Goal: Task Accomplishment & Management: Complete application form

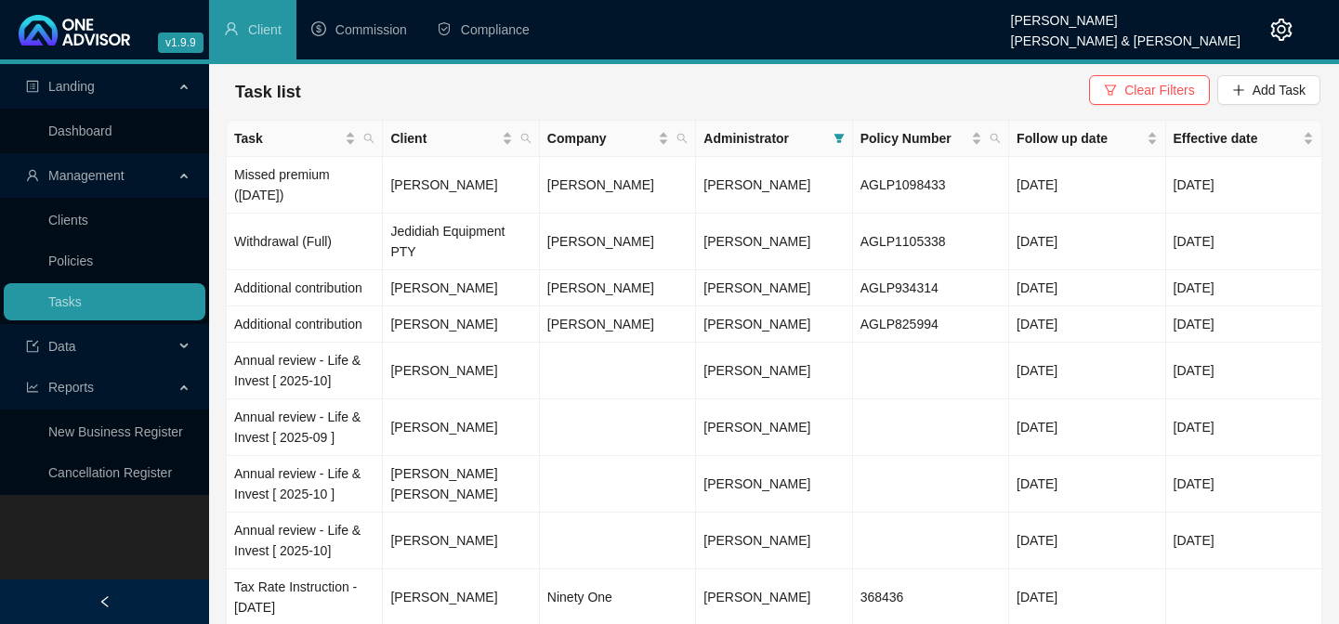
scroll to position [210, 0]
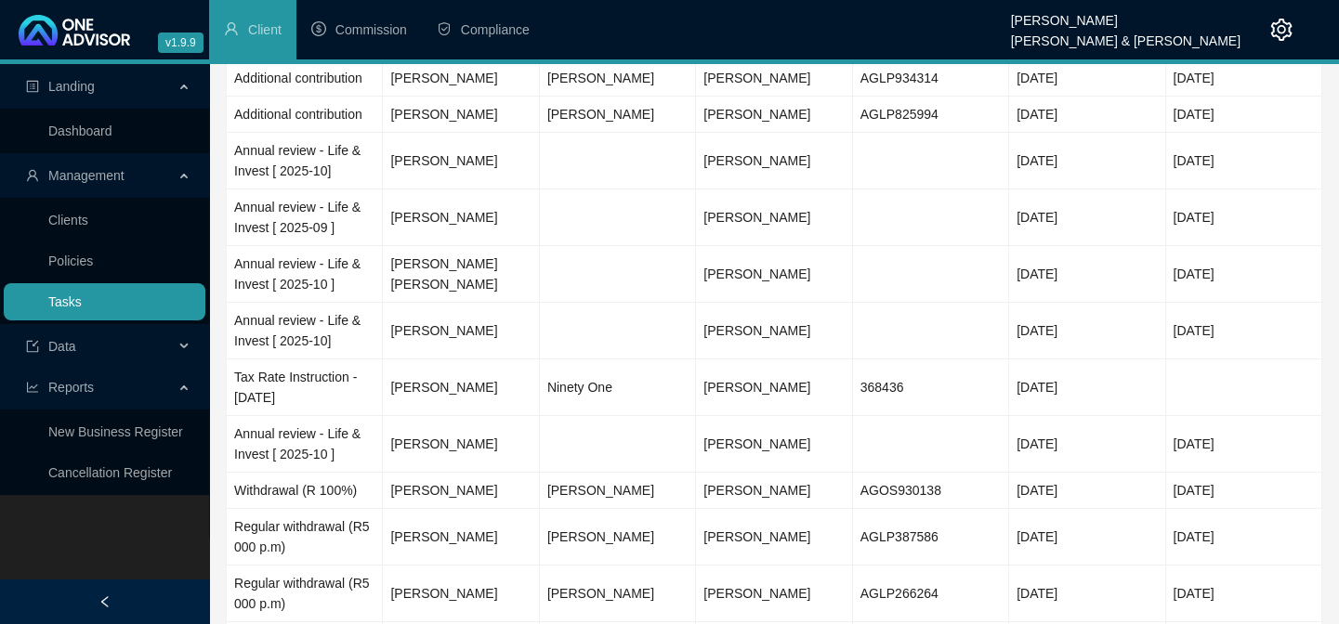
click at [51, 300] on link "Tasks" at bounding box center [64, 302] width 33 height 15
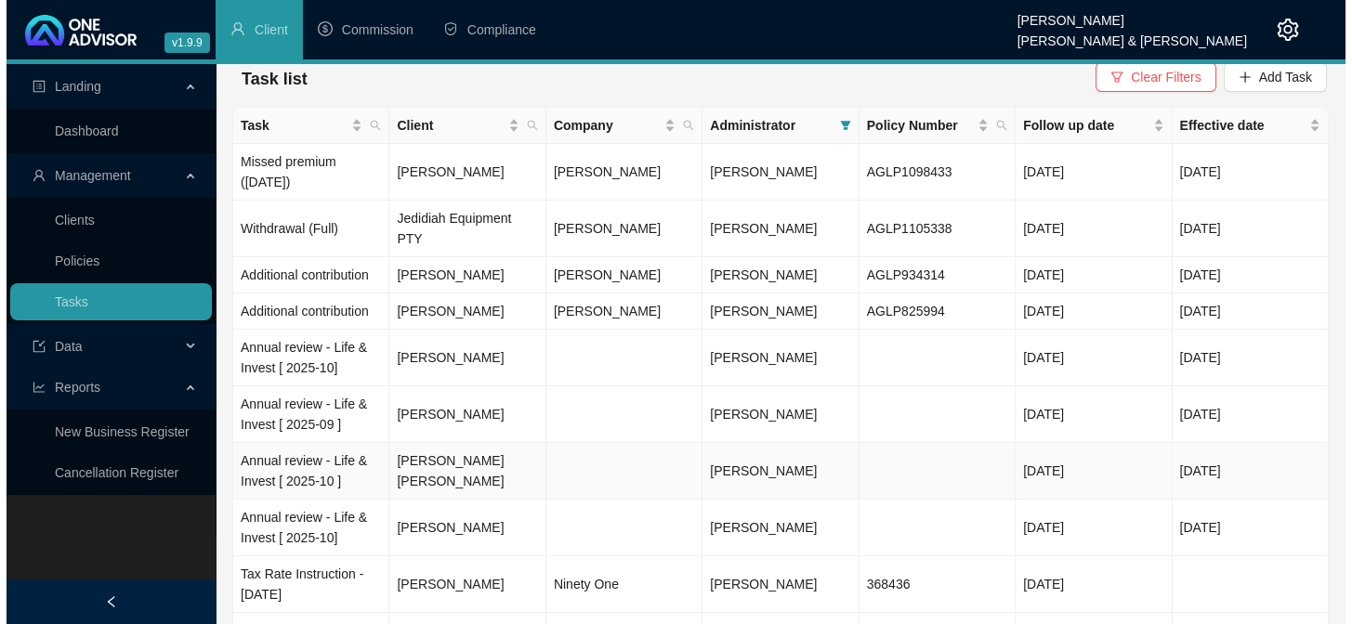
scroll to position [0, 0]
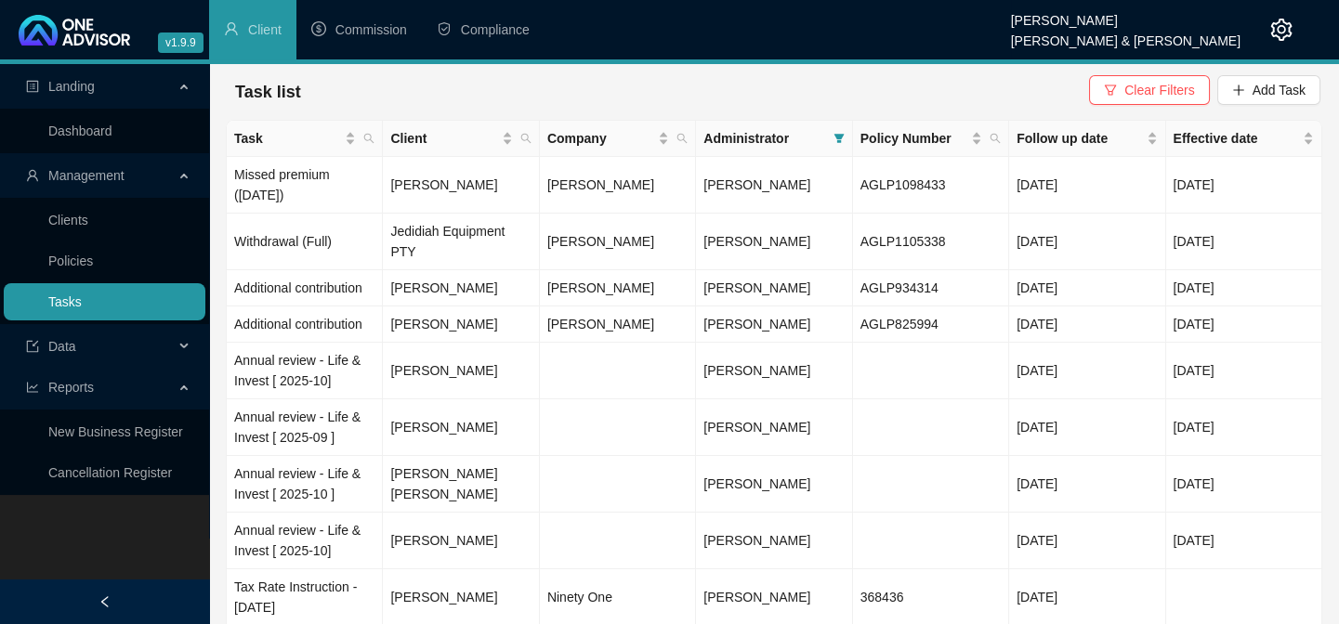
click at [68, 309] on link "Tasks" at bounding box center [64, 302] width 33 height 15
click at [268, 274] on td "Additional contribution" at bounding box center [305, 288] width 156 height 36
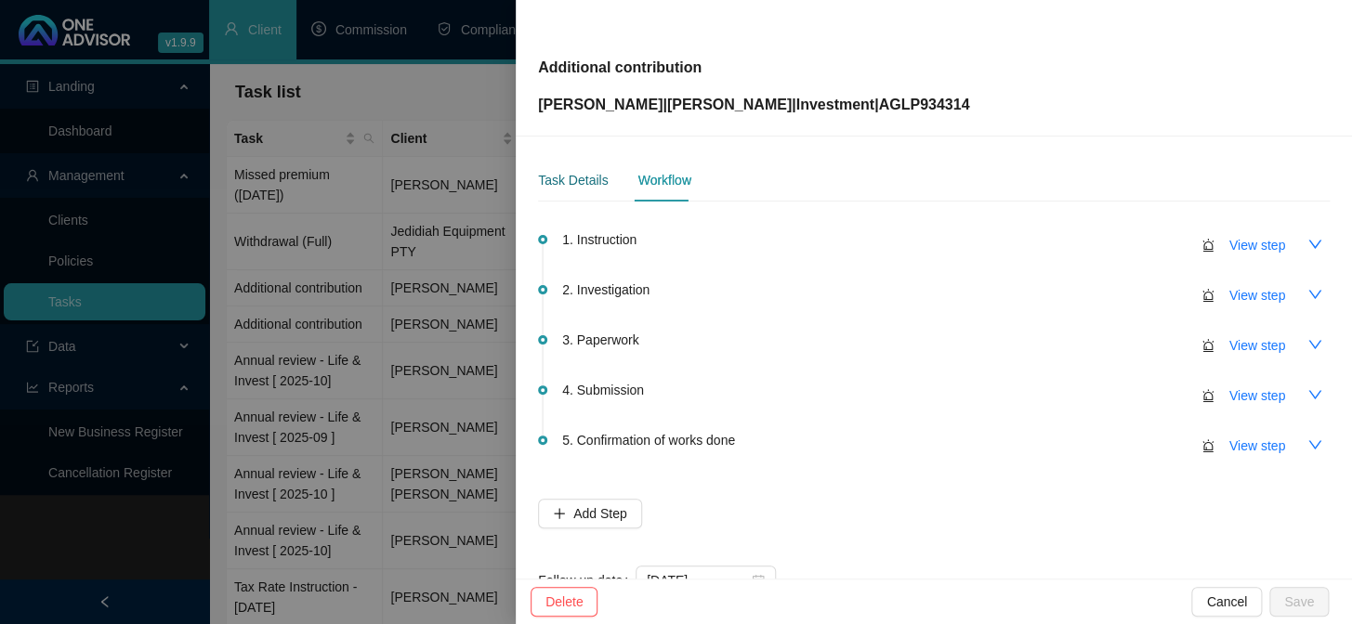
click at [568, 183] on div "Task Details" at bounding box center [573, 180] width 70 height 20
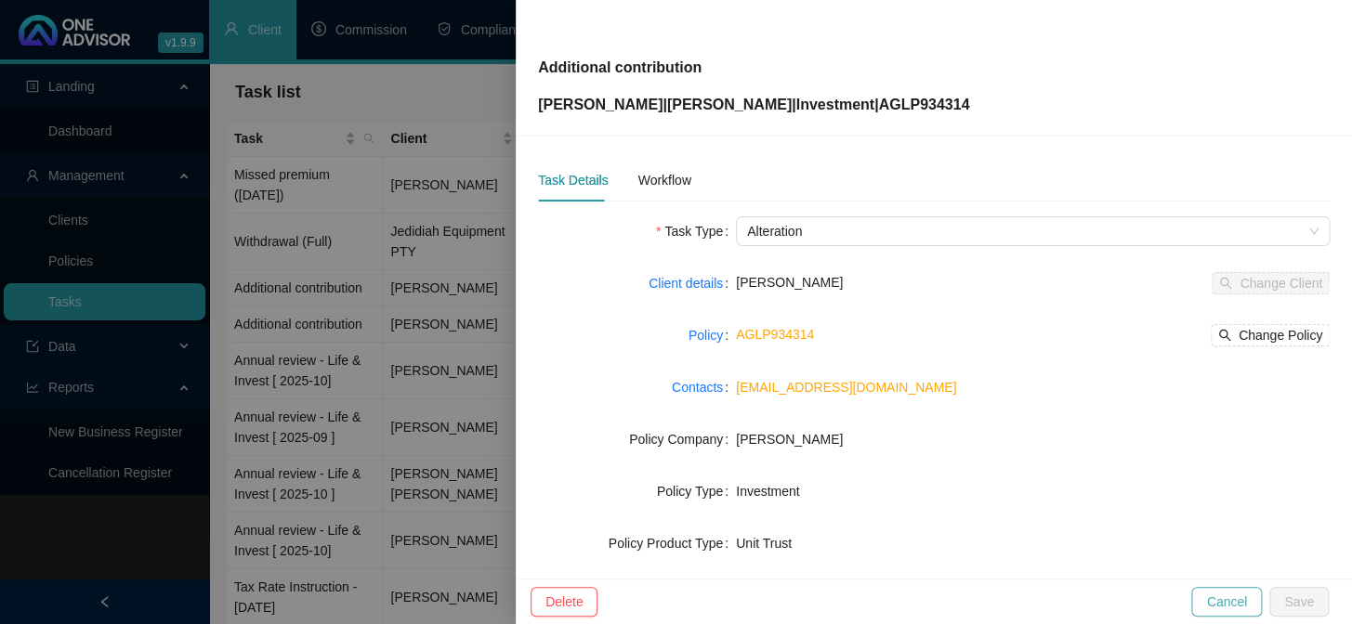
click at [1216, 597] on span "Cancel" at bounding box center [1226, 602] width 41 height 20
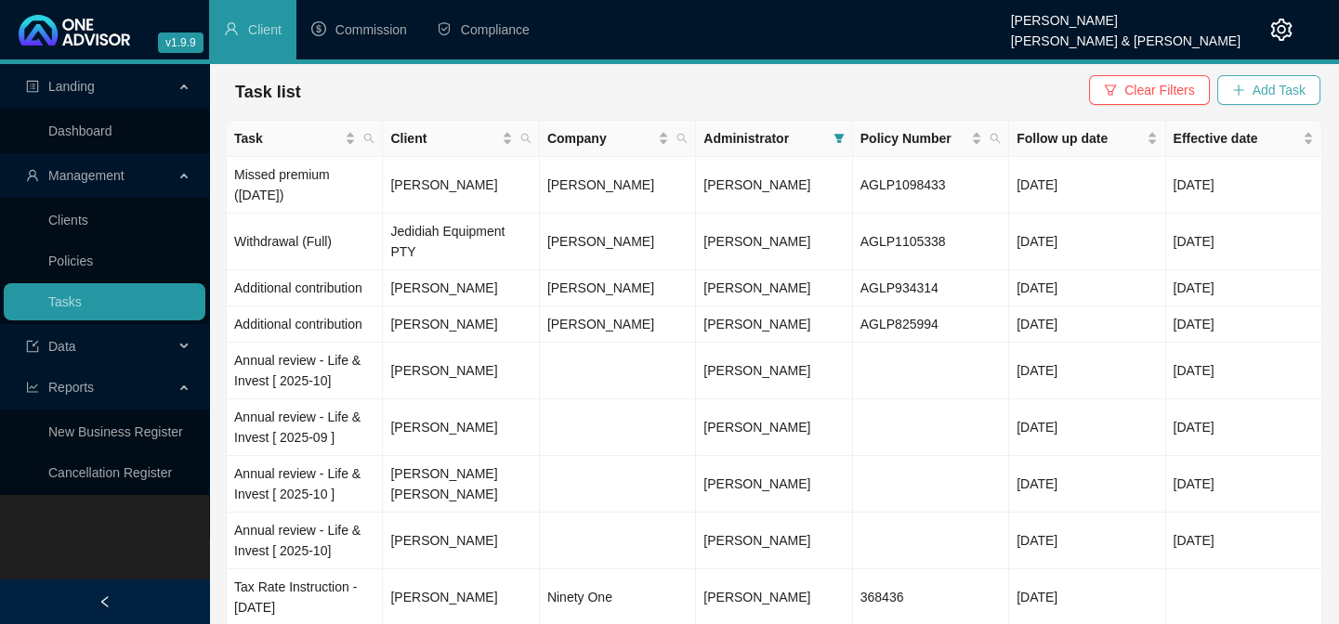
click at [1280, 93] on span "Add Task" at bounding box center [1279, 90] width 53 height 20
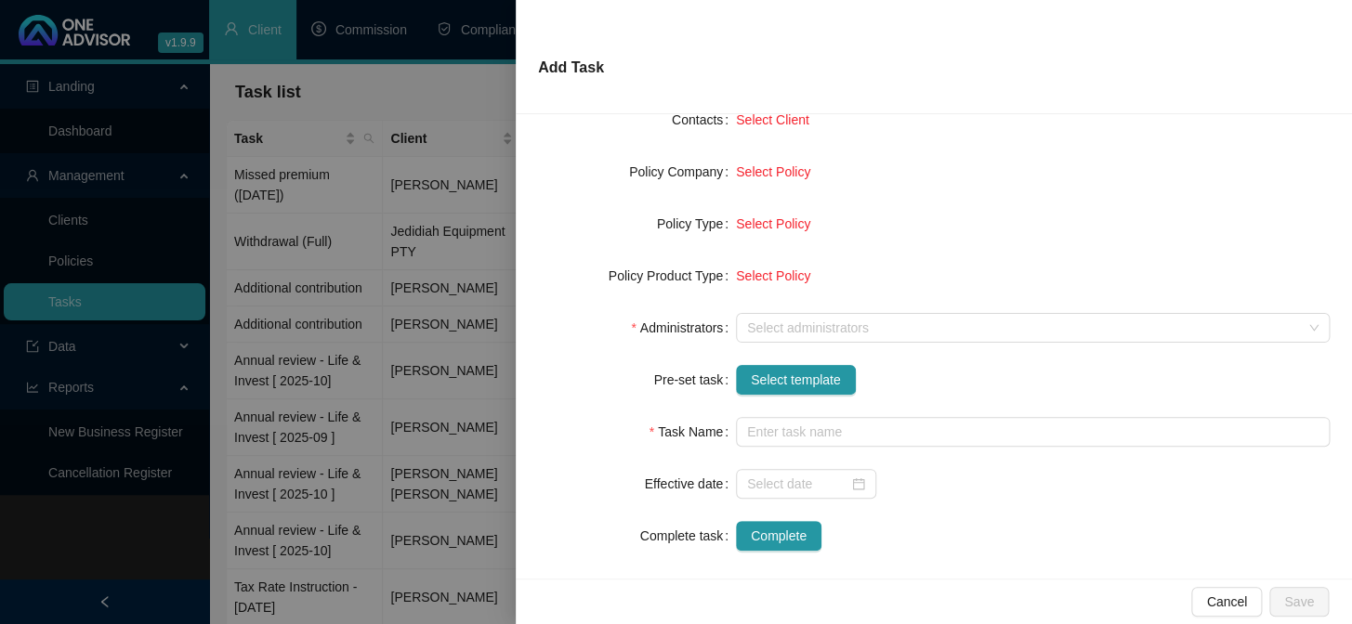
scroll to position [261, 0]
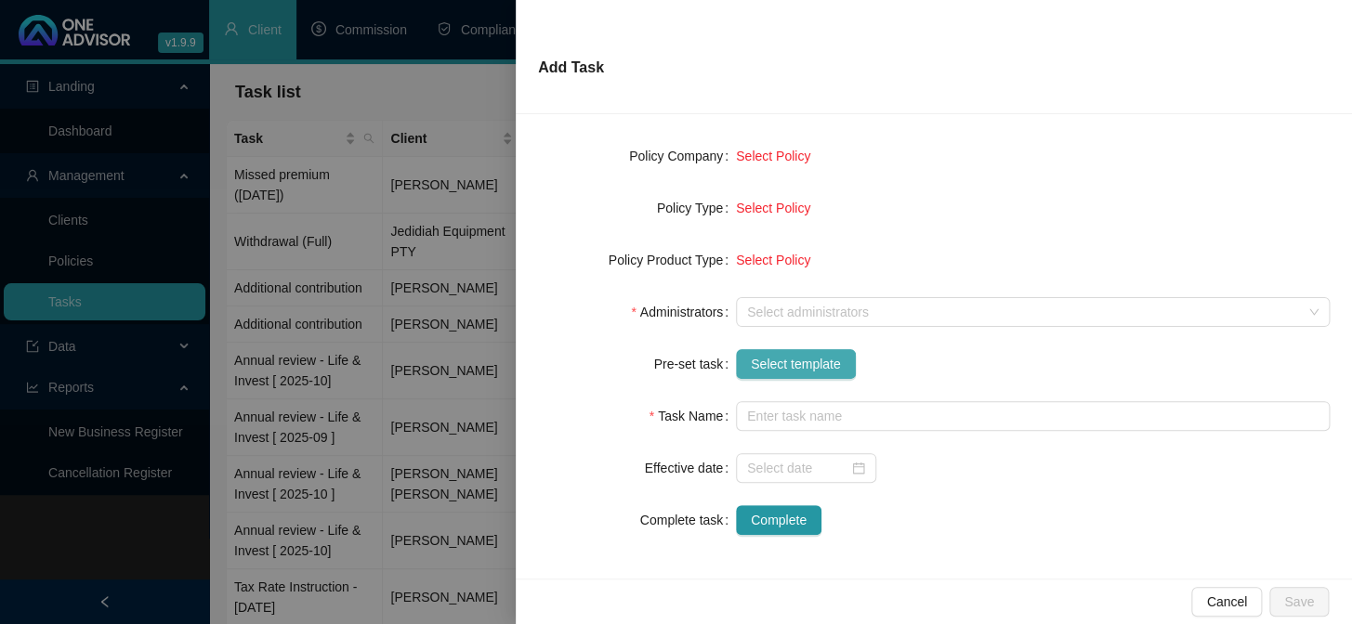
click at [759, 370] on span "Select template" at bounding box center [796, 364] width 90 height 20
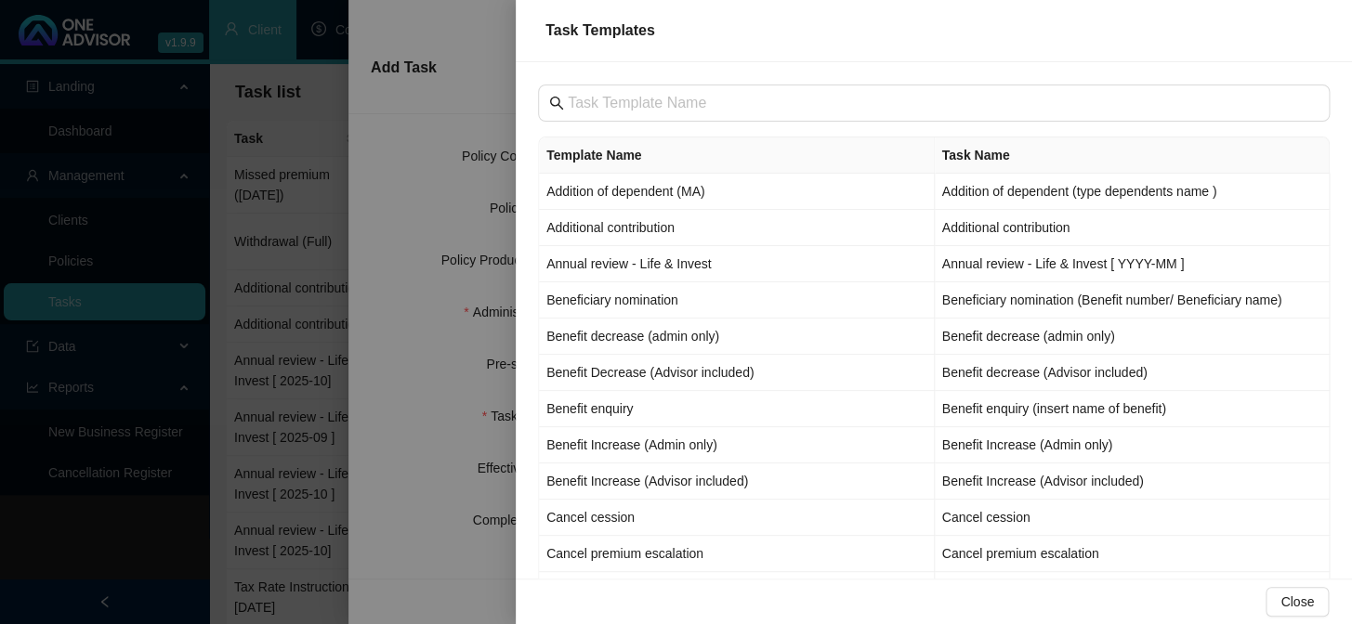
click at [373, 610] on div at bounding box center [676, 312] width 1352 height 624
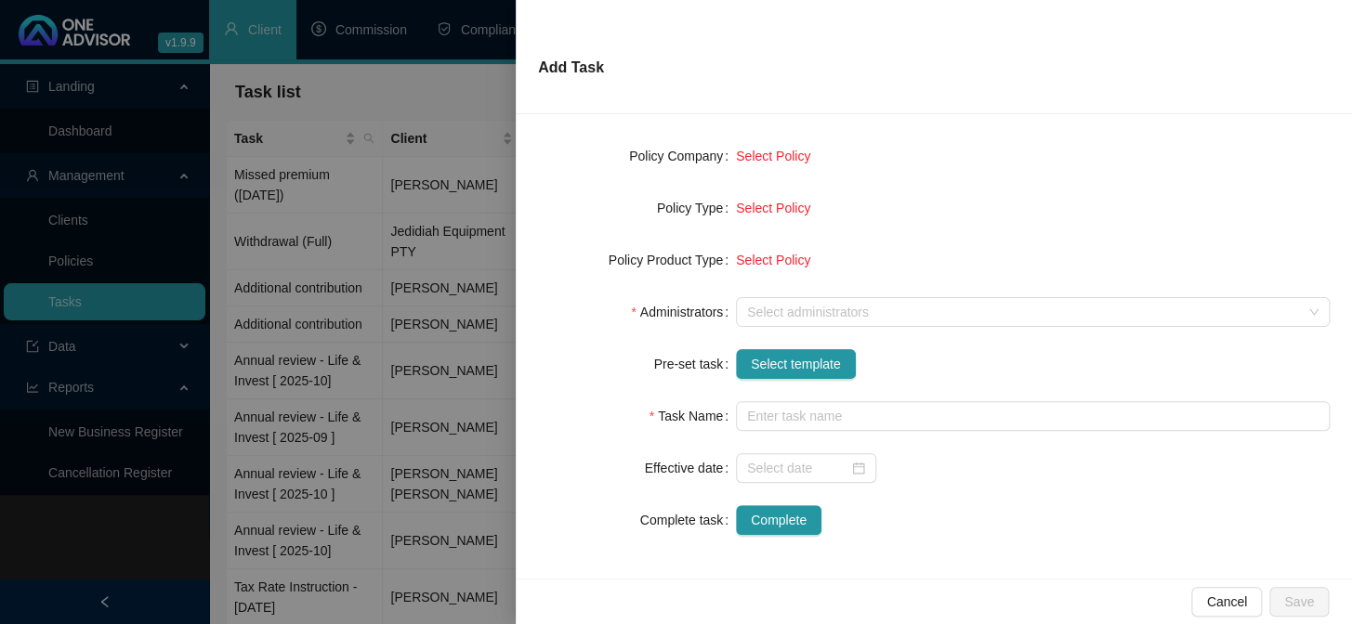
click at [454, 554] on div at bounding box center [676, 312] width 1352 height 624
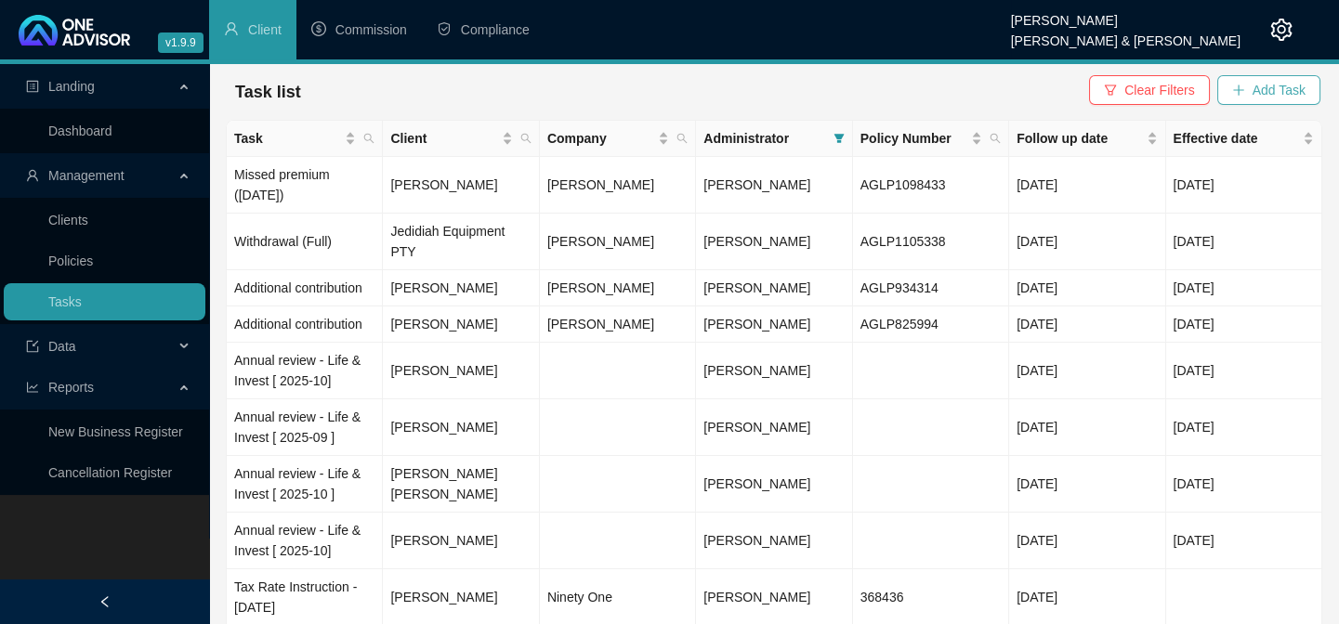
click at [1249, 89] on button "Add Task" at bounding box center [1268, 90] width 103 height 30
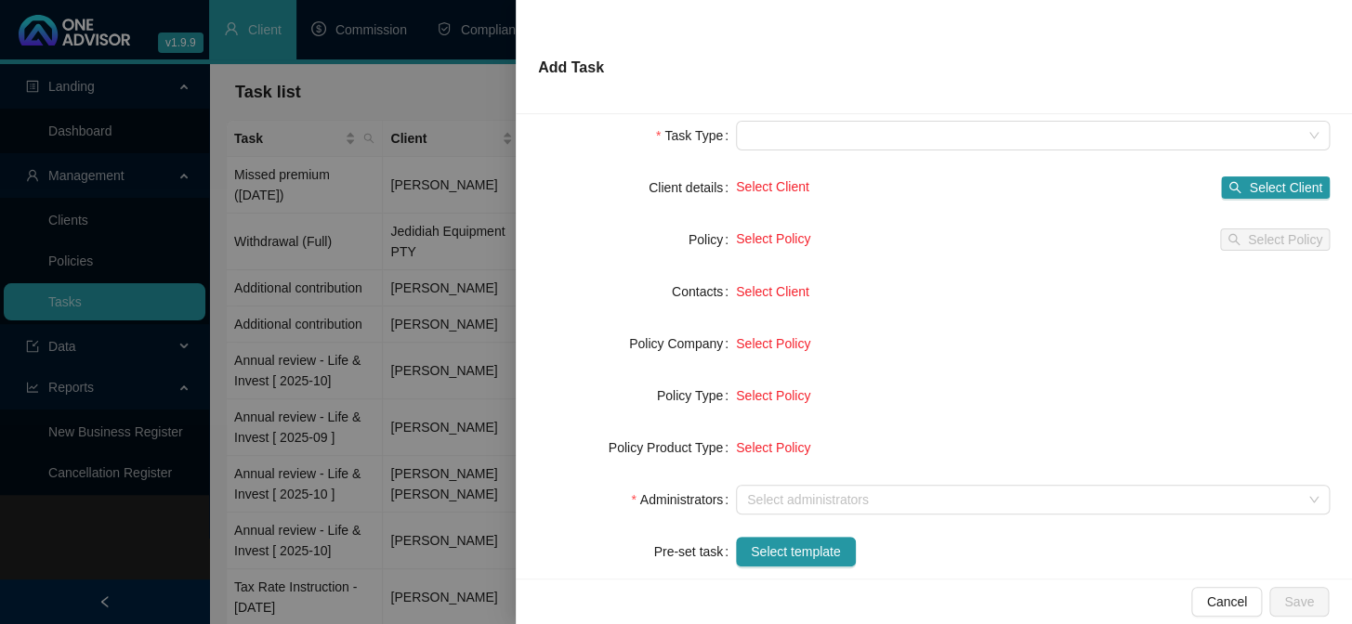
scroll to position [168, 0]
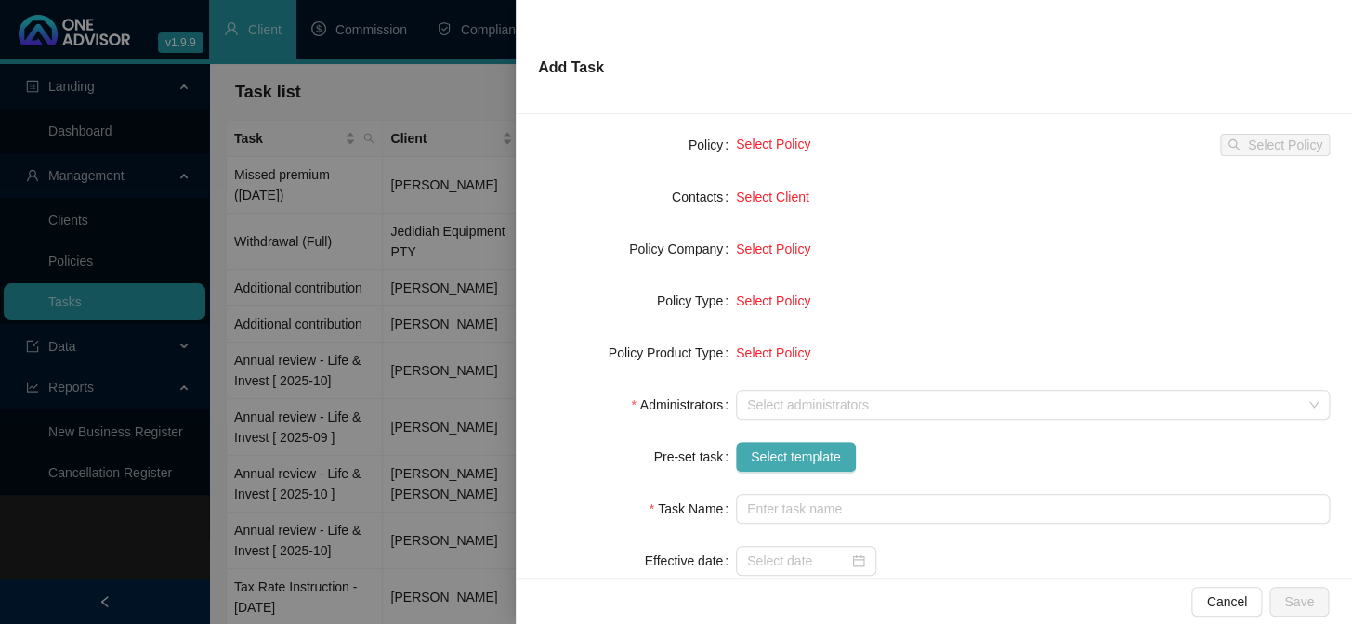
click at [782, 452] on span "Select template" at bounding box center [796, 457] width 90 height 20
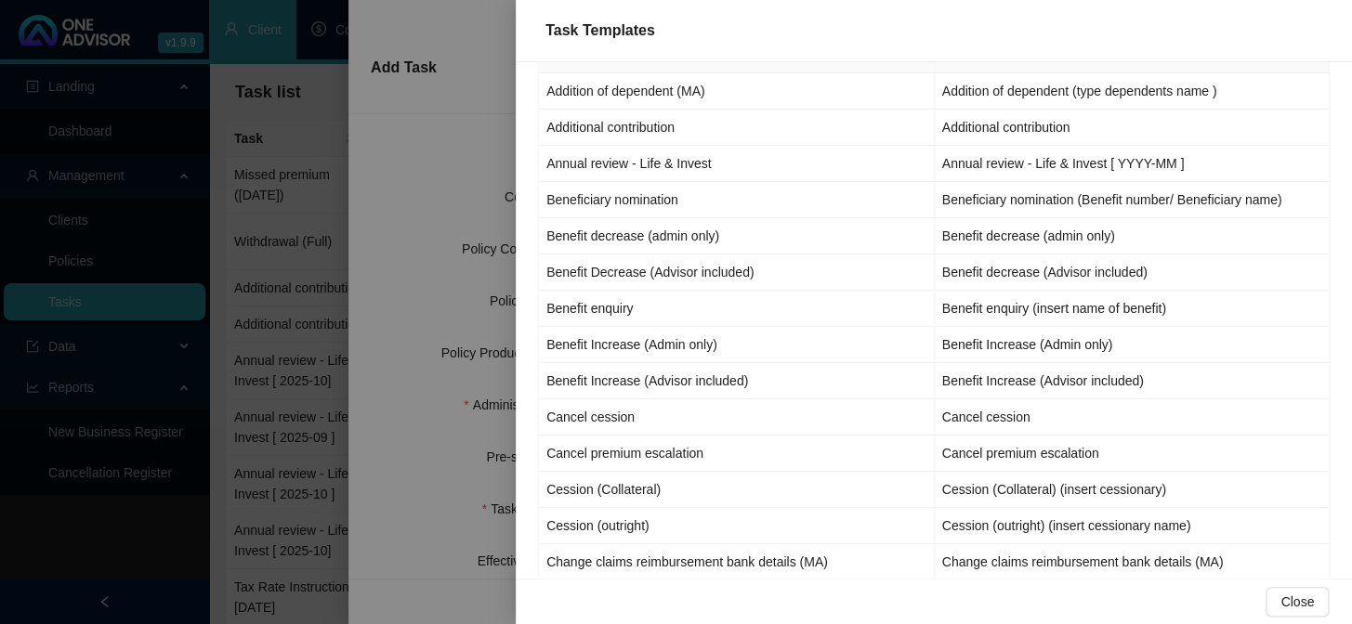
scroll to position [84, 0]
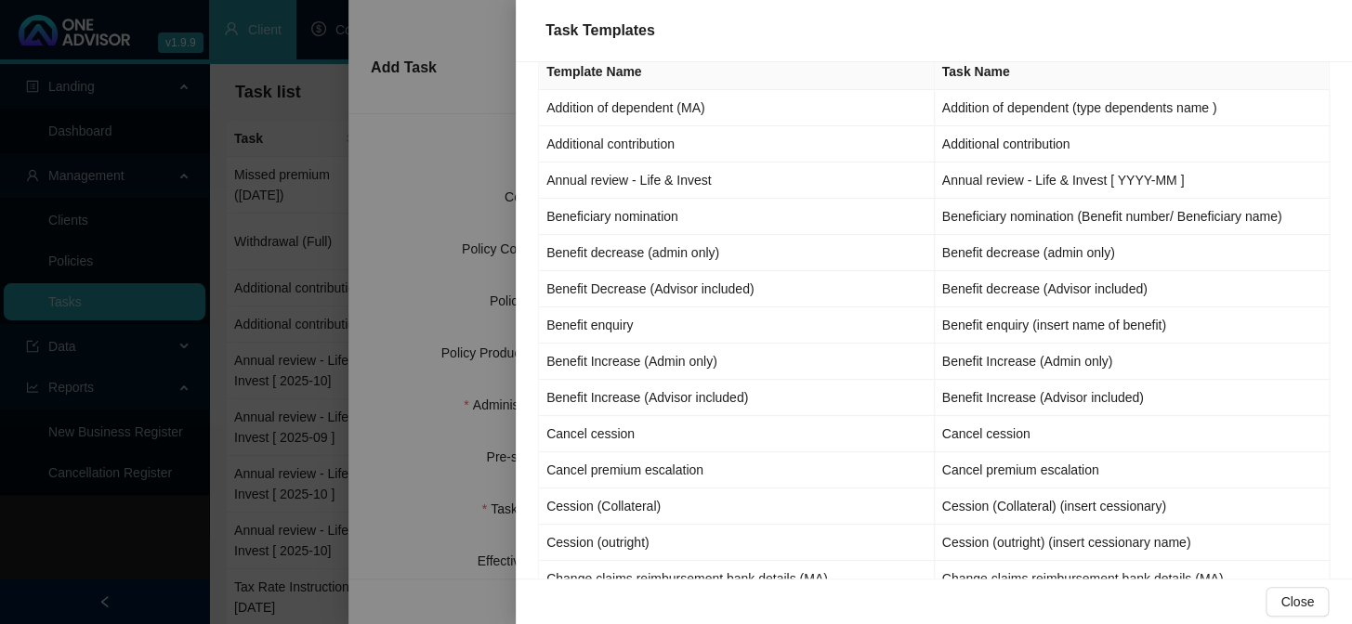
click at [419, 392] on div at bounding box center [676, 312] width 1352 height 624
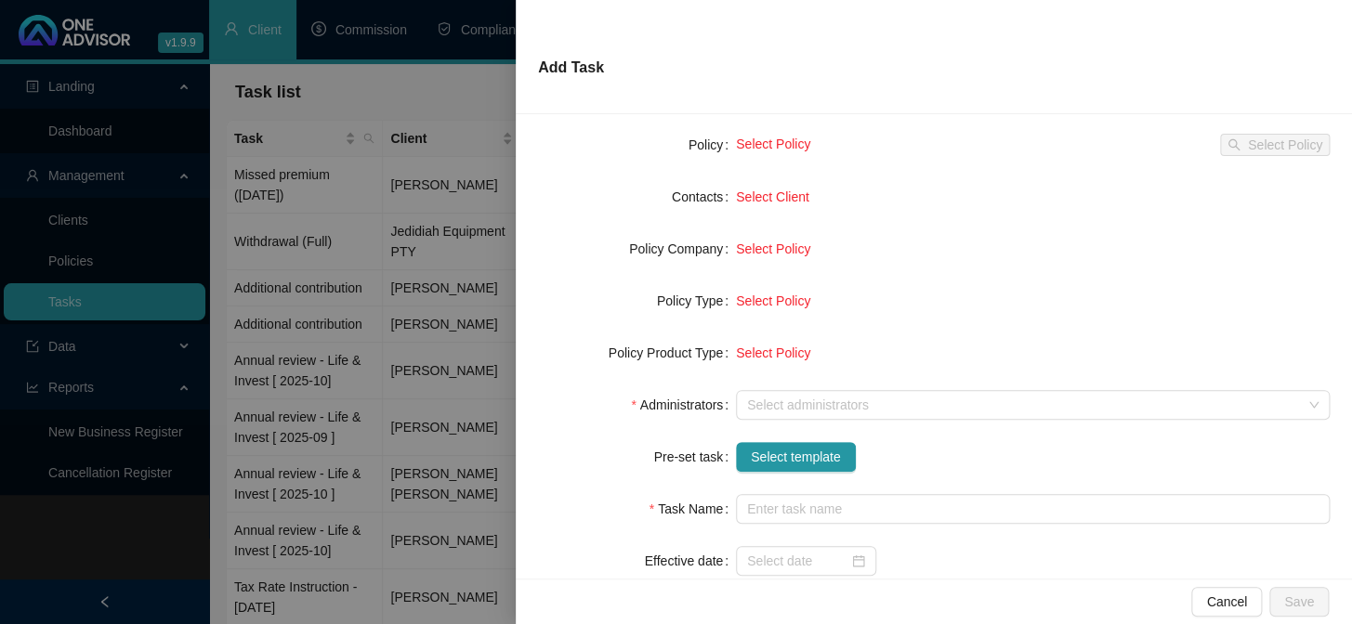
click at [1155, 325] on form "Task Type Client details Select Client Select Client Policy Select Policy Selec…" at bounding box center [934, 327] width 792 height 602
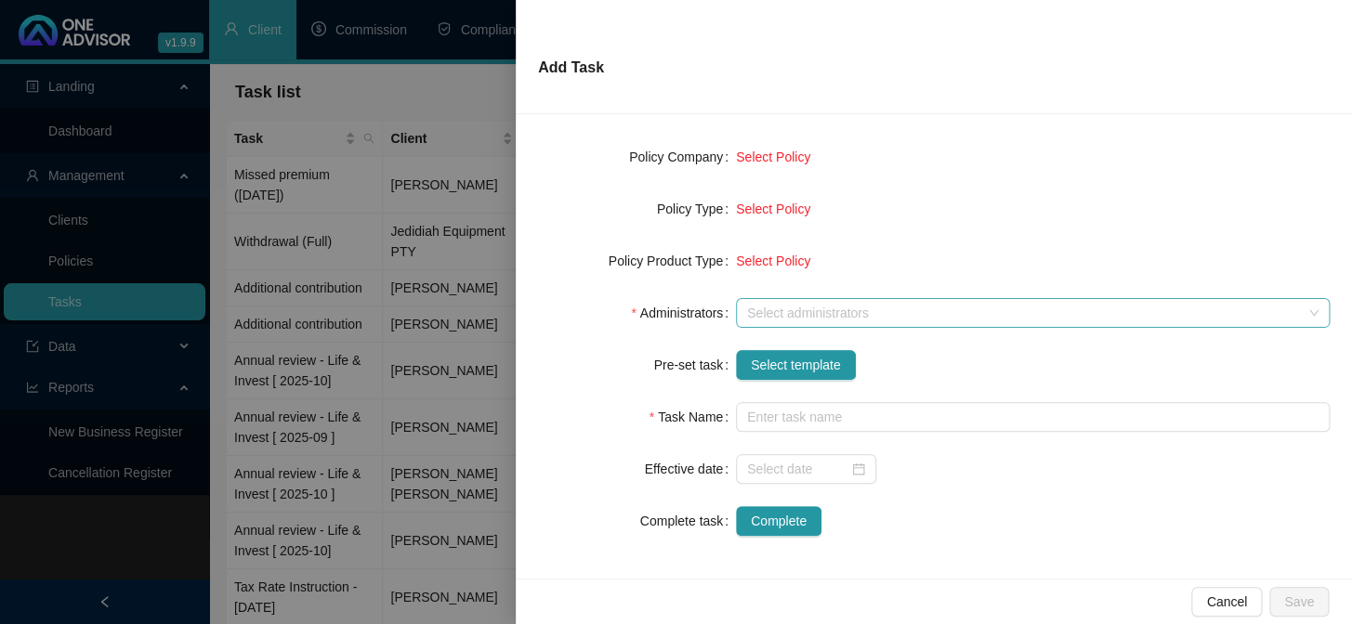
scroll to position [261, 0]
click at [781, 361] on span "Select template" at bounding box center [796, 364] width 90 height 20
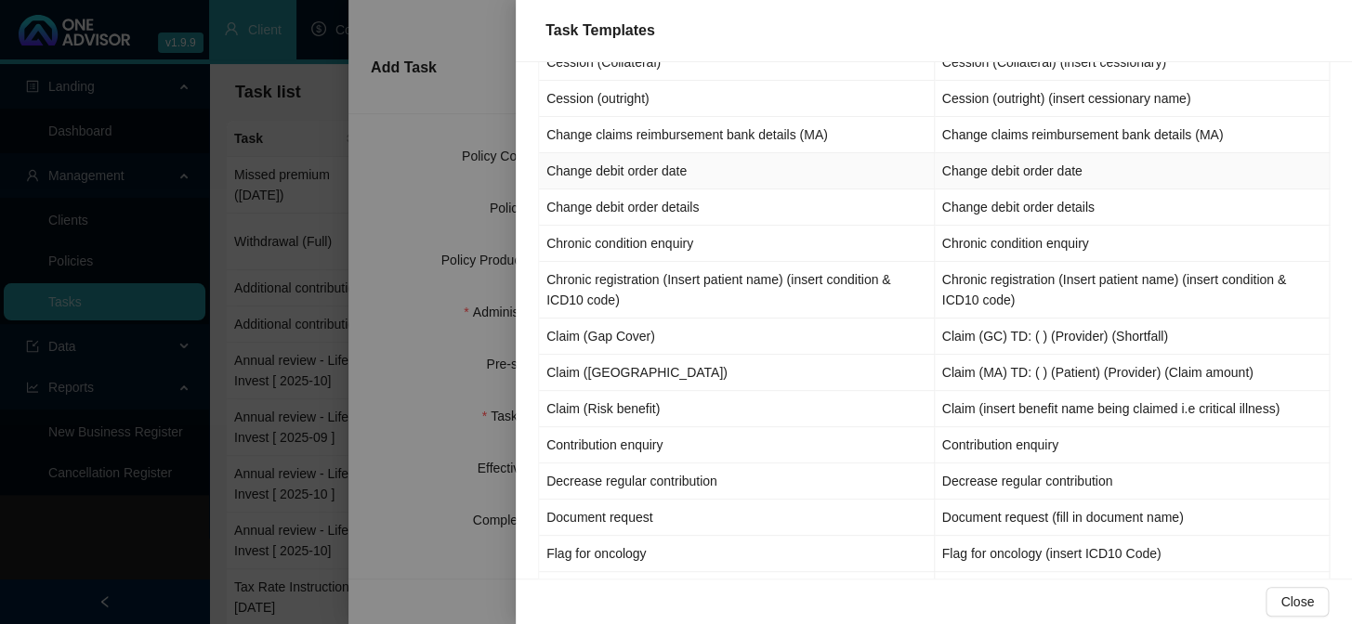
scroll to position [591, 0]
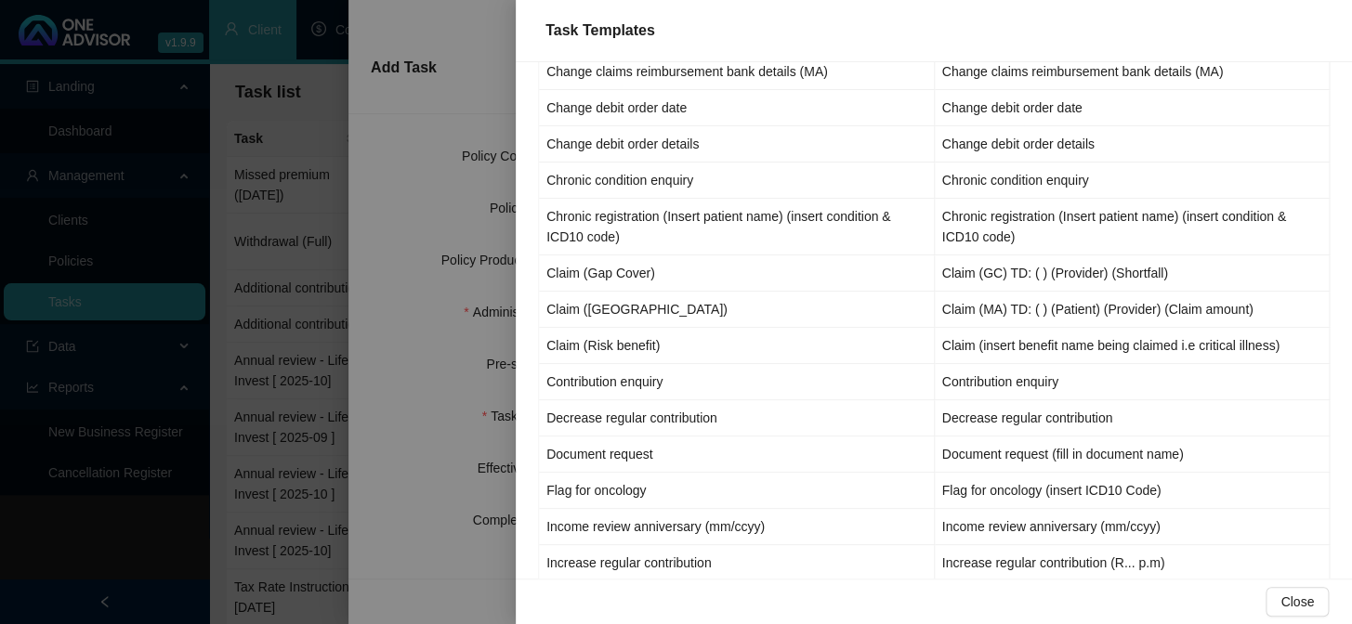
click at [380, 401] on div at bounding box center [676, 312] width 1352 height 624
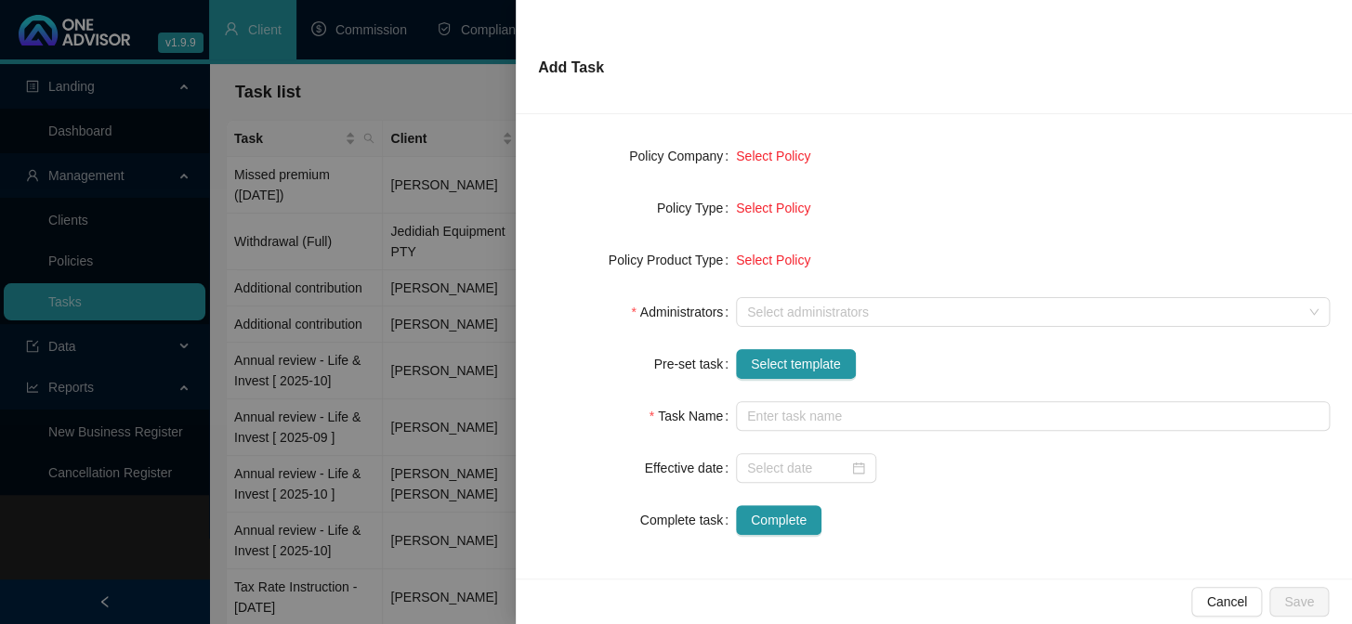
click at [380, 401] on div at bounding box center [676, 312] width 1352 height 624
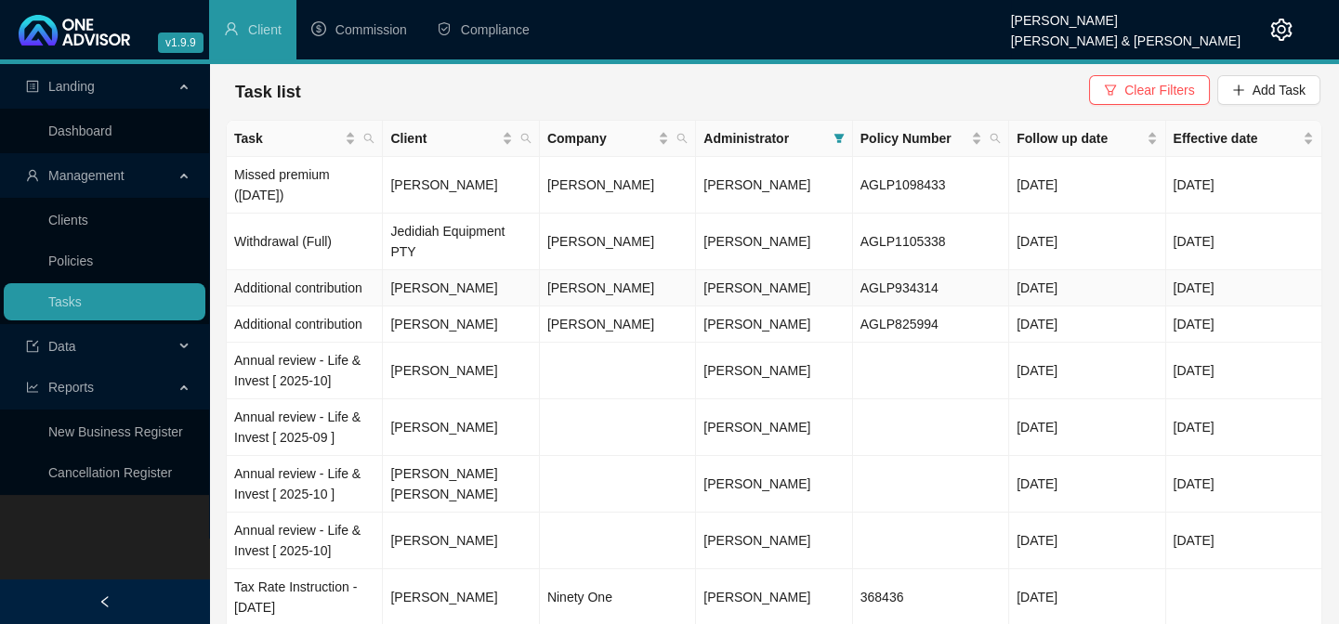
click at [284, 270] on td "Additional contribution" at bounding box center [305, 288] width 156 height 36
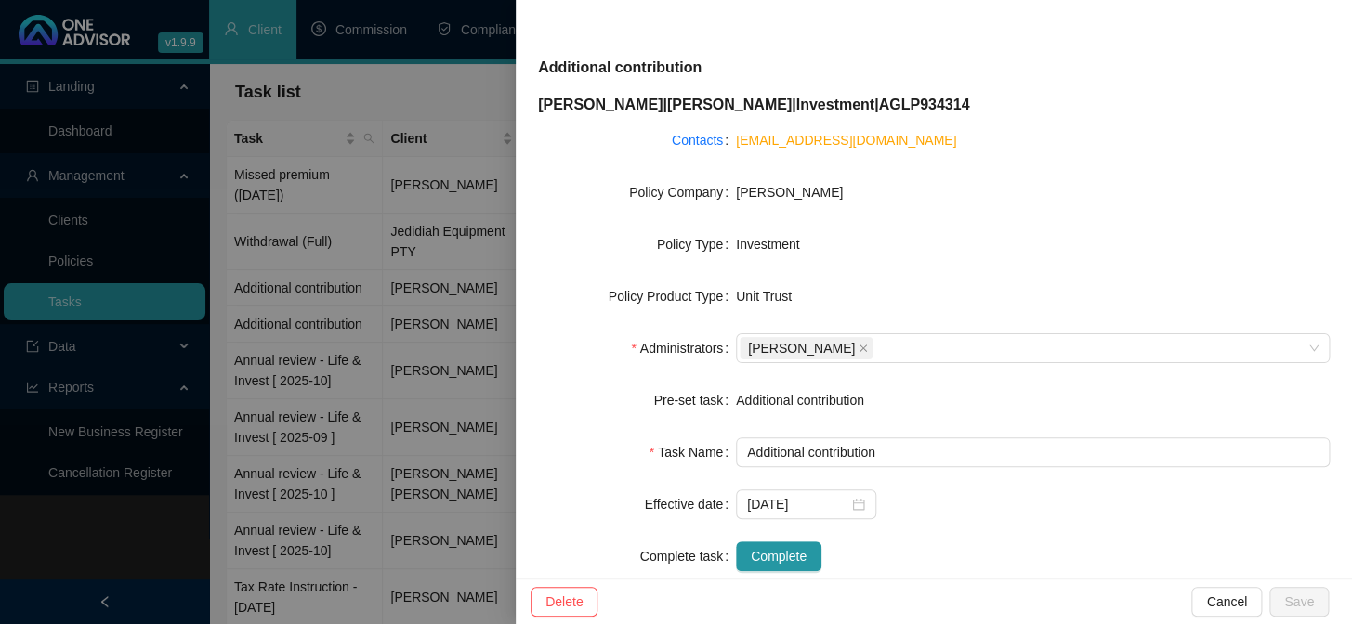
scroll to position [253, 0]
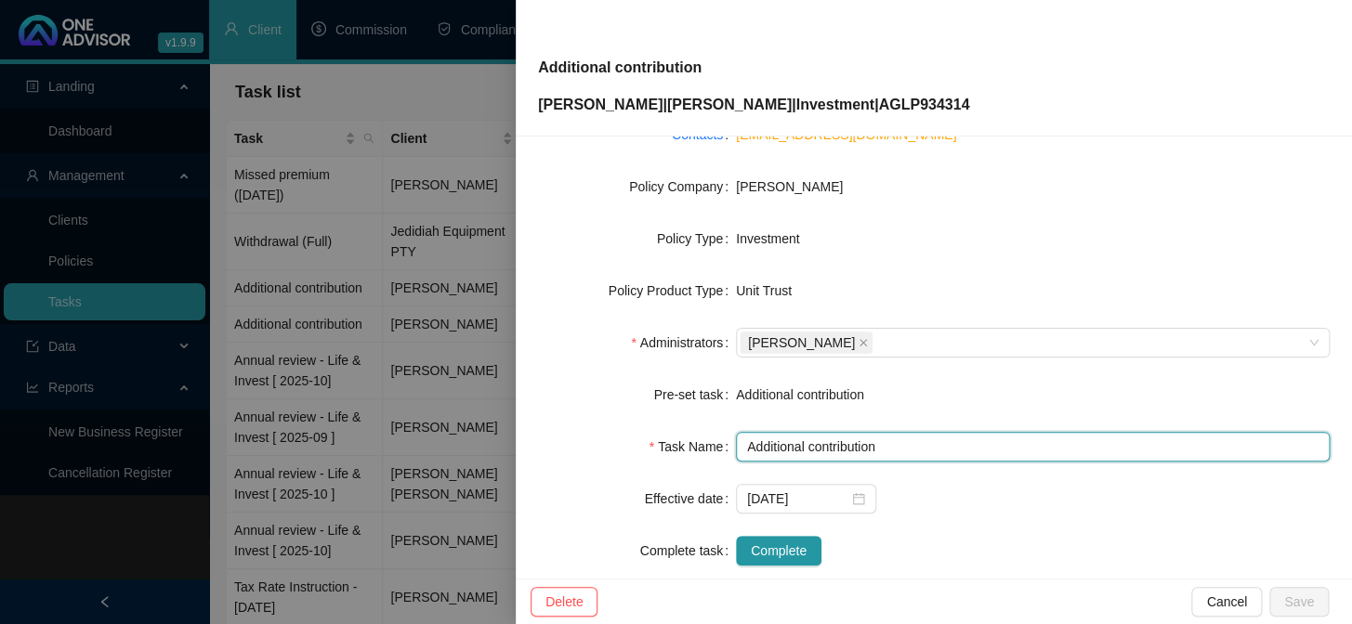
click at [873, 450] on input "Additional contribution" at bounding box center [1033, 447] width 594 height 30
click at [902, 442] on input "Additional contribution" at bounding box center [1033, 447] width 594 height 30
click at [903, 447] on input "Additional contribution" at bounding box center [1033, 447] width 594 height 30
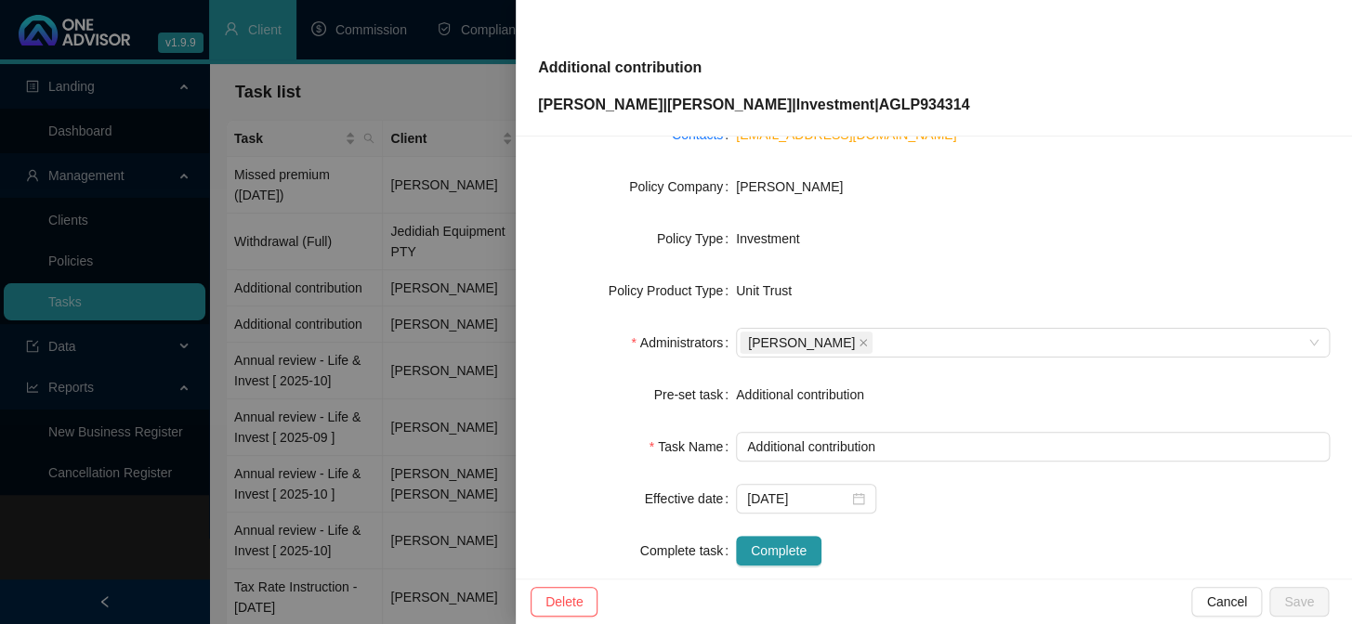
click at [805, 399] on div "Additional contribution" at bounding box center [1033, 395] width 594 height 20
click at [813, 389] on div "Additional contribution" at bounding box center [1033, 395] width 594 height 20
click at [954, 394] on div "Additional contribution" at bounding box center [1033, 395] width 594 height 20
click at [1227, 605] on span "Cancel" at bounding box center [1226, 602] width 41 height 20
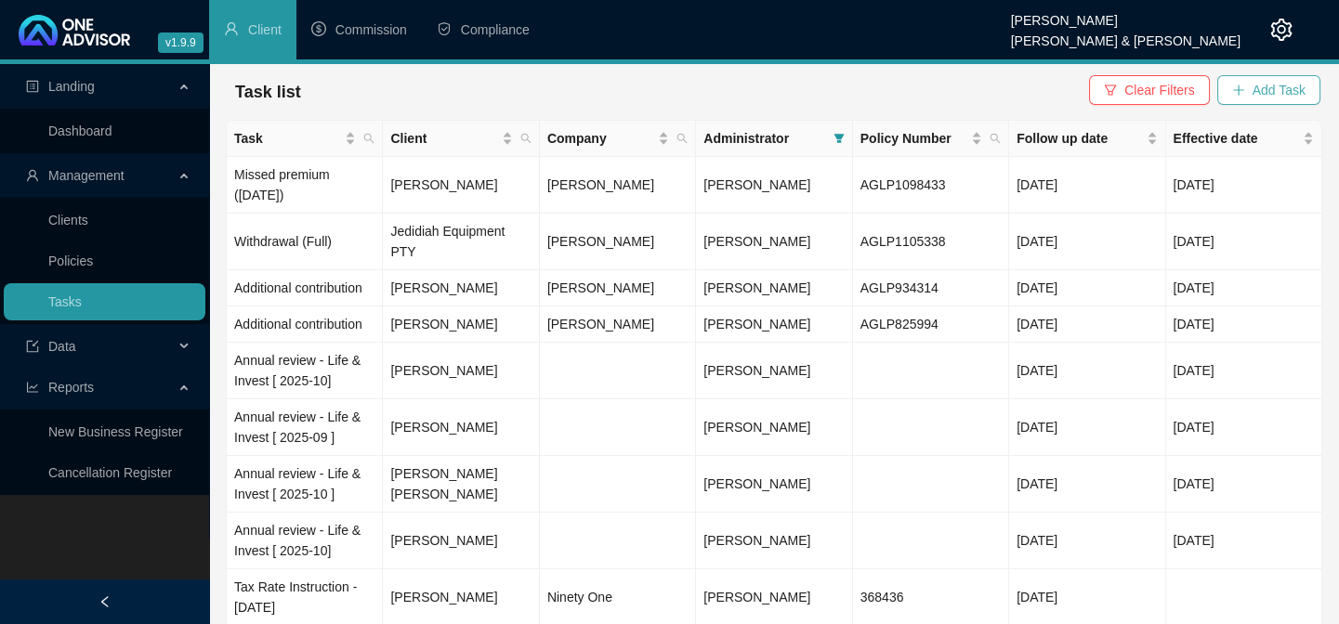
click at [1275, 95] on span "Add Task" at bounding box center [1279, 90] width 53 height 20
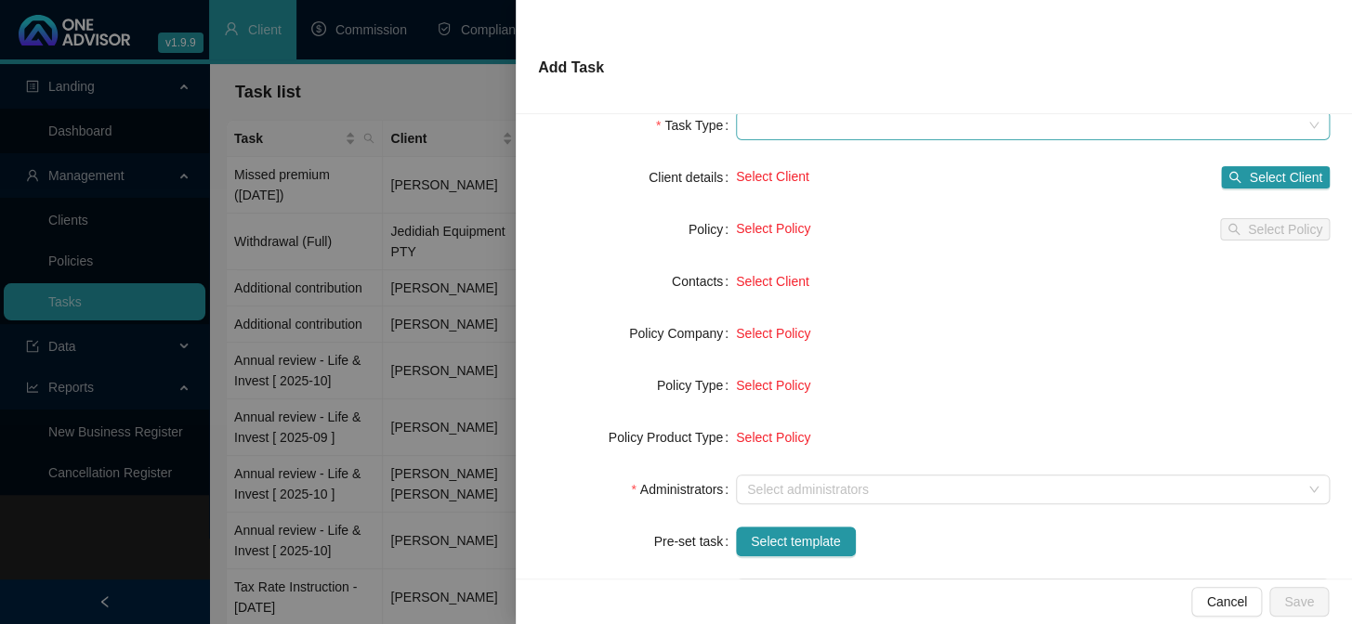
click at [820, 130] on span at bounding box center [1032, 126] width 571 height 28
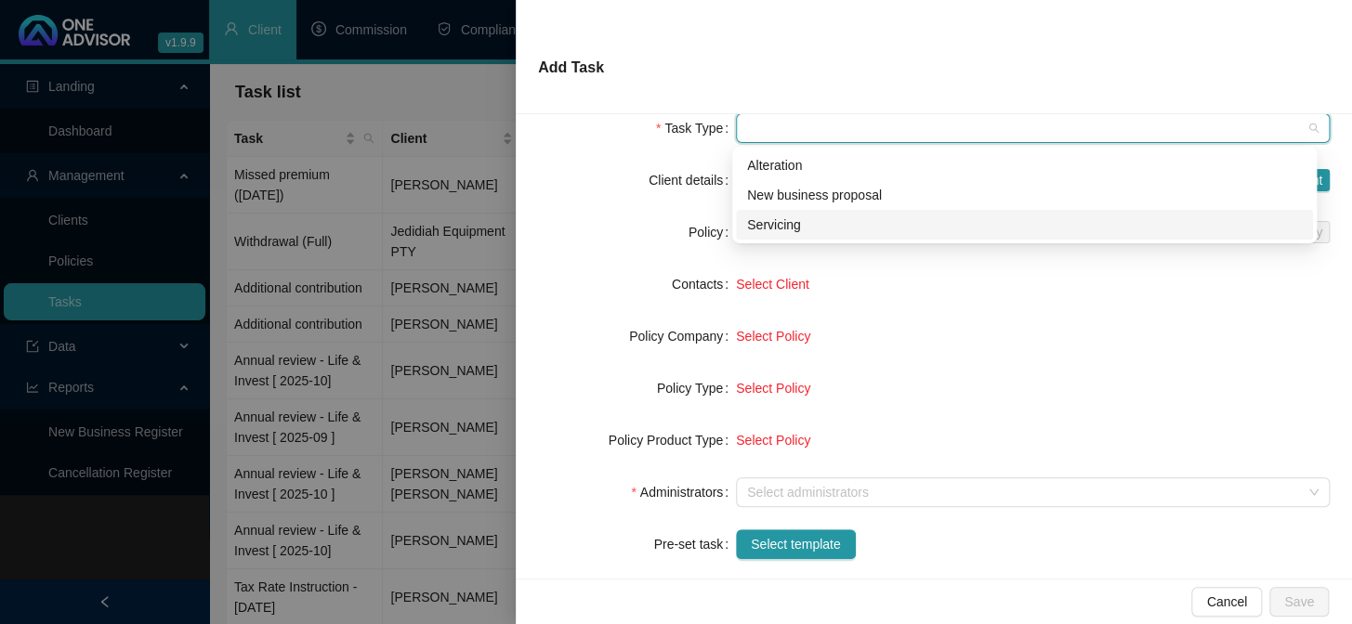
click at [780, 222] on div "Servicing" at bounding box center [1024, 225] width 555 height 20
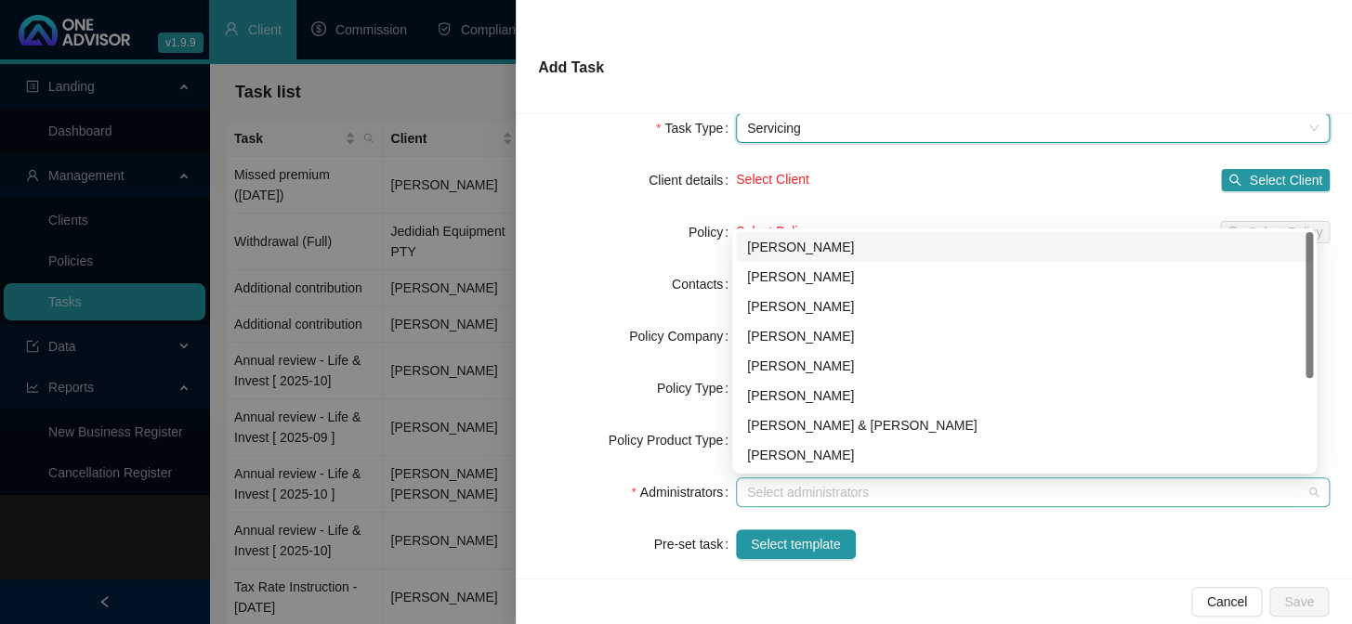
click at [781, 488] on div at bounding box center [1023, 493] width 567 height 14
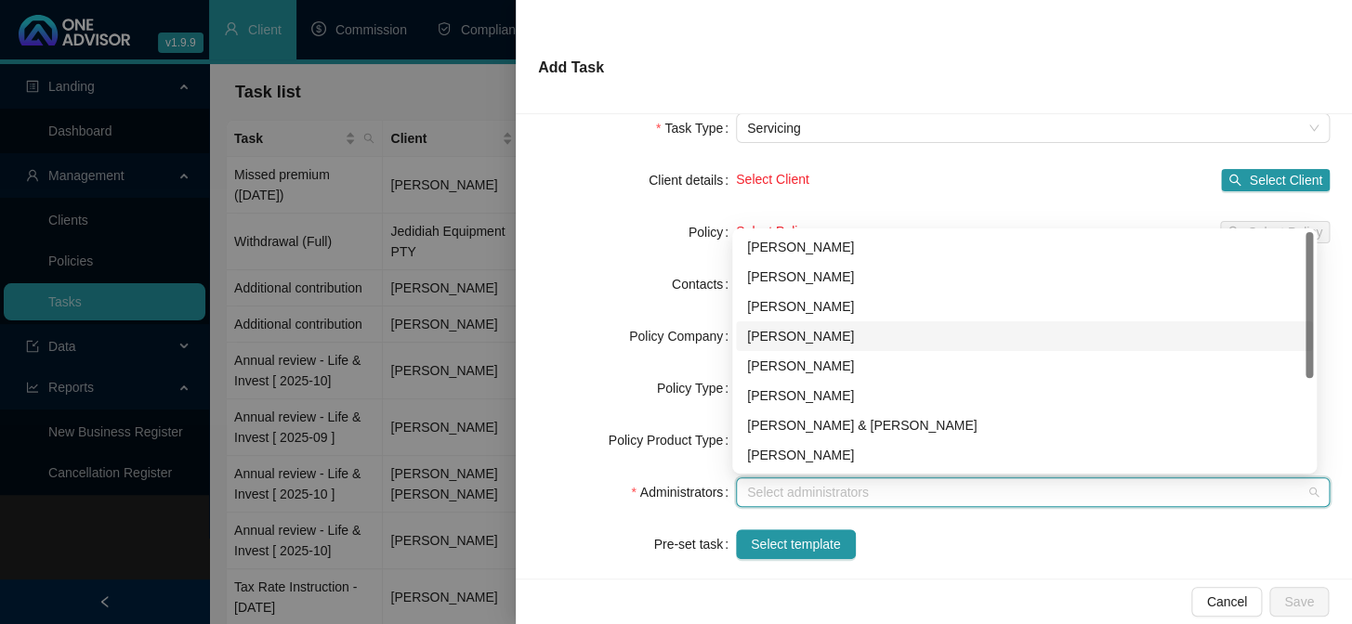
scroll to position [149, 0]
click at [787, 338] on div "[PERSON_NAME]" at bounding box center [1024, 336] width 555 height 20
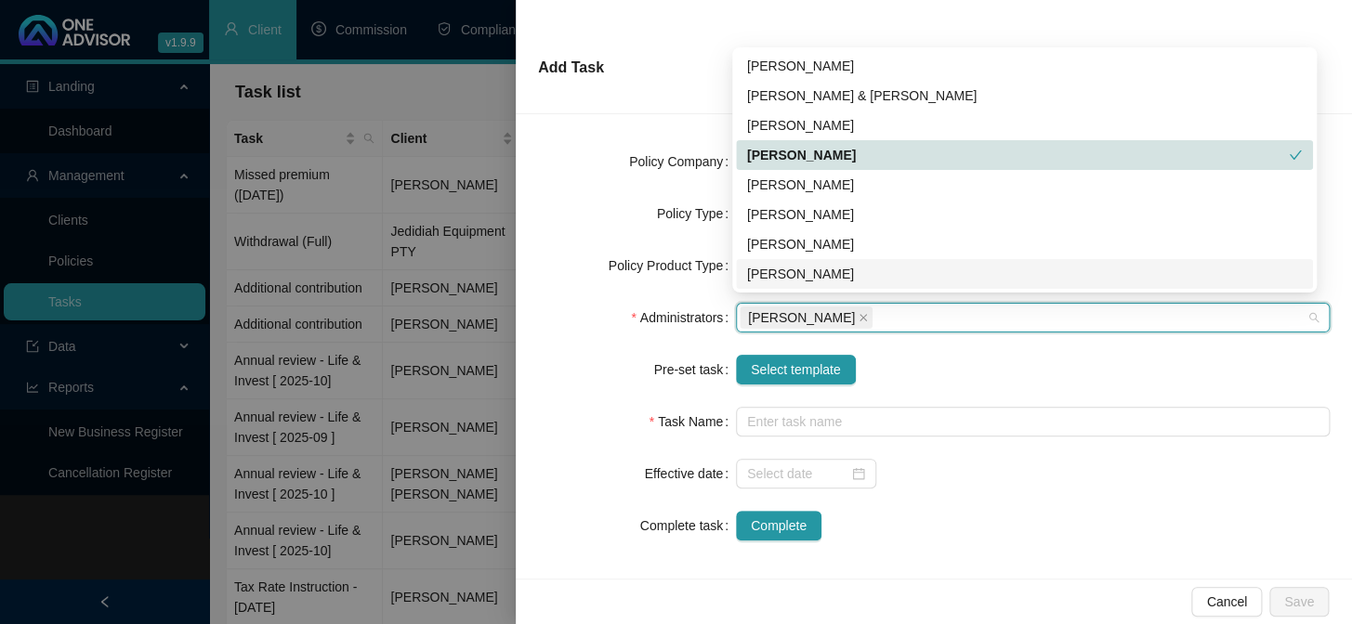
scroll to position [261, 0]
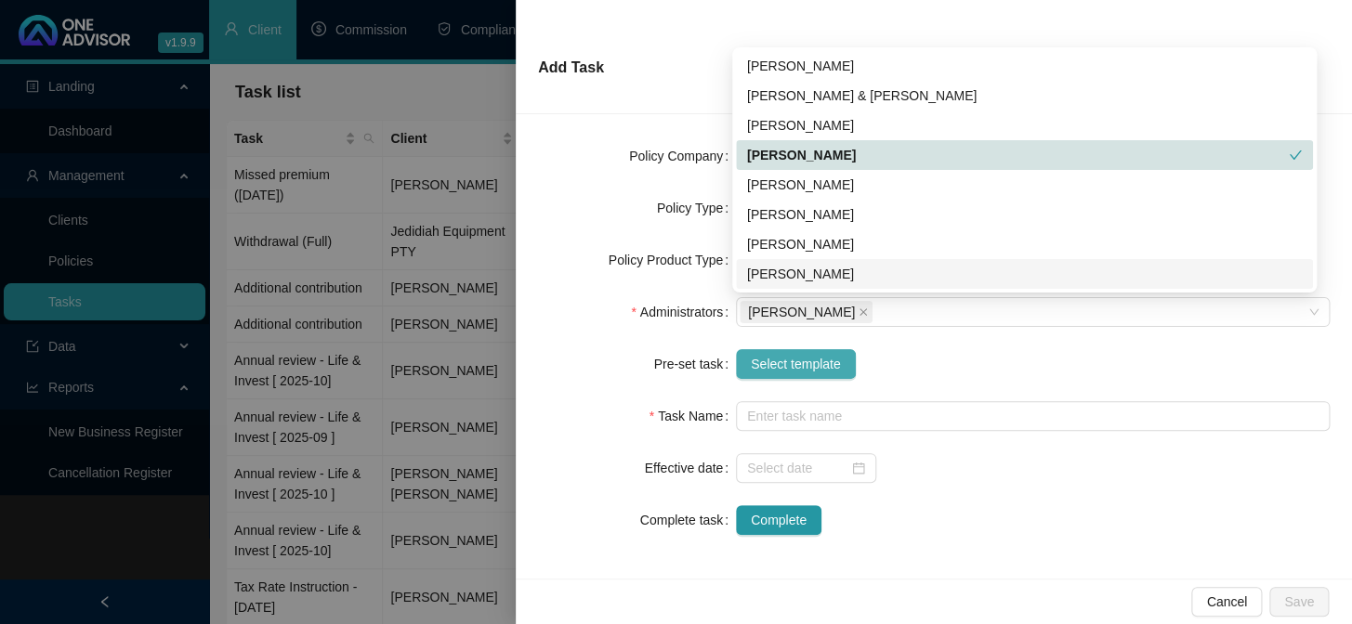
click at [784, 357] on span "Select template" at bounding box center [796, 364] width 90 height 20
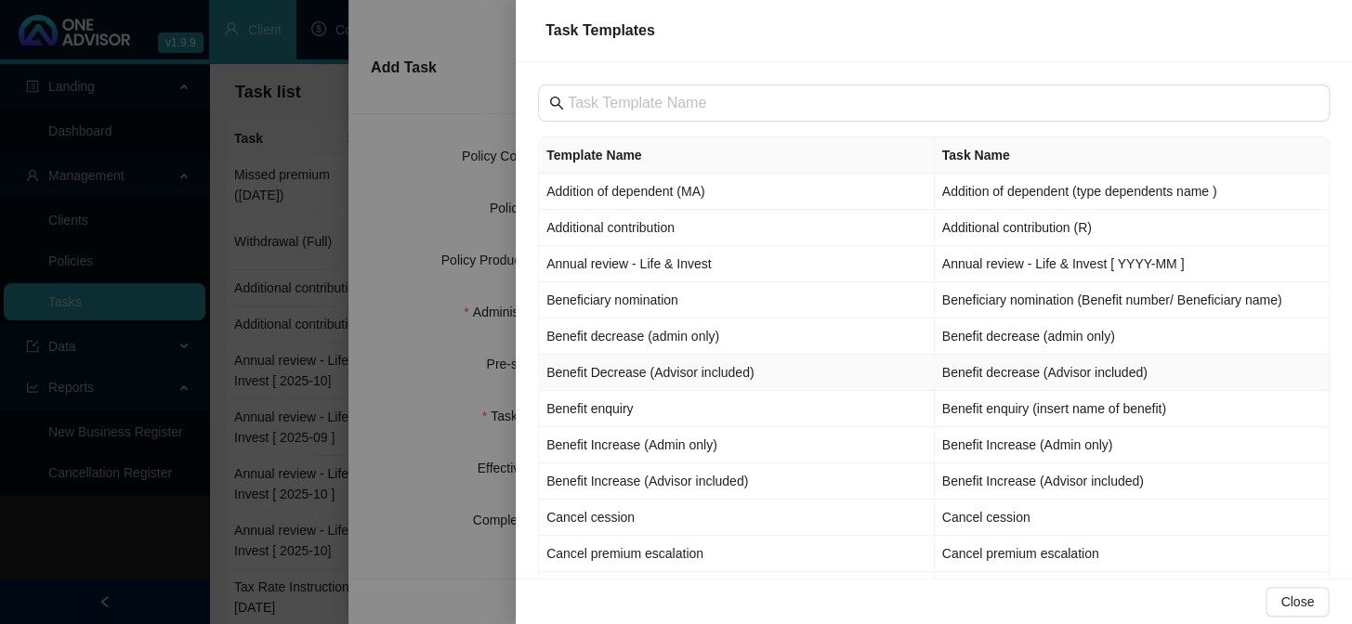
scroll to position [84, 0]
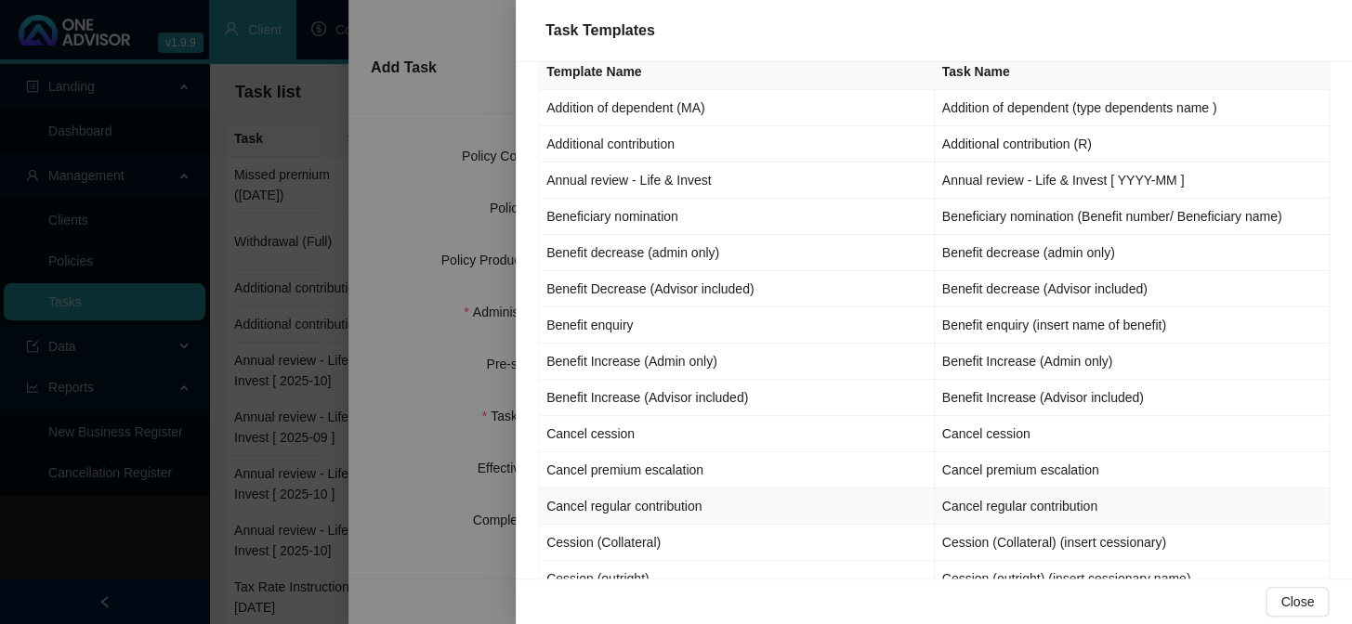
click at [678, 505] on td "Cancel regular contribution" at bounding box center [737, 507] width 396 height 36
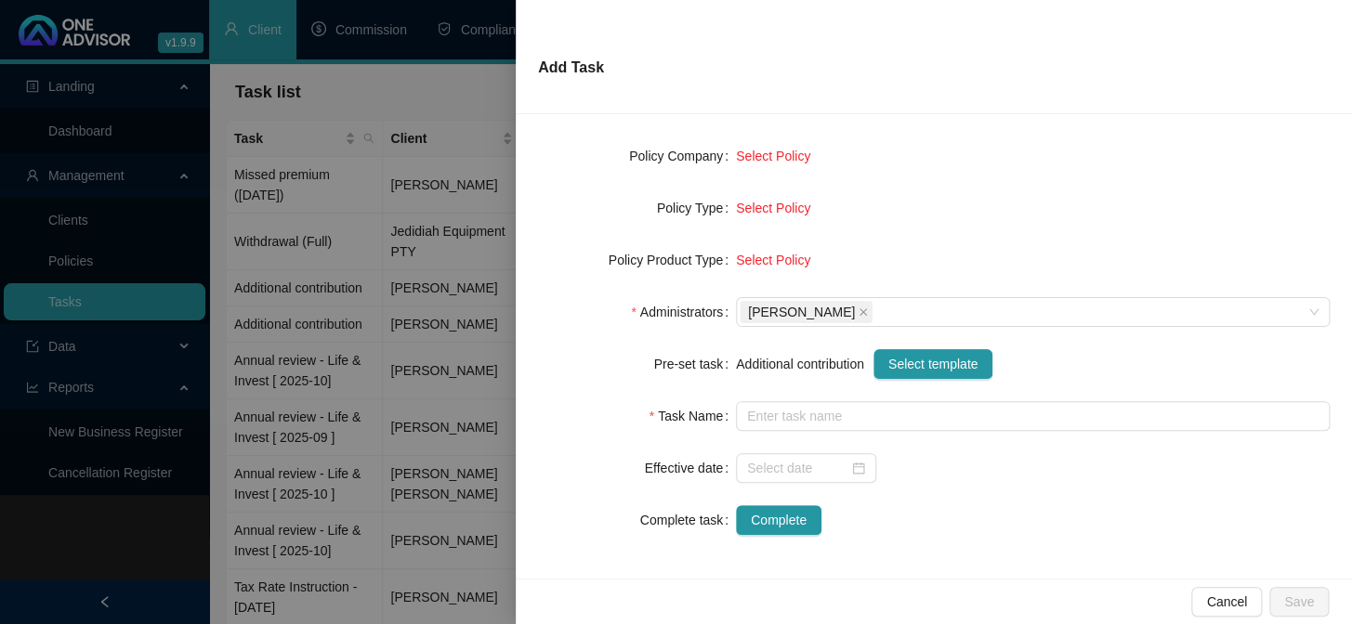
type input "Cancel regular contribution"
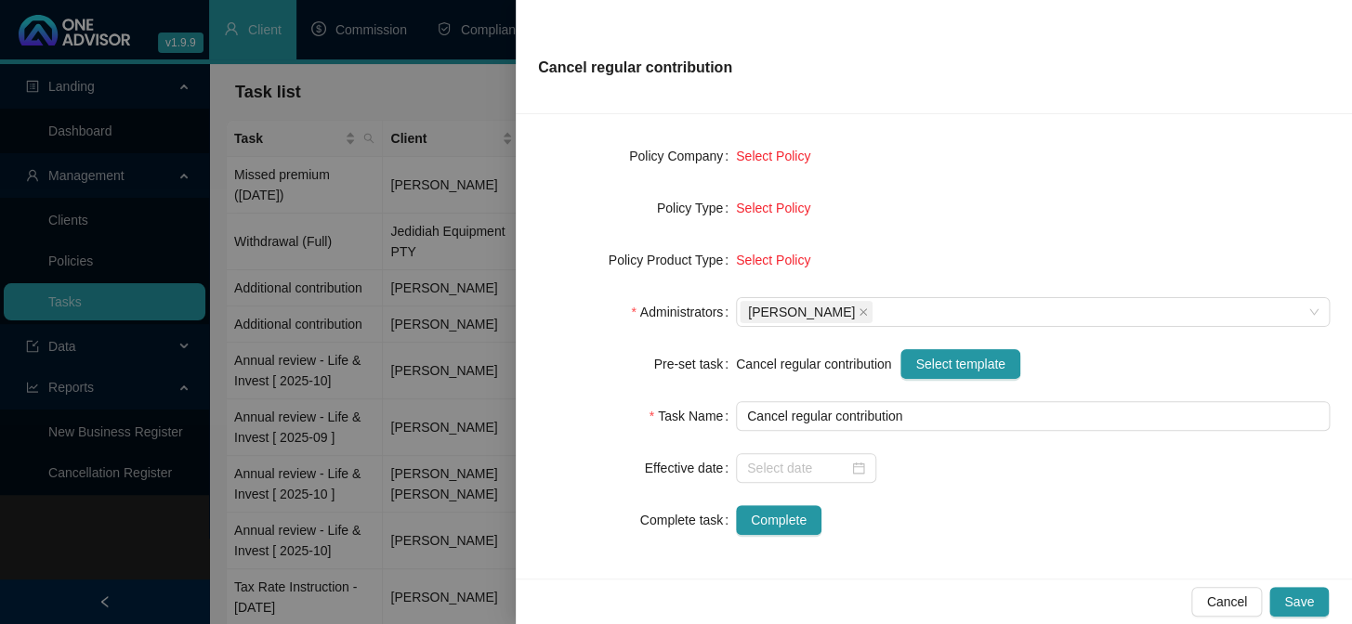
scroll to position [93, 0]
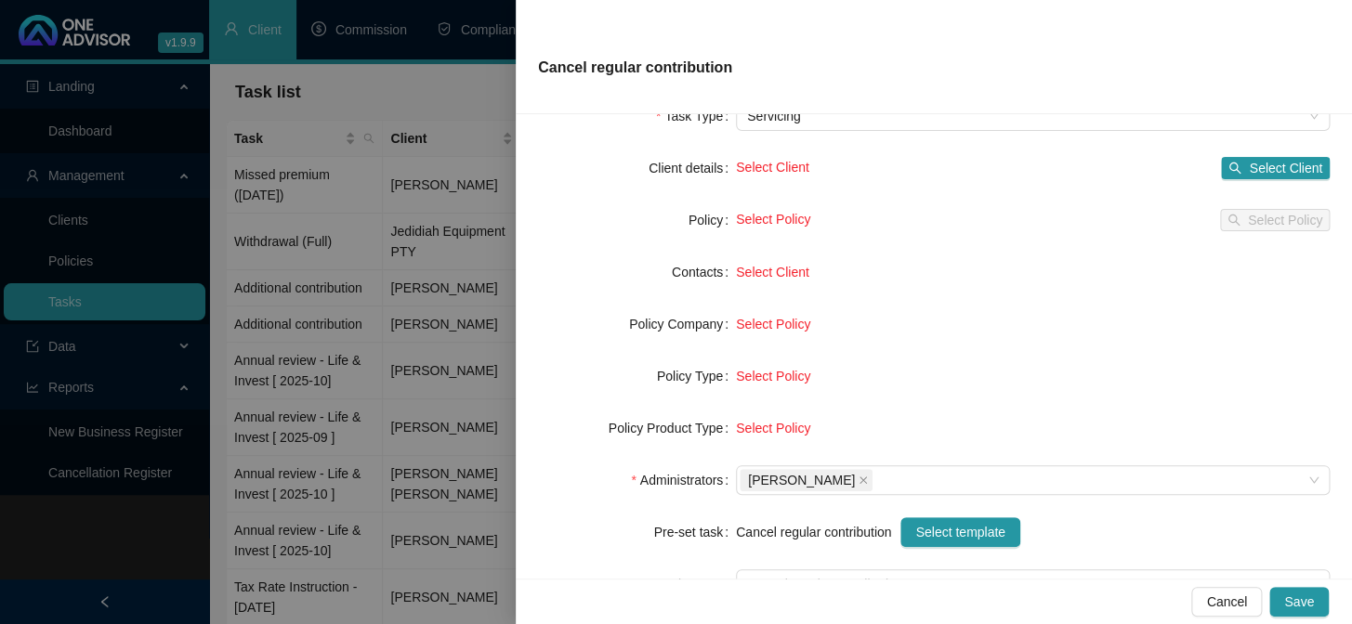
click at [786, 165] on span "Select Client" at bounding box center [772, 167] width 73 height 15
click at [1296, 167] on span "Select Client" at bounding box center [1285, 168] width 73 height 20
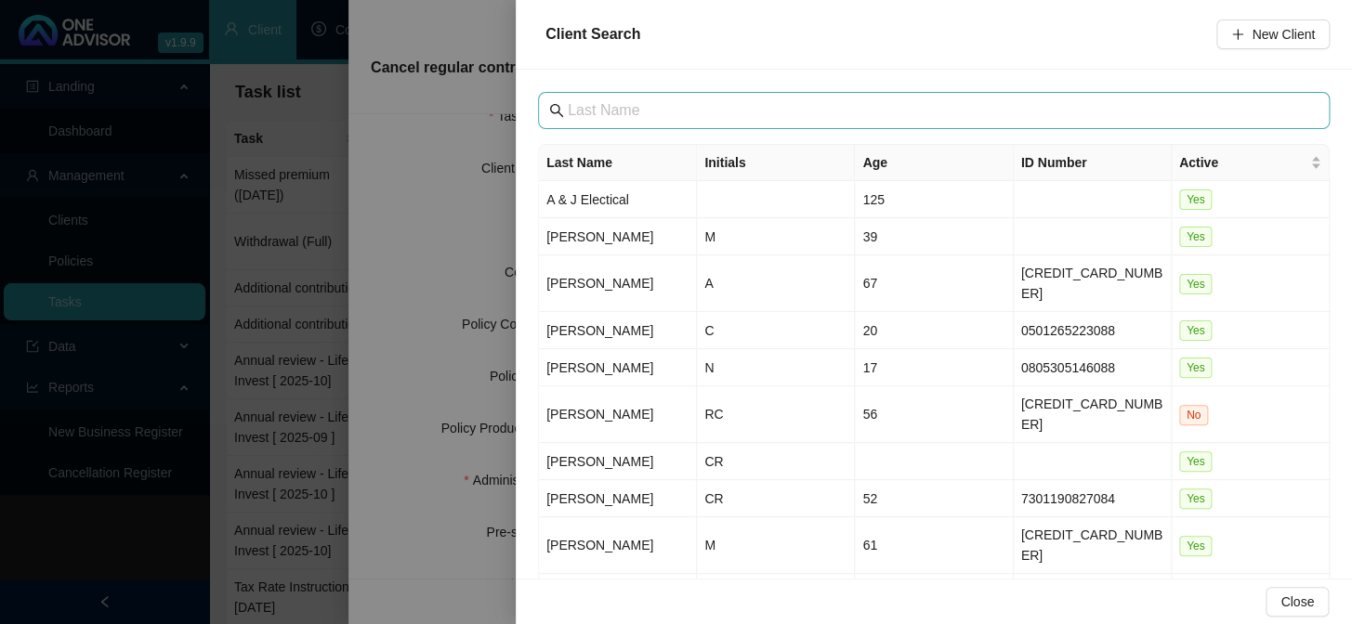
click at [751, 96] on span at bounding box center [934, 110] width 792 height 37
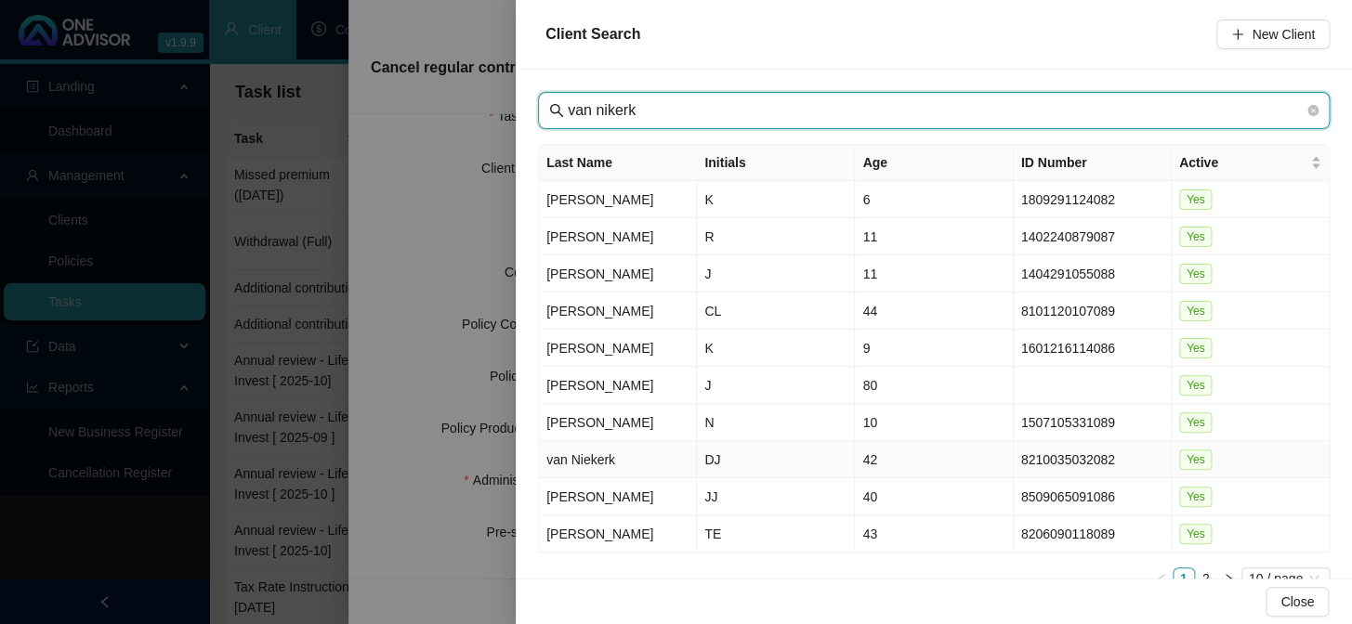
type input "van nikerk"
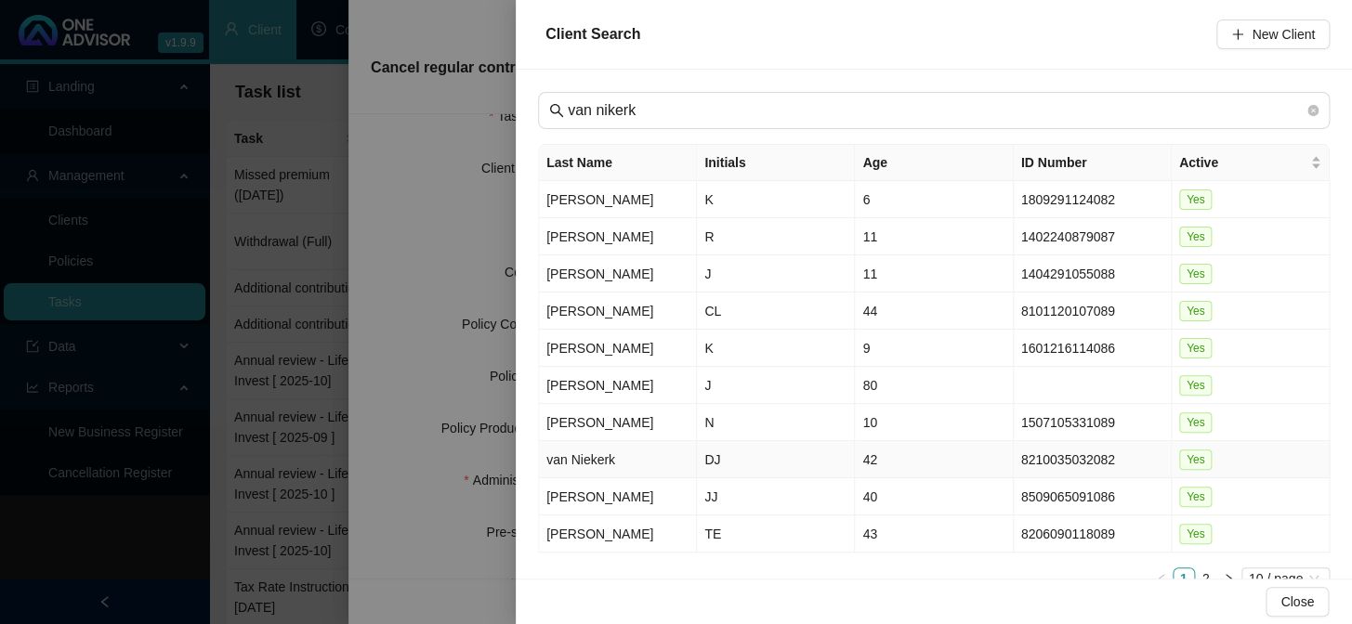
click at [595, 458] on td "van Niekerk" at bounding box center [618, 459] width 158 height 37
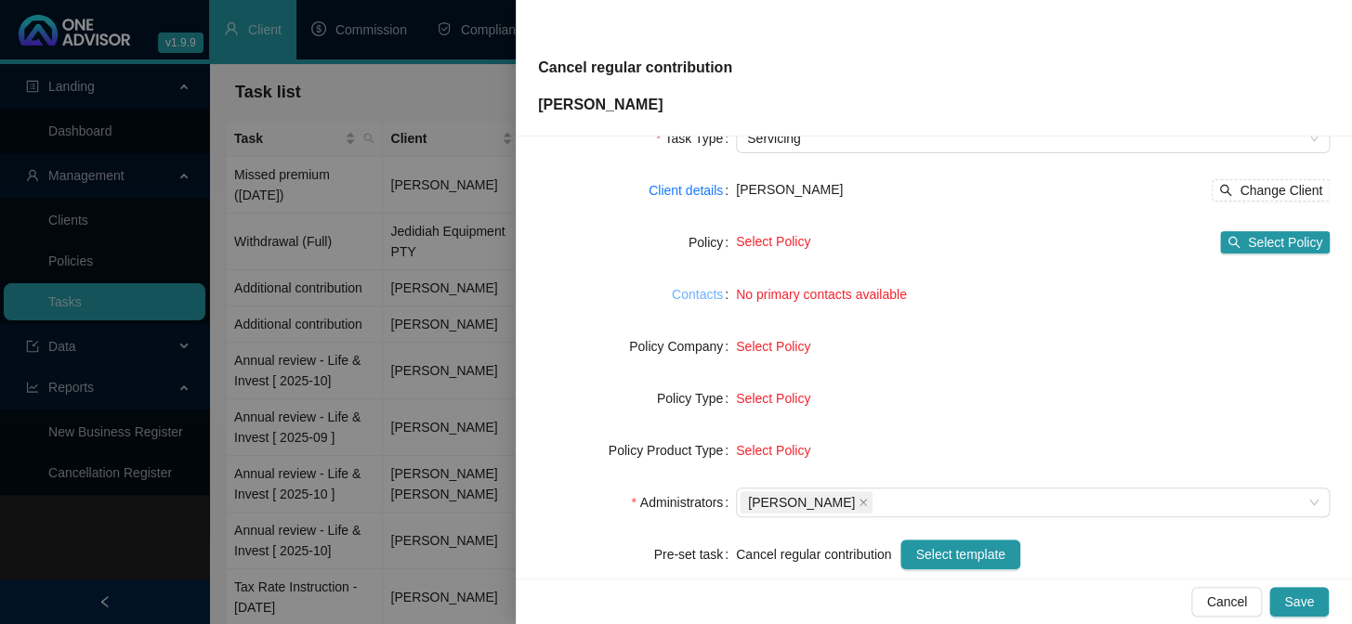
click at [693, 293] on link "Contacts" at bounding box center [697, 294] width 51 height 20
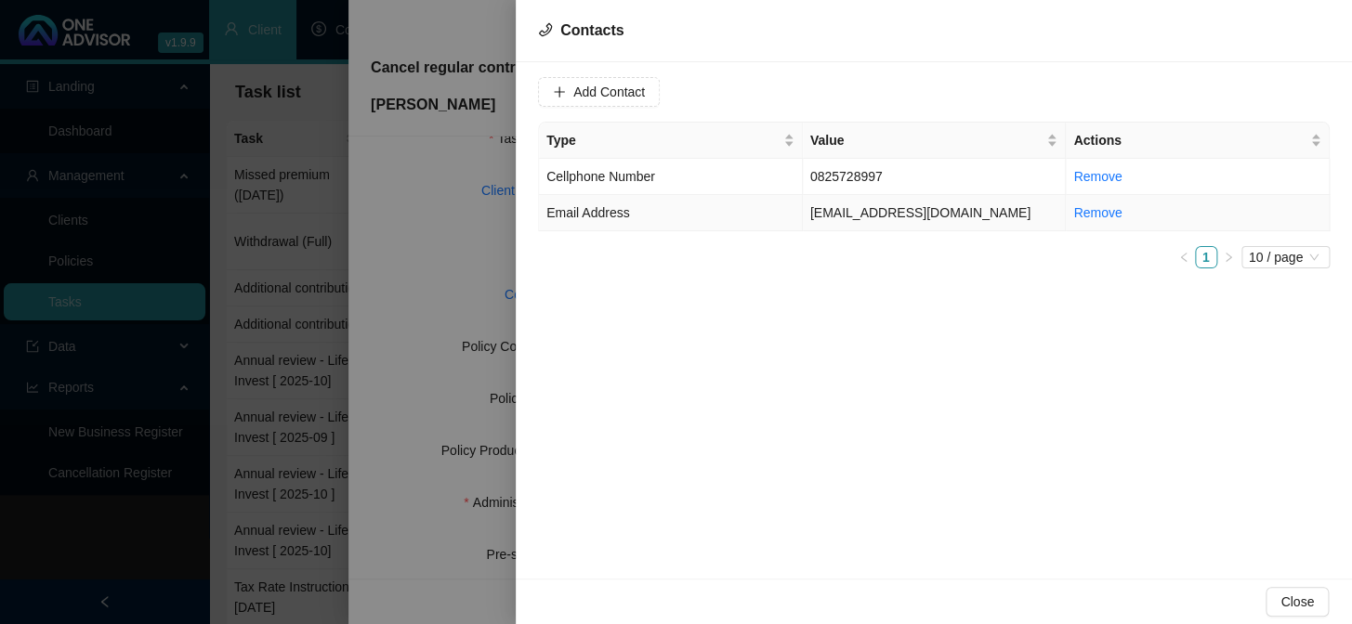
click at [604, 217] on span "Email Address" at bounding box center [587, 212] width 83 height 15
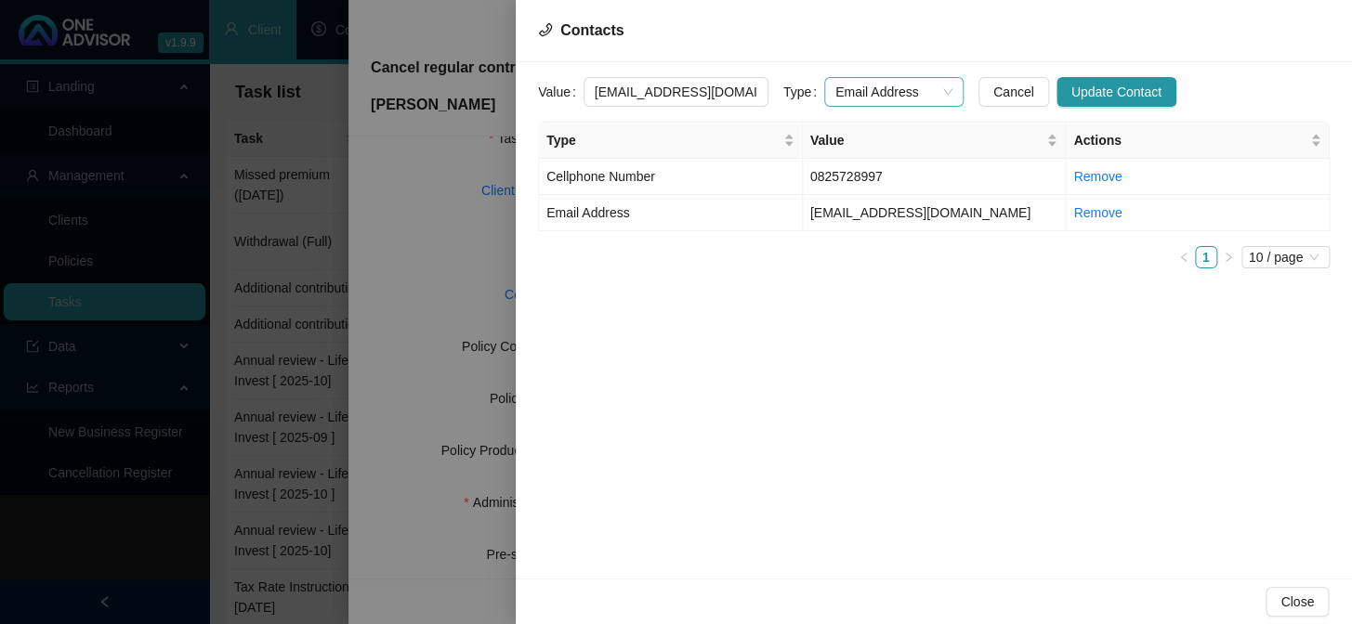
click at [931, 84] on span "Email Address" at bounding box center [893, 92] width 117 height 28
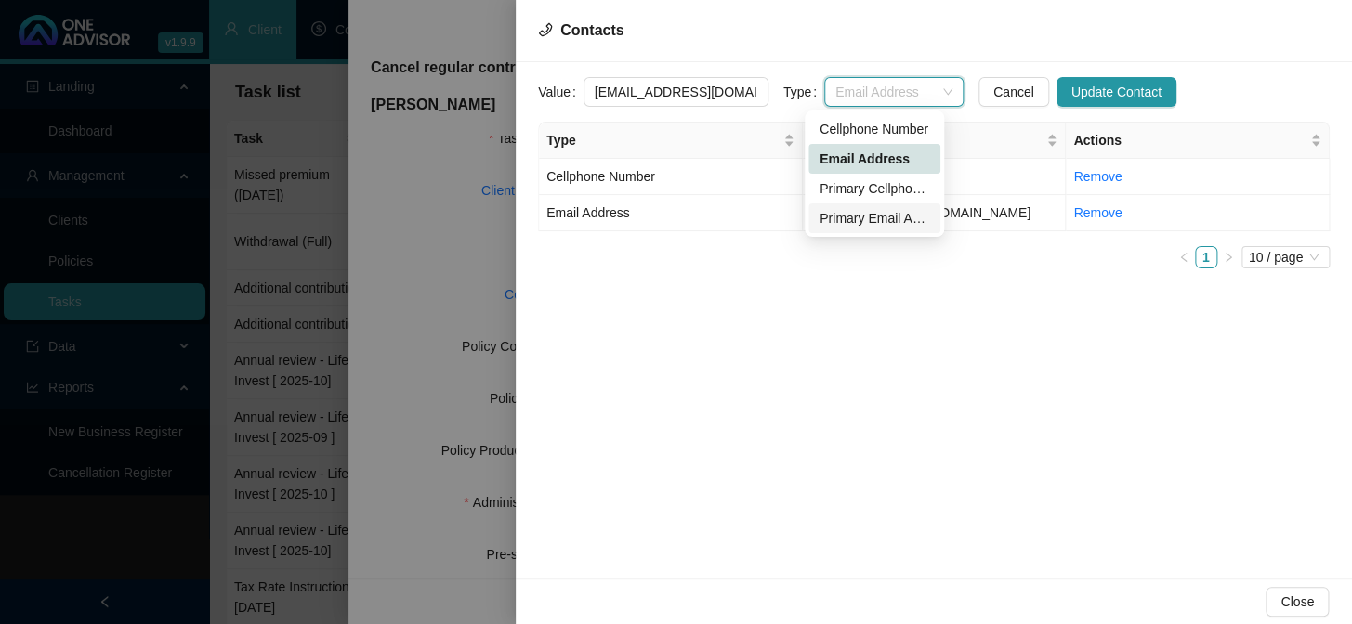
click at [829, 217] on div "Primary Email Address" at bounding box center [875, 218] width 110 height 20
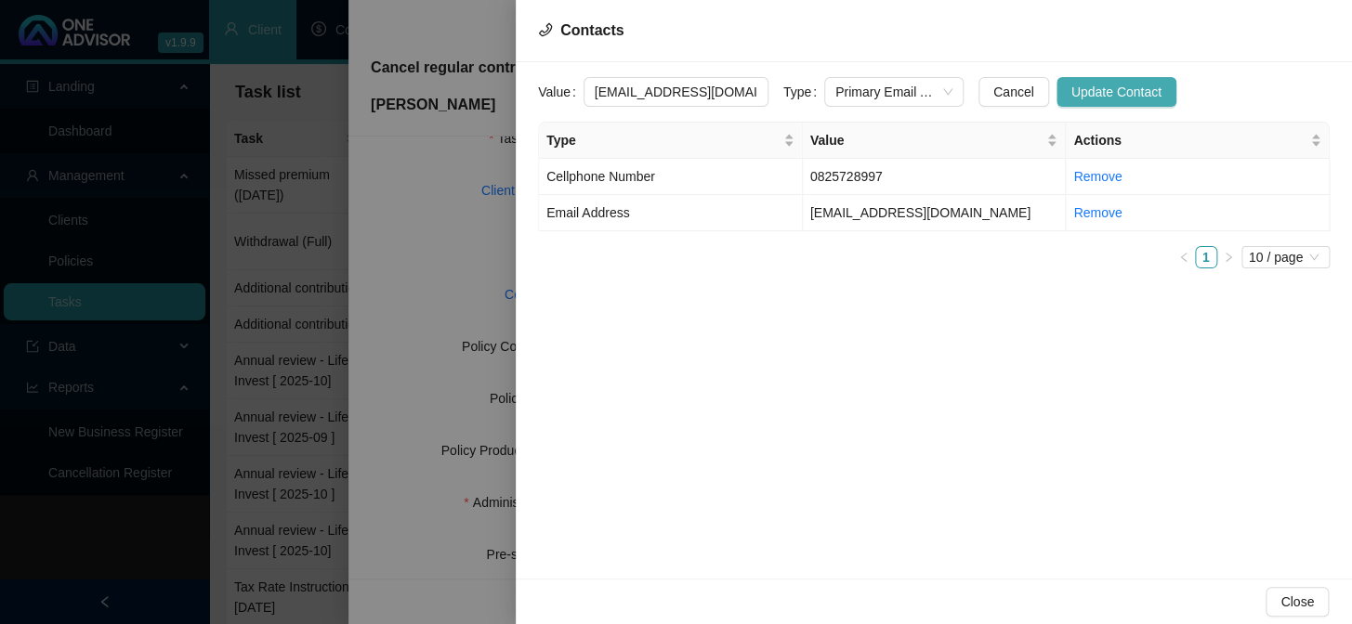
click at [1081, 96] on span "Update Contact" at bounding box center [1116, 92] width 90 height 20
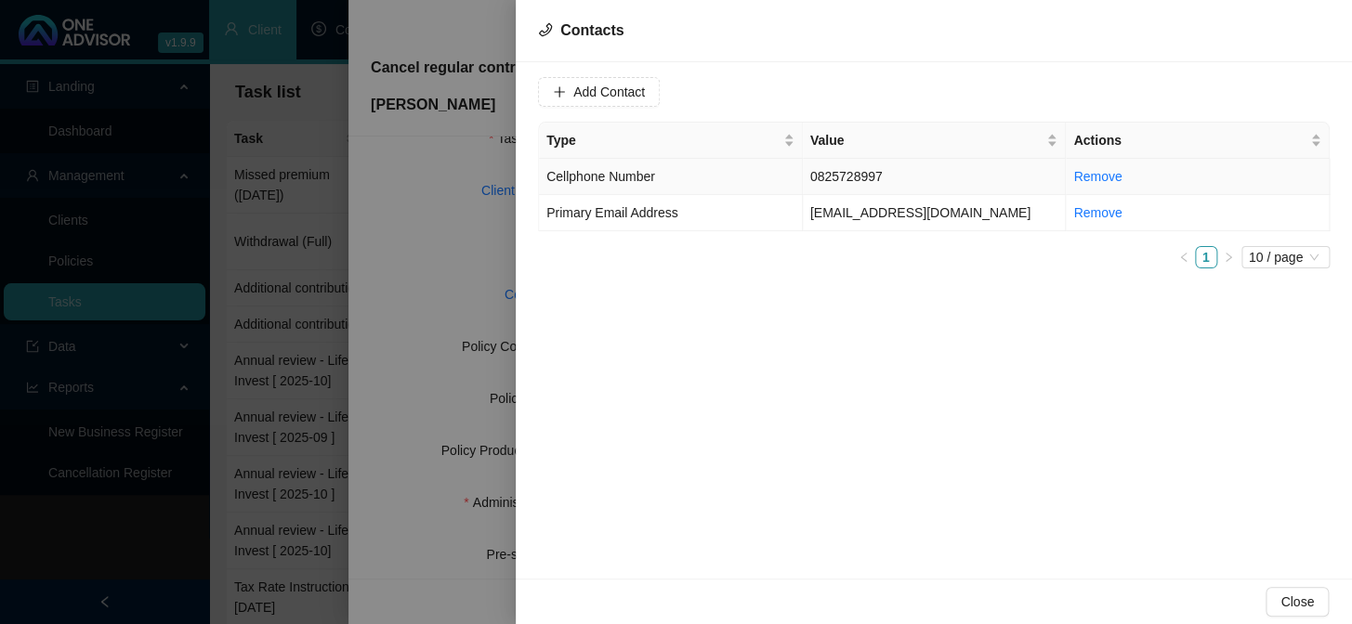
click at [624, 173] on span "Cellphone Number" at bounding box center [600, 176] width 109 height 15
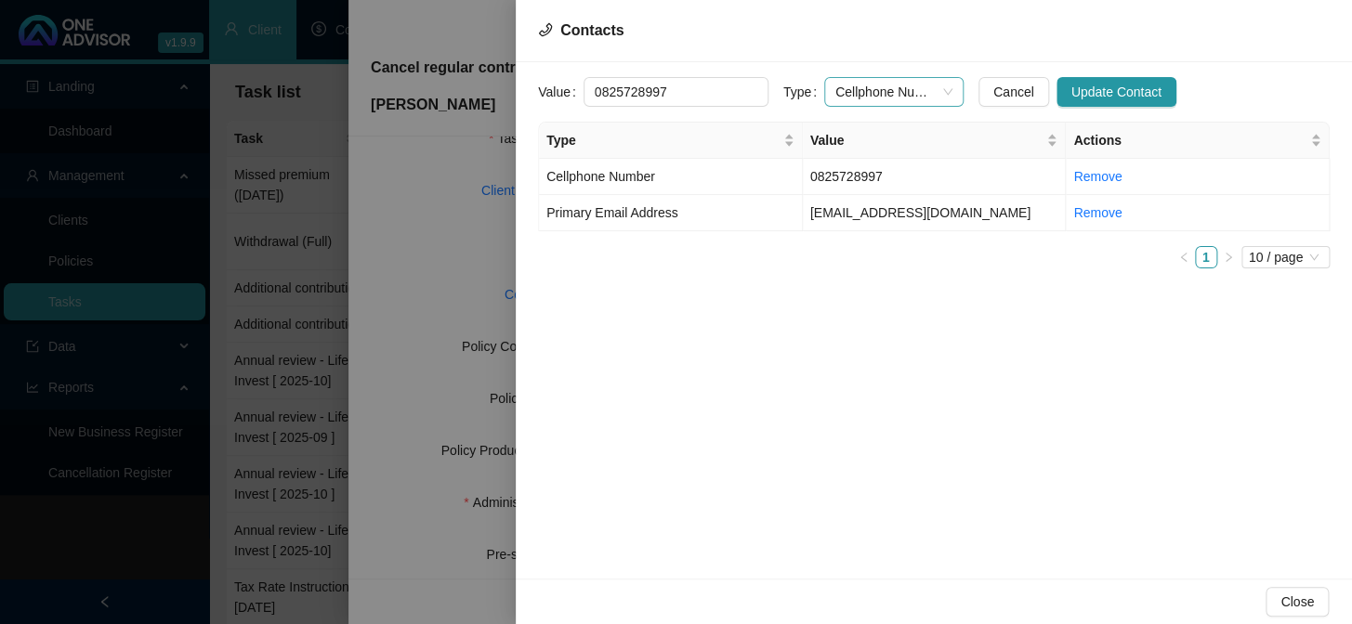
click at [926, 92] on span "Cellphone Number" at bounding box center [893, 92] width 117 height 28
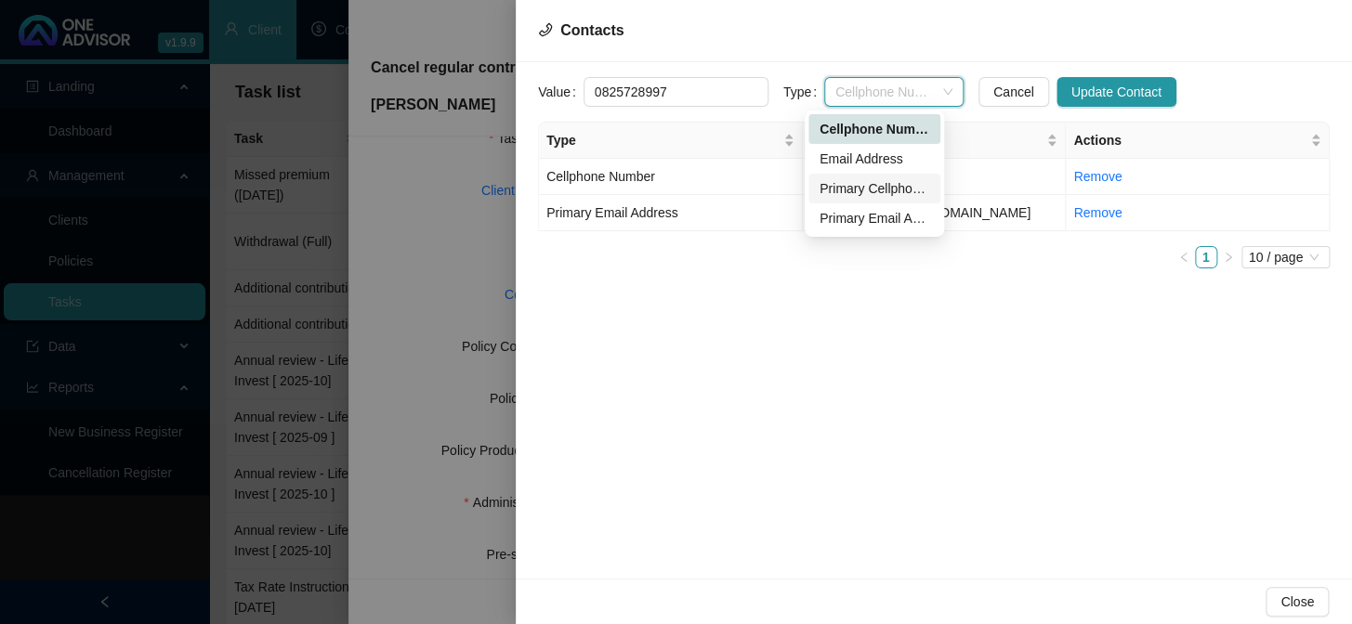
click at [870, 185] on div "Primary Cellphone Number" at bounding box center [875, 188] width 110 height 20
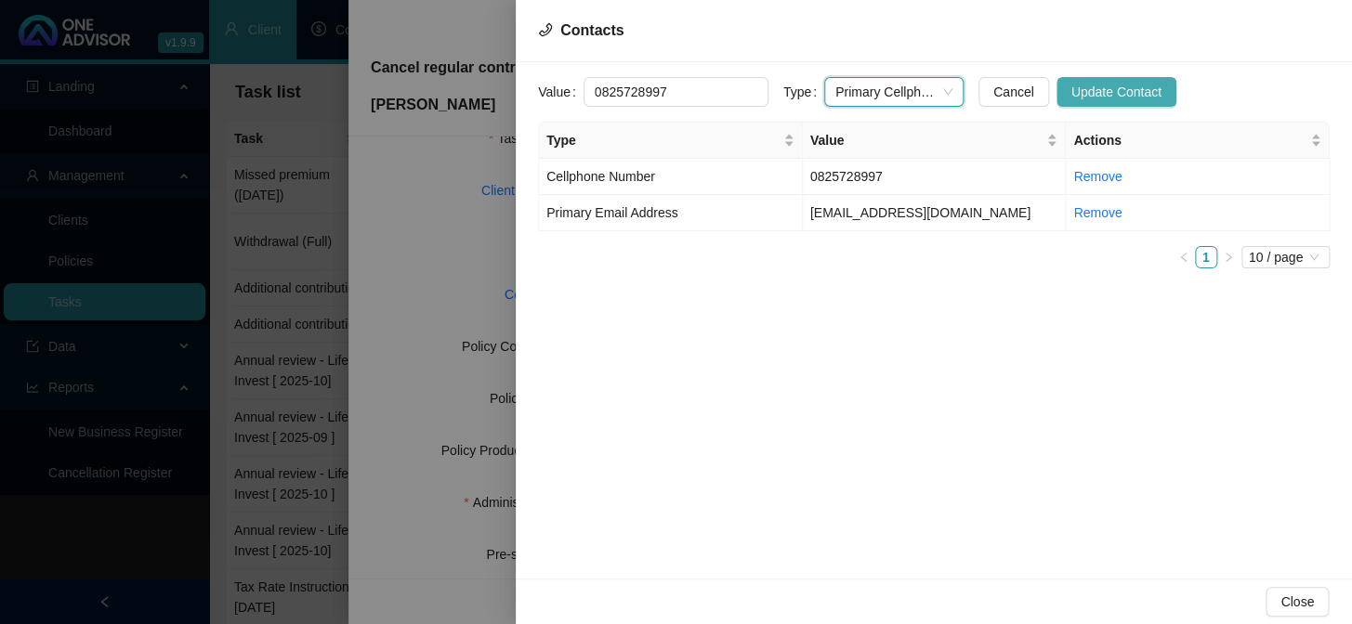
click at [1105, 98] on span "Update Contact" at bounding box center [1116, 92] width 90 height 20
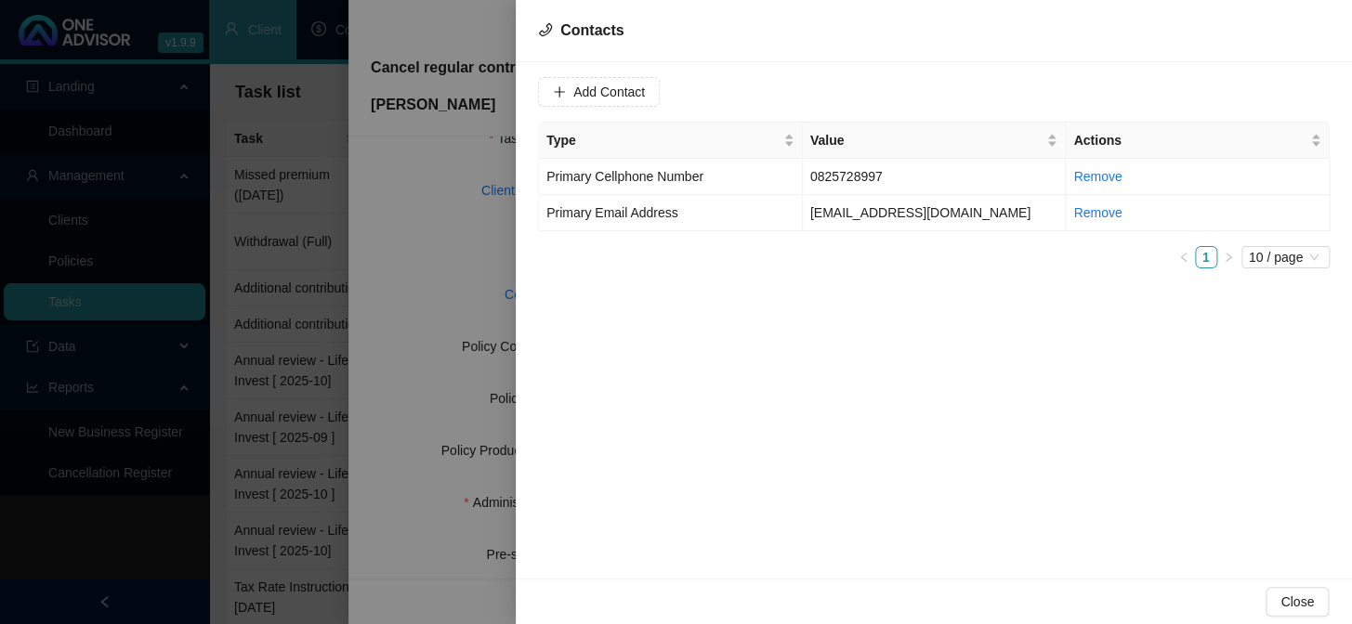
click at [452, 250] on div at bounding box center [676, 312] width 1352 height 624
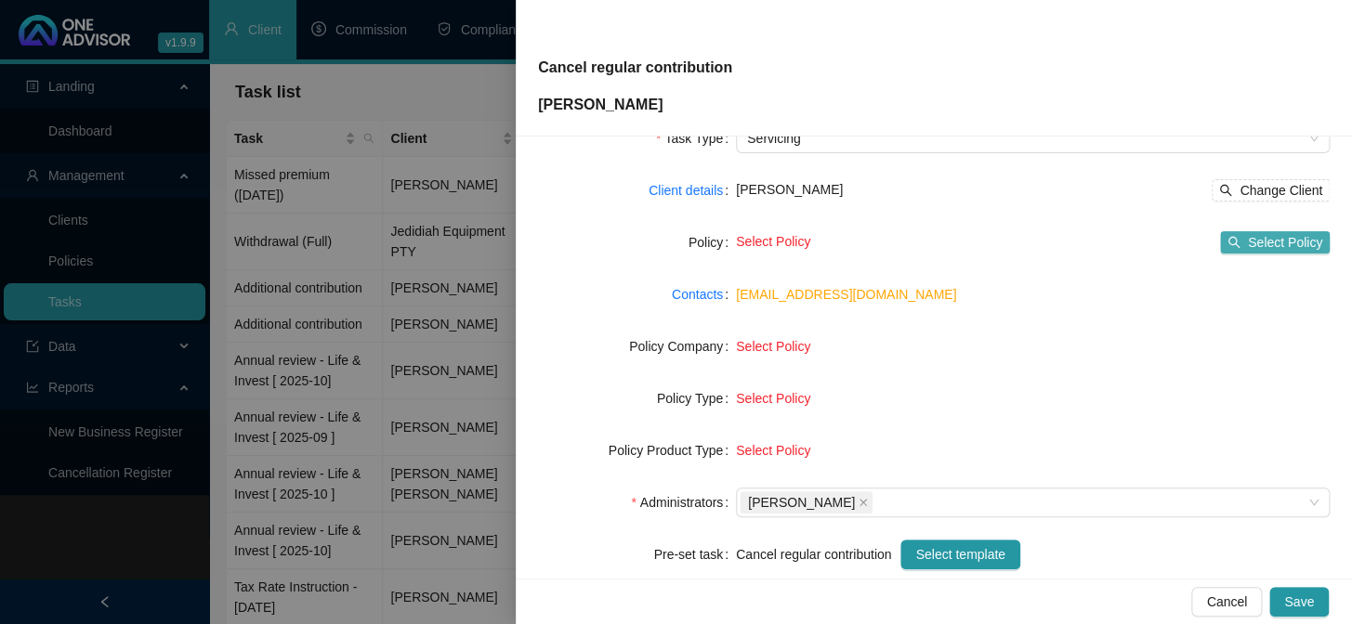
click at [1236, 240] on button "Select Policy" at bounding box center [1275, 242] width 110 height 22
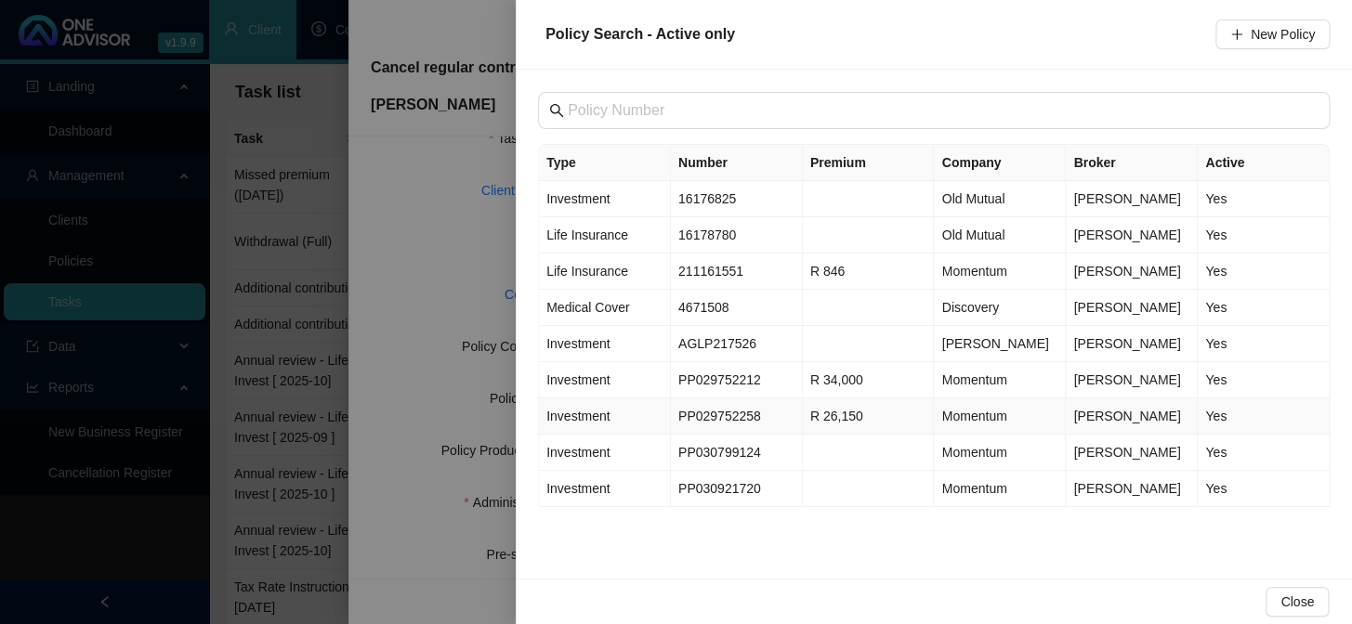
click at [714, 414] on td "PP029752258" at bounding box center [737, 417] width 132 height 36
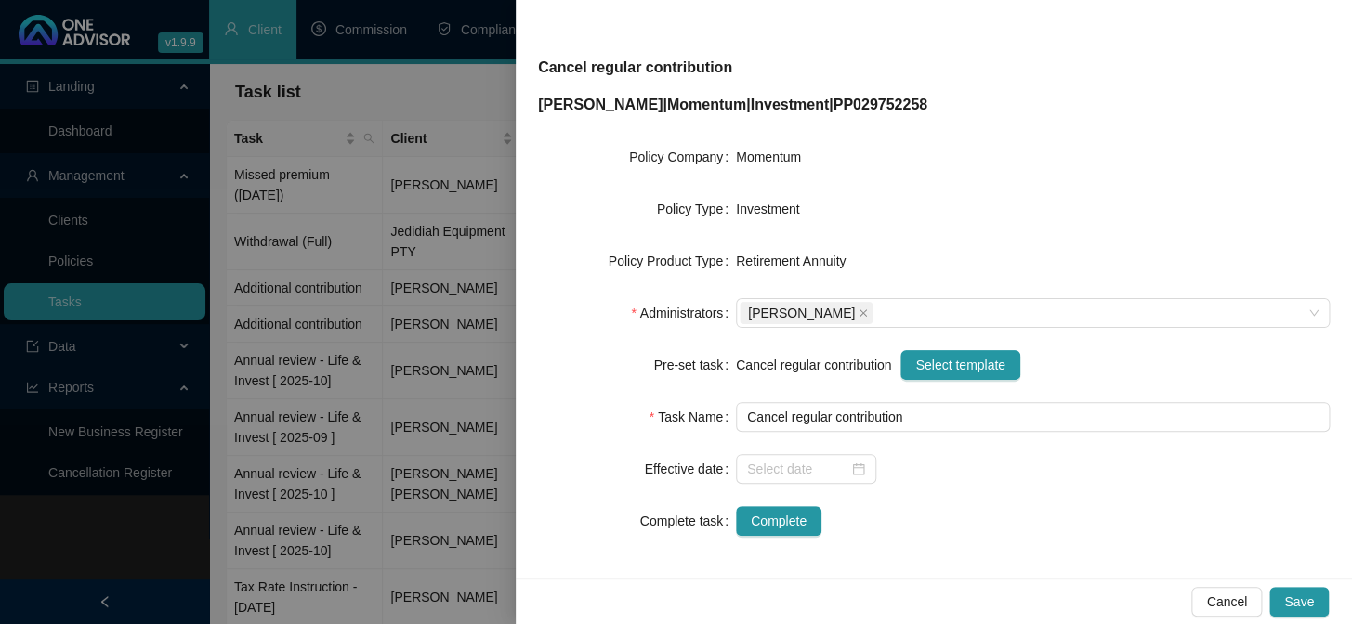
scroll to position [283, 0]
click at [790, 476] on input at bounding box center [797, 468] width 101 height 20
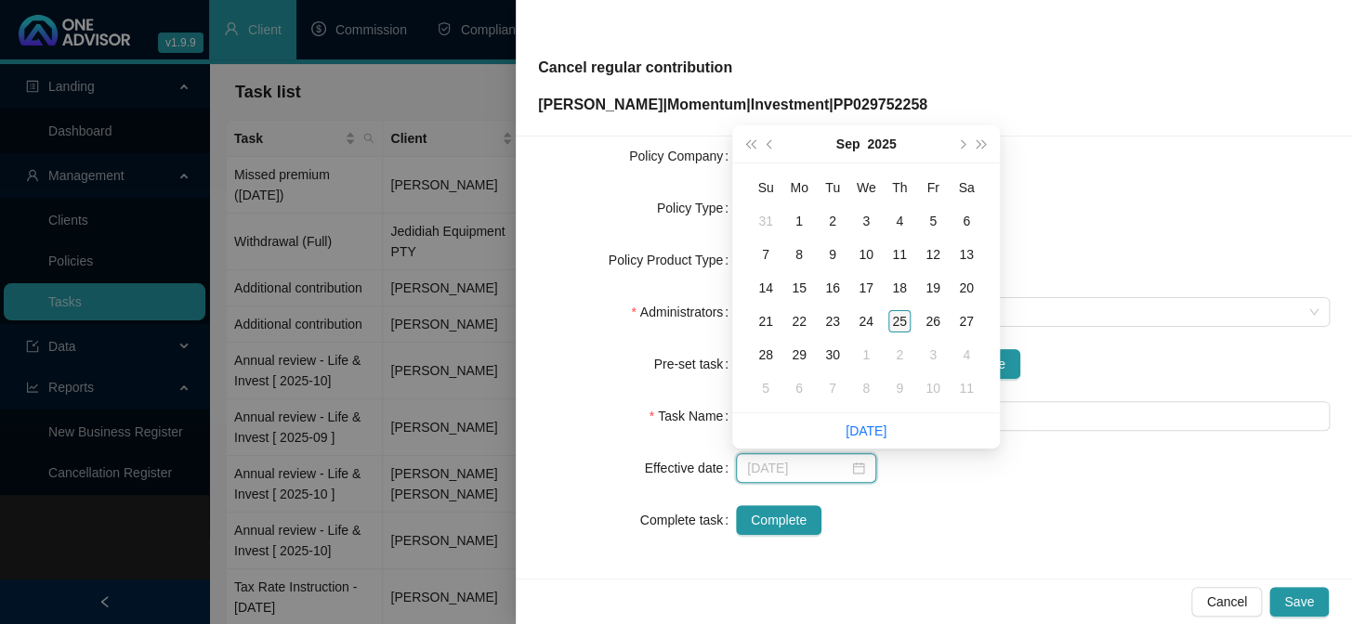
type input "[DATE]"
click at [900, 320] on div "25" at bounding box center [899, 321] width 22 height 22
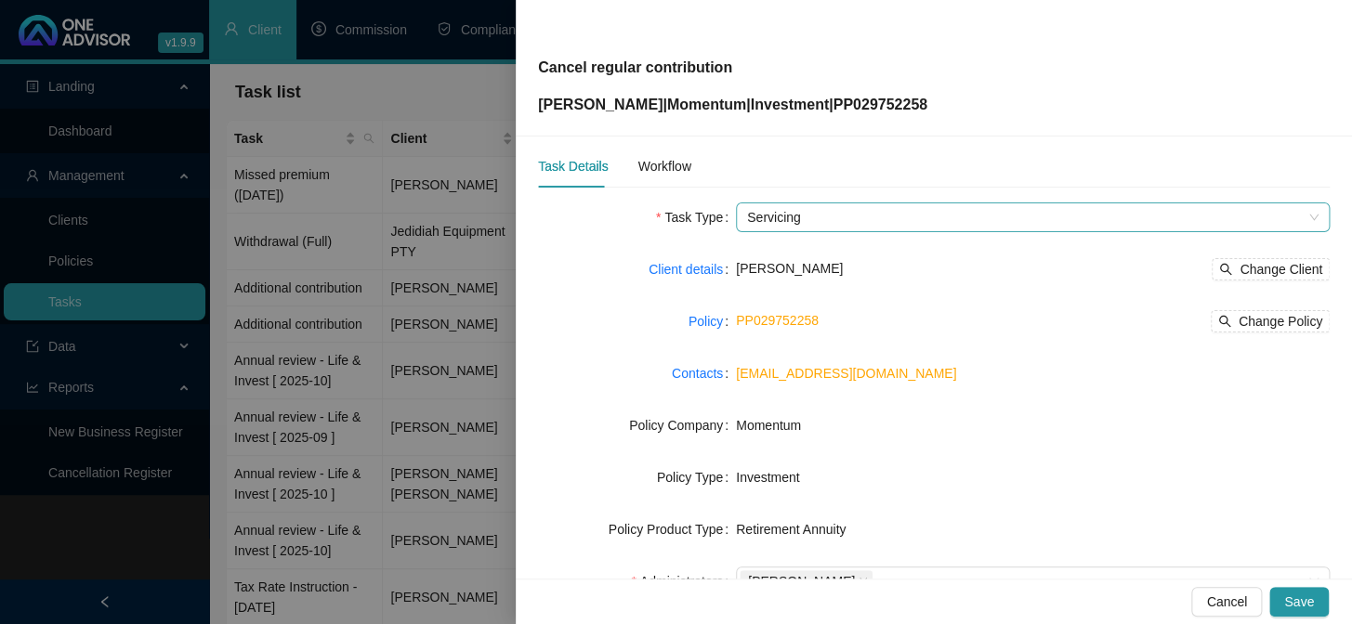
scroll to position [0, 0]
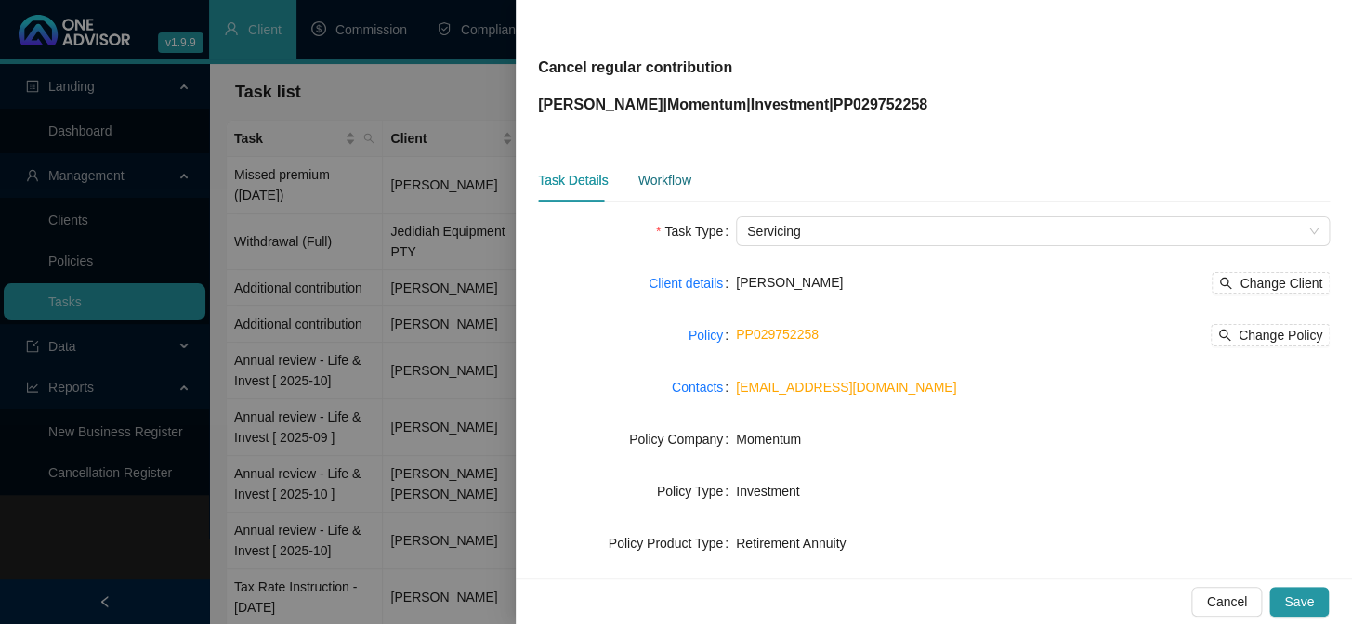
click at [656, 176] on div "Workflow" at bounding box center [663, 180] width 53 height 20
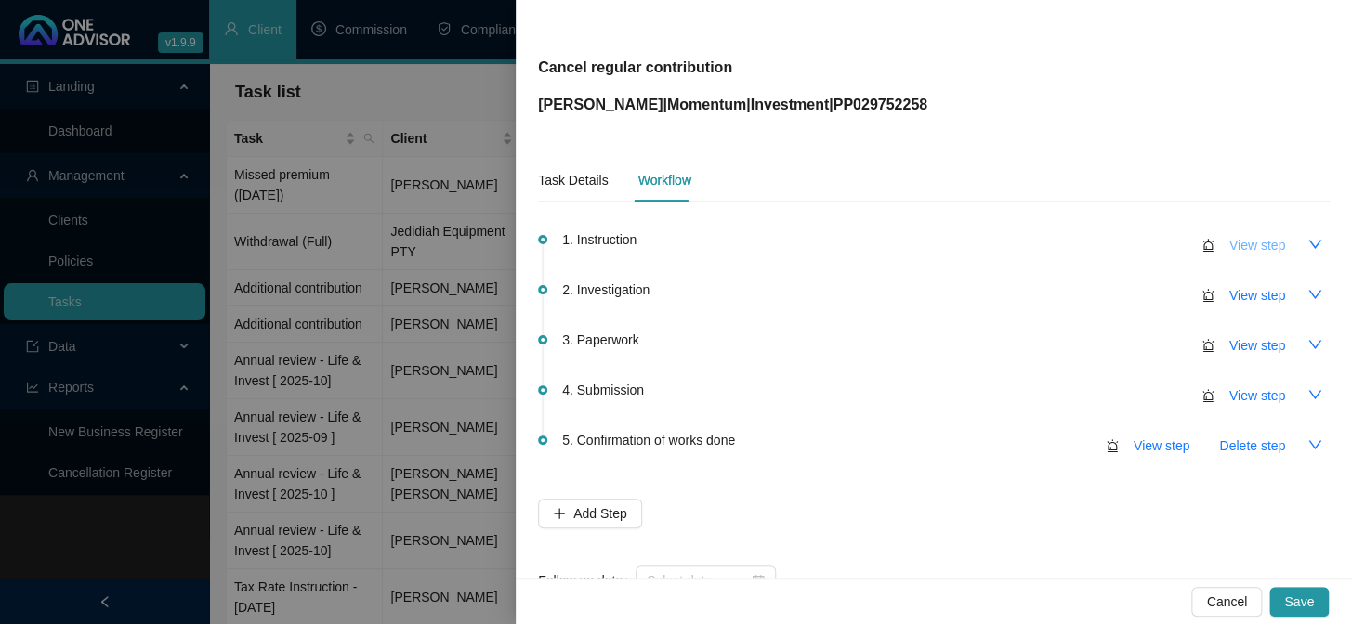
click at [1232, 247] on span "View step" at bounding box center [1257, 245] width 56 height 20
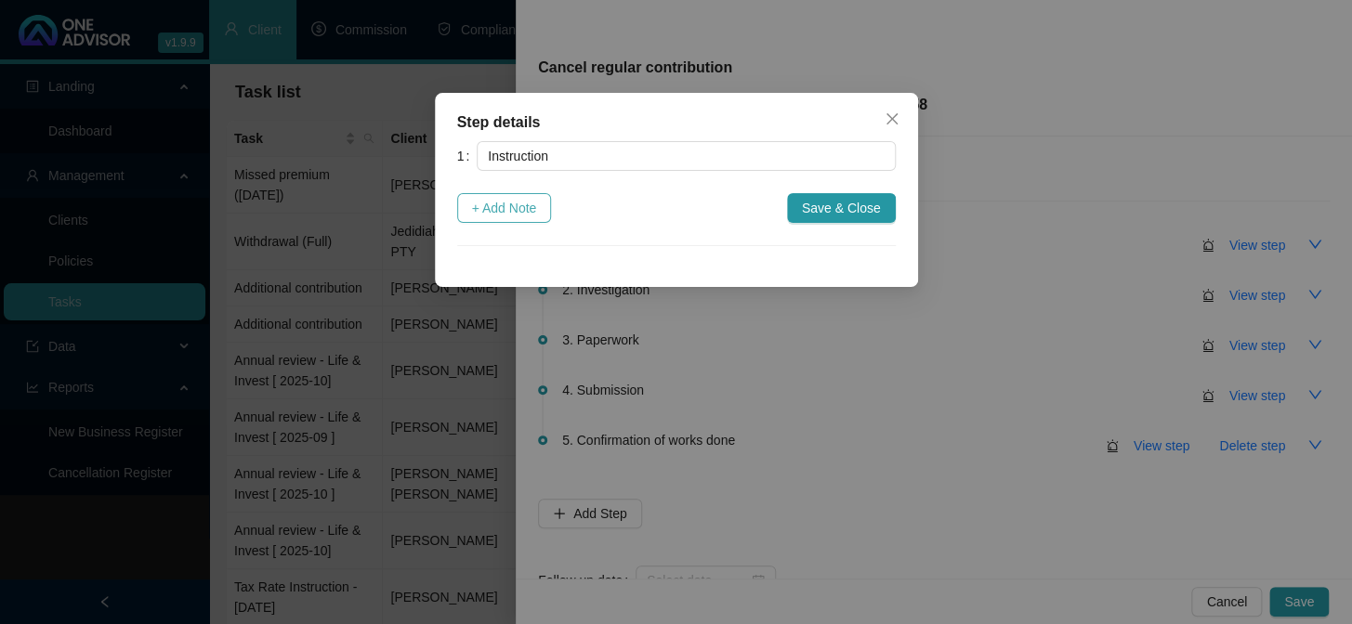
click at [500, 202] on span "+ Add Note" at bounding box center [504, 208] width 65 height 20
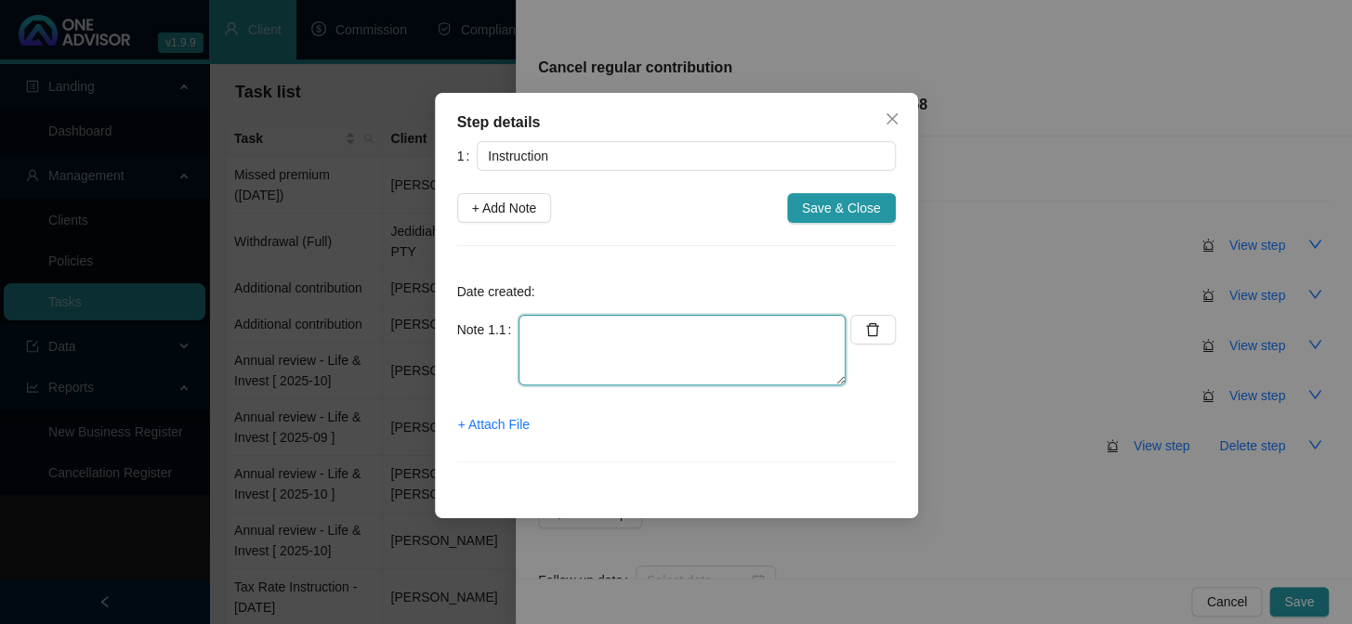
click at [585, 354] on textarea at bounding box center [682, 350] width 327 height 71
type textarea "e"
click at [505, 424] on span "+ Attach File" at bounding box center [494, 424] width 72 height 20
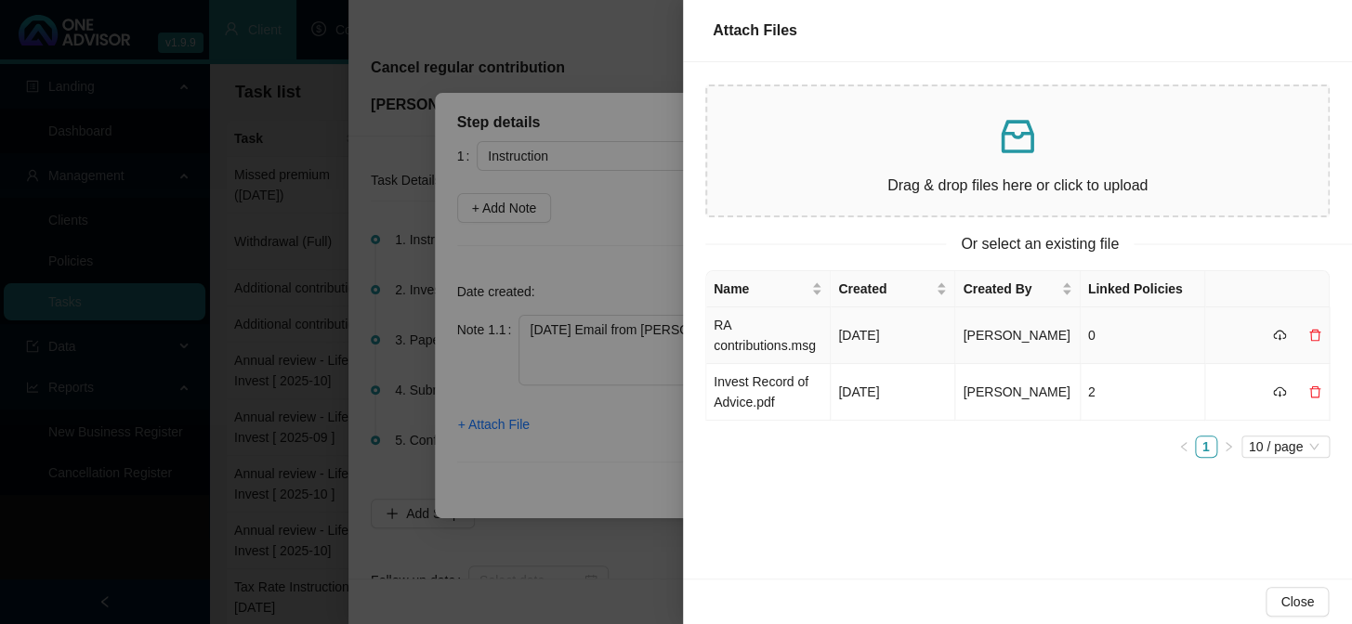
drag, startPoint x: 753, startPoint y: 345, endPoint x: 871, endPoint y: 377, distance: 122.4
click at [881, 383] on tbody "RA contributions.msg [DATE] [PERSON_NAME] 0 Invest Record of Advice.pdf [DATE] …" at bounding box center [1018, 364] width 624 height 113
click at [790, 326] on td "RA contributions.msg" at bounding box center [768, 336] width 125 height 57
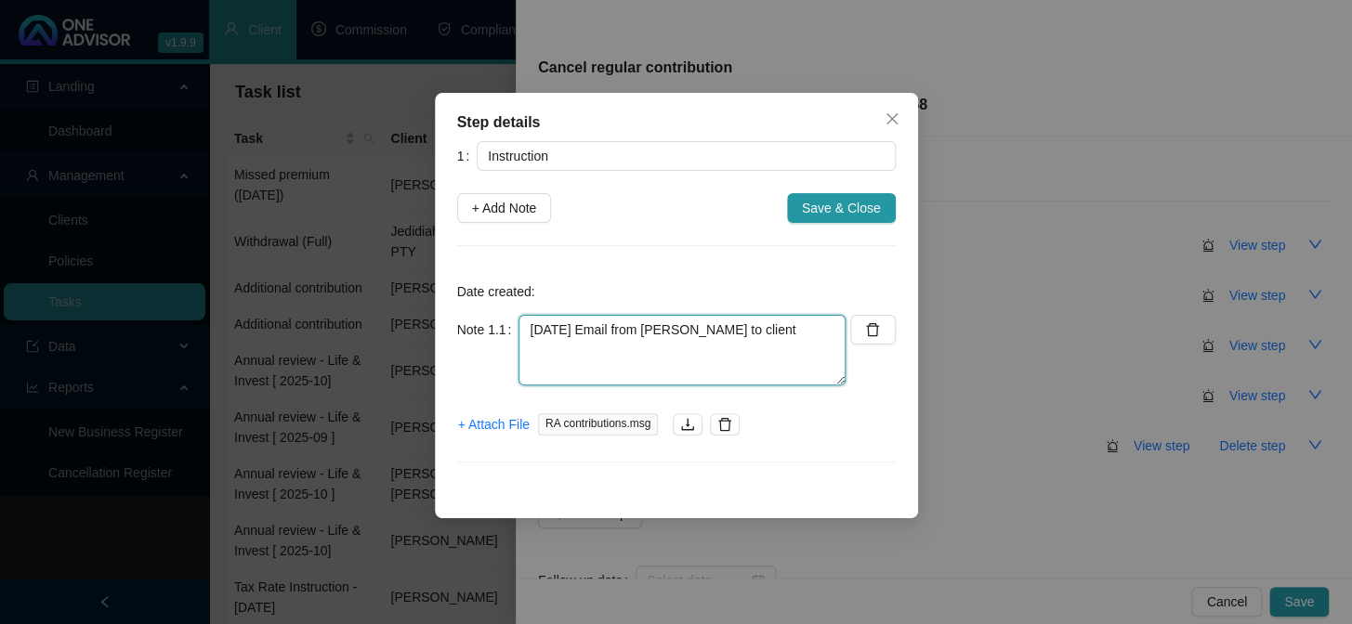
click at [595, 366] on textarea "[DATE] Email from [PERSON_NAME] to client" at bounding box center [682, 350] width 327 height 71
click at [772, 321] on textarea "[DATE] Email from [PERSON_NAME] to client" at bounding box center [682, 350] width 327 height 71
paste textarea "@Invest - [PERSON_NAME] & [PERSON_NAME] please could you let both [PERSON_NAME]…"
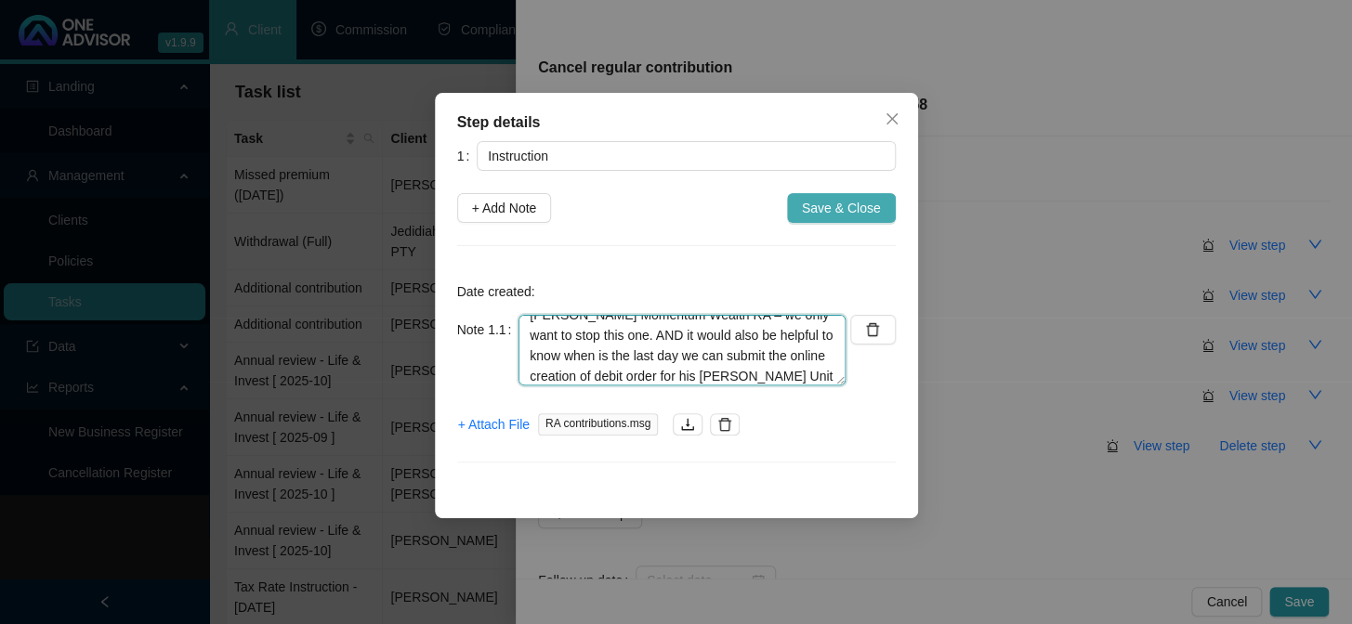
type textarea "[DATE] Email from [PERSON_NAME] to client @Invest - [PERSON_NAME] & [PERSON_NAM…"
click at [842, 203] on span "Save & Close" at bounding box center [841, 208] width 79 height 20
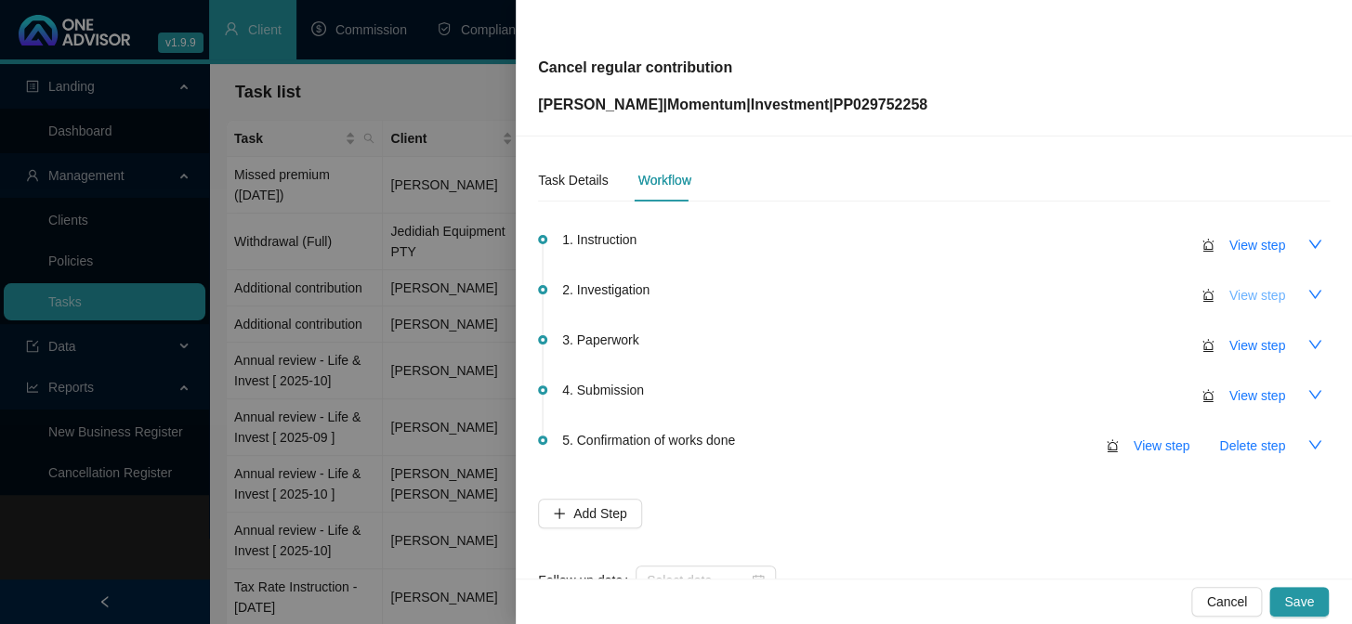
click at [1235, 299] on span "View step" at bounding box center [1257, 295] width 56 height 20
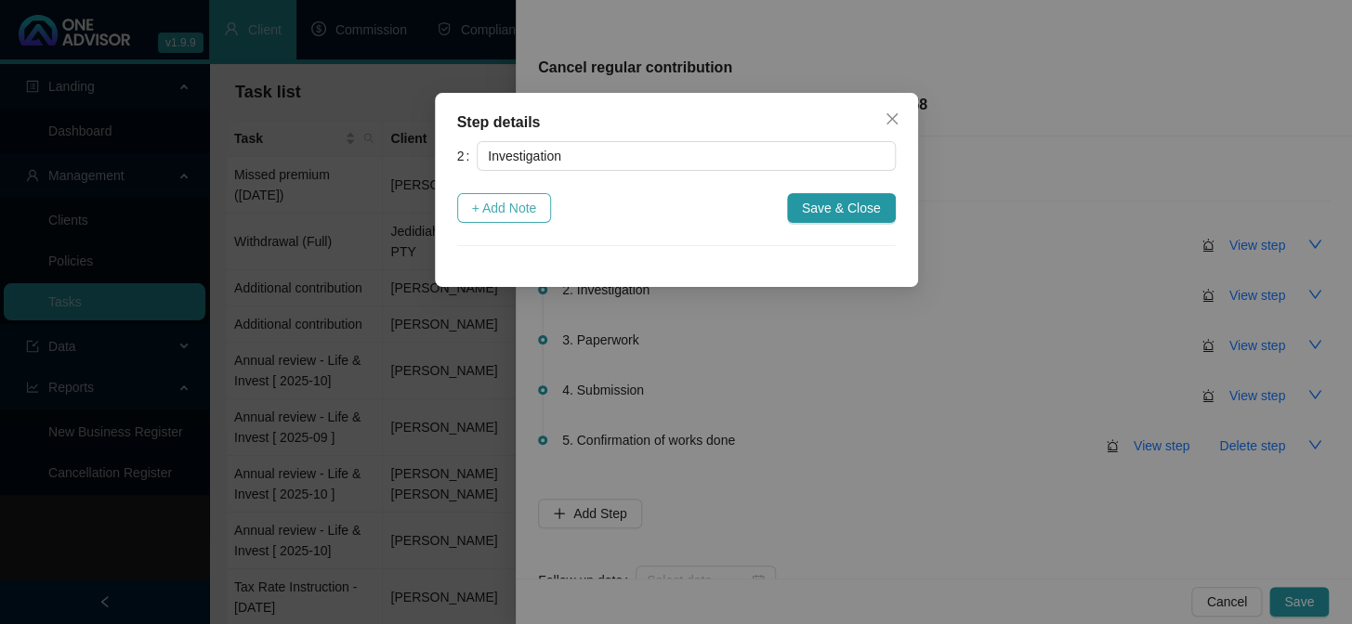
click at [501, 209] on span "+ Add Note" at bounding box center [504, 208] width 65 height 20
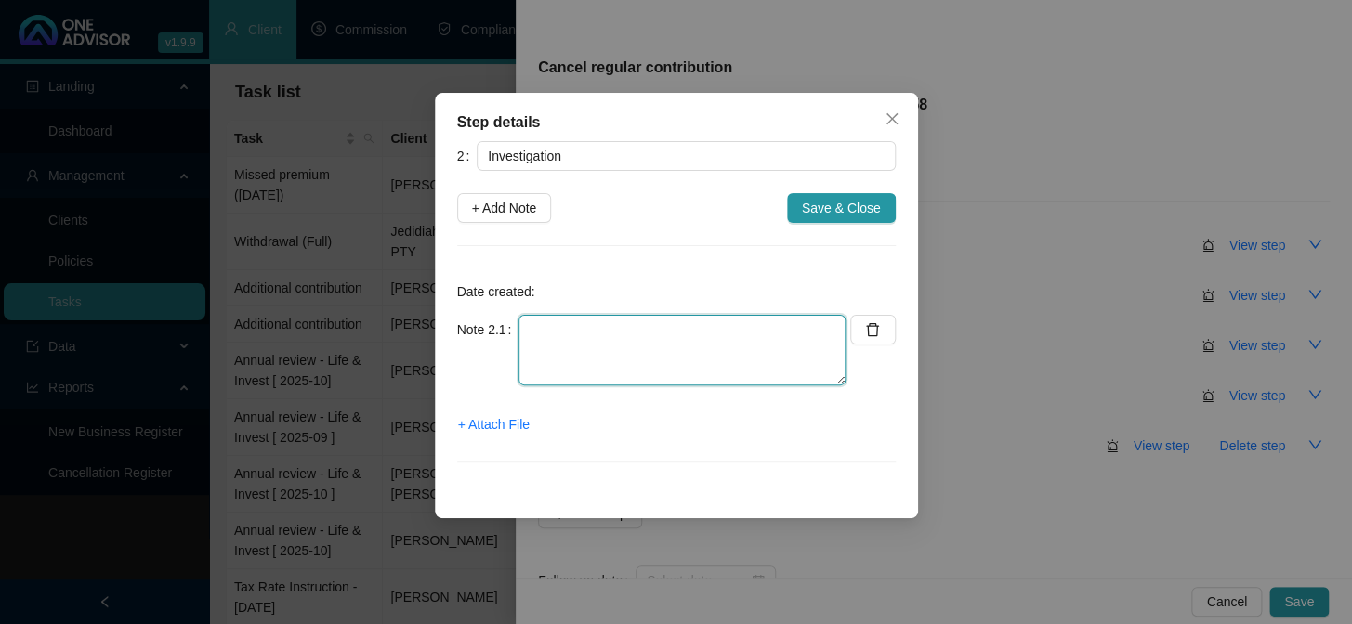
click at [539, 346] on textarea at bounding box center [682, 350] width 327 height 71
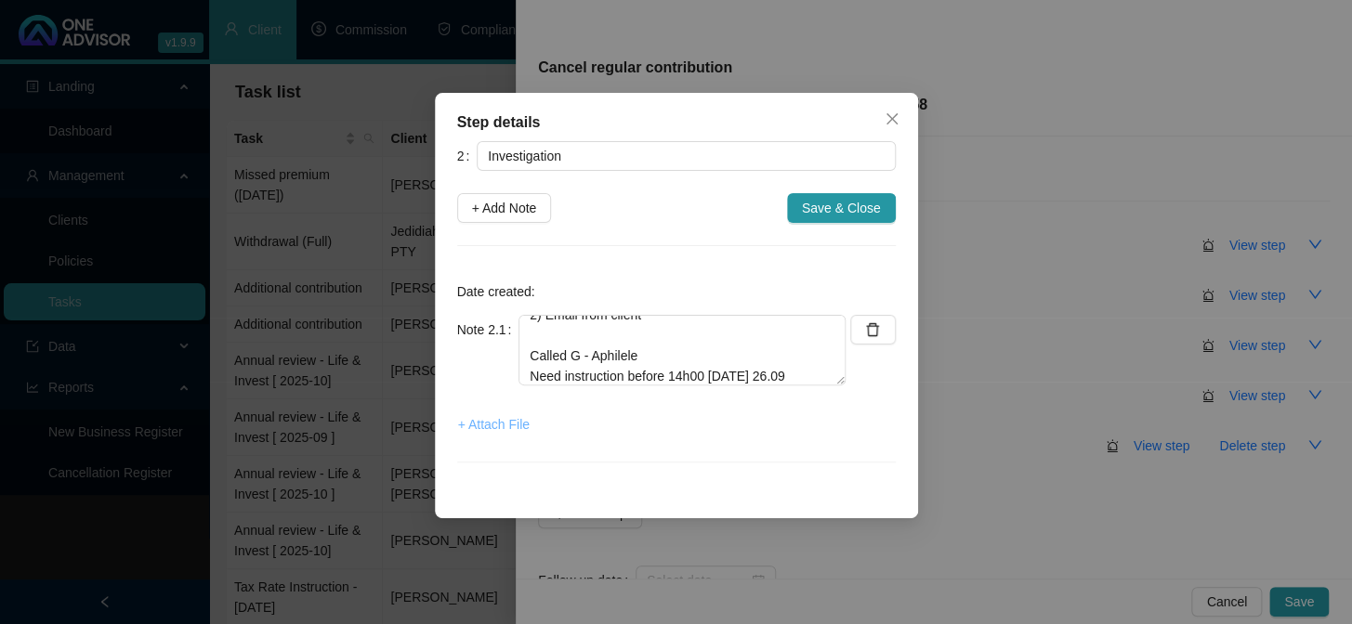
click at [514, 419] on span "+ Attach File" at bounding box center [494, 424] width 72 height 20
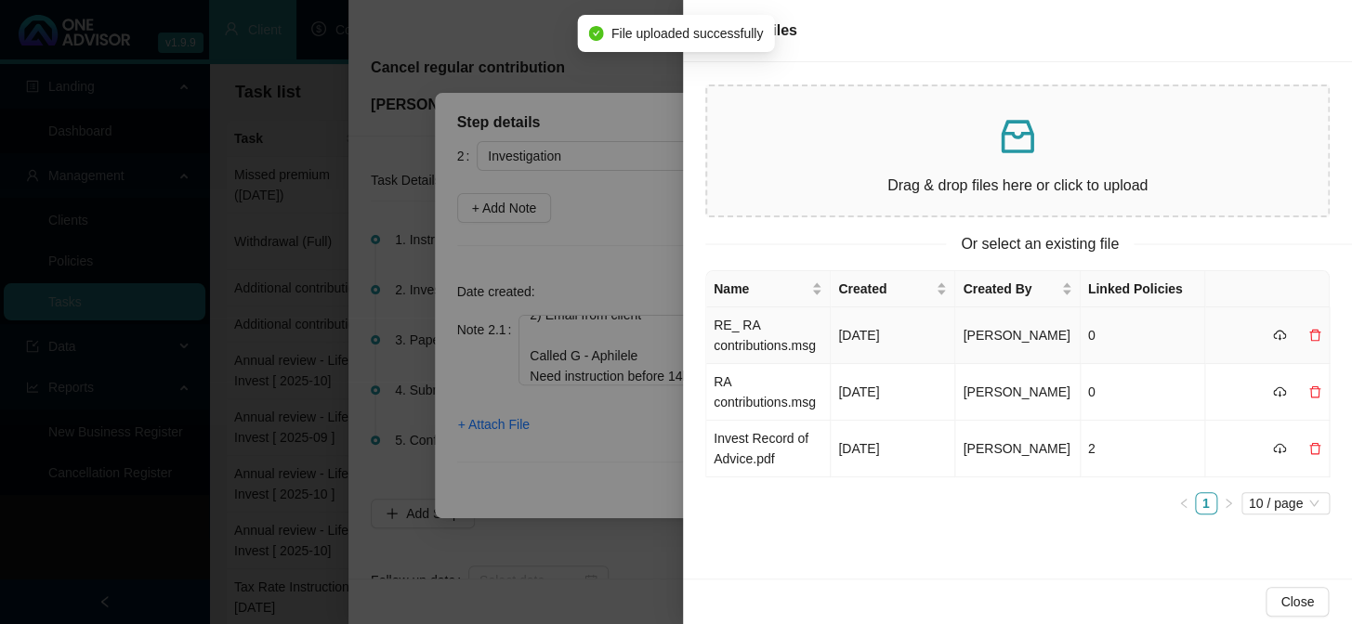
click at [764, 342] on td "RE_ RA contributions.msg" at bounding box center [768, 336] width 125 height 57
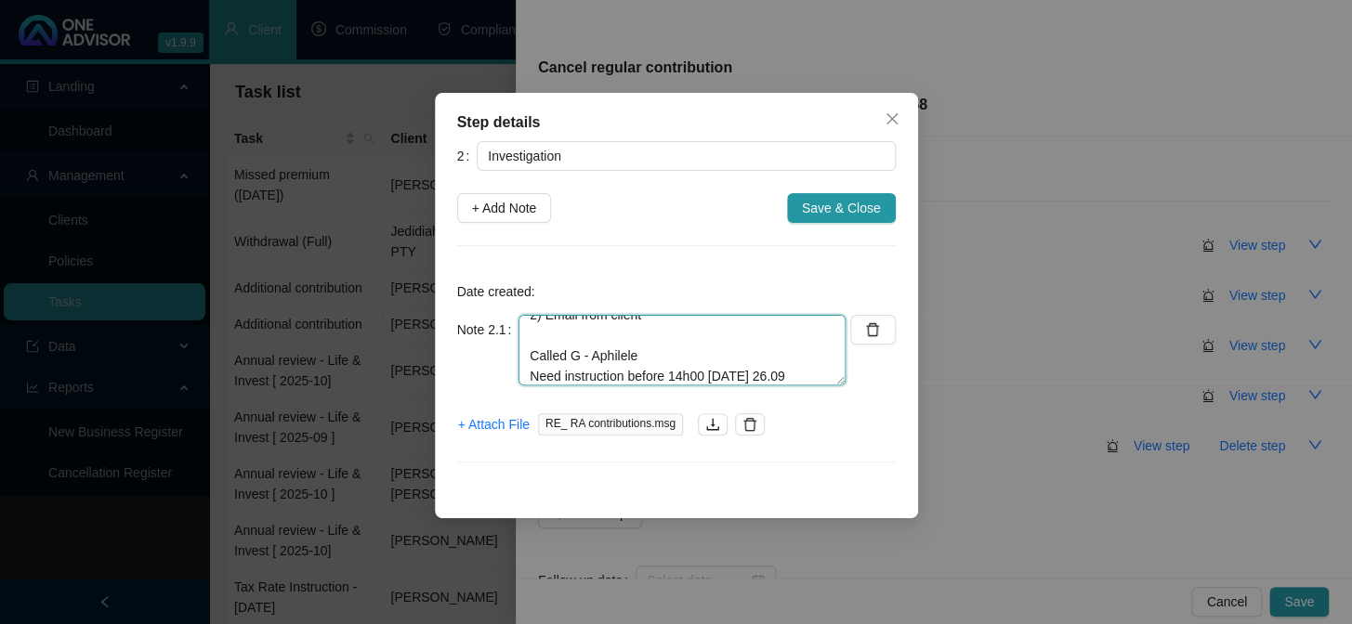
click at [796, 374] on textarea "[DATE] Called MOMW - Kwatata 1) Quickest way is for client to call in 2) Email …" at bounding box center [682, 350] width 327 height 71
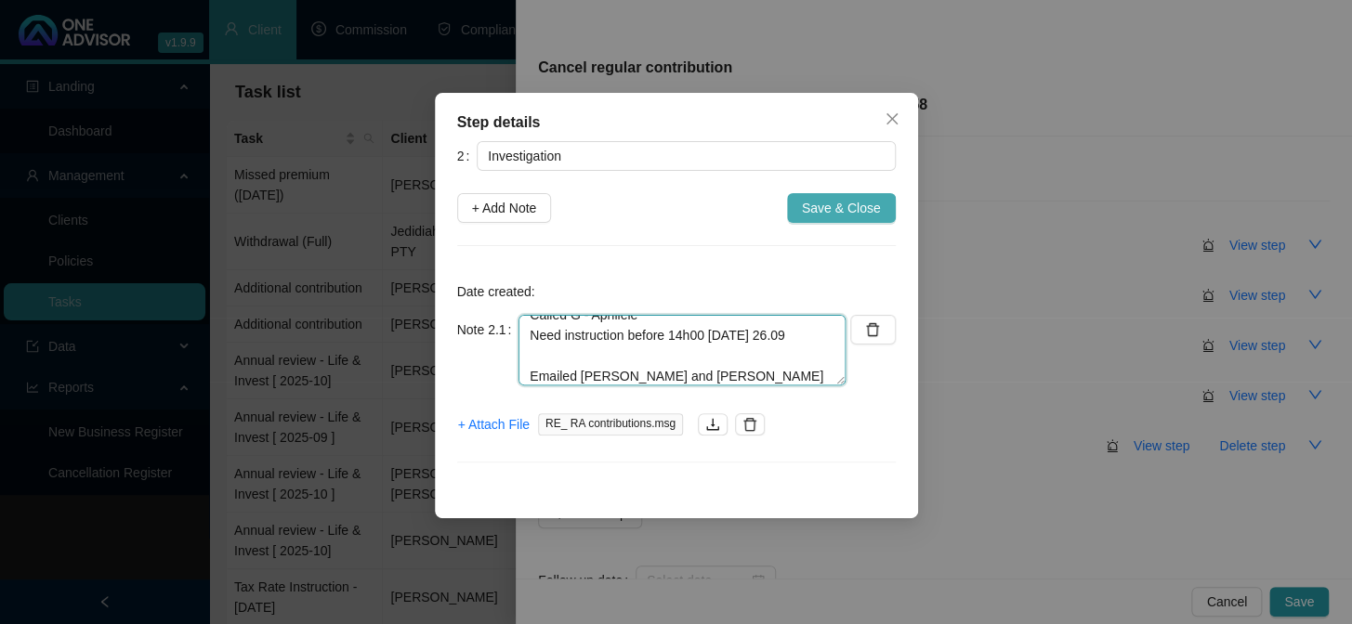
type textarea "[DATE] Called MOMW - Kwatata 1) Quickest way is for client to call in 2) Email …"
click at [841, 204] on span "Save & Close" at bounding box center [841, 208] width 79 height 20
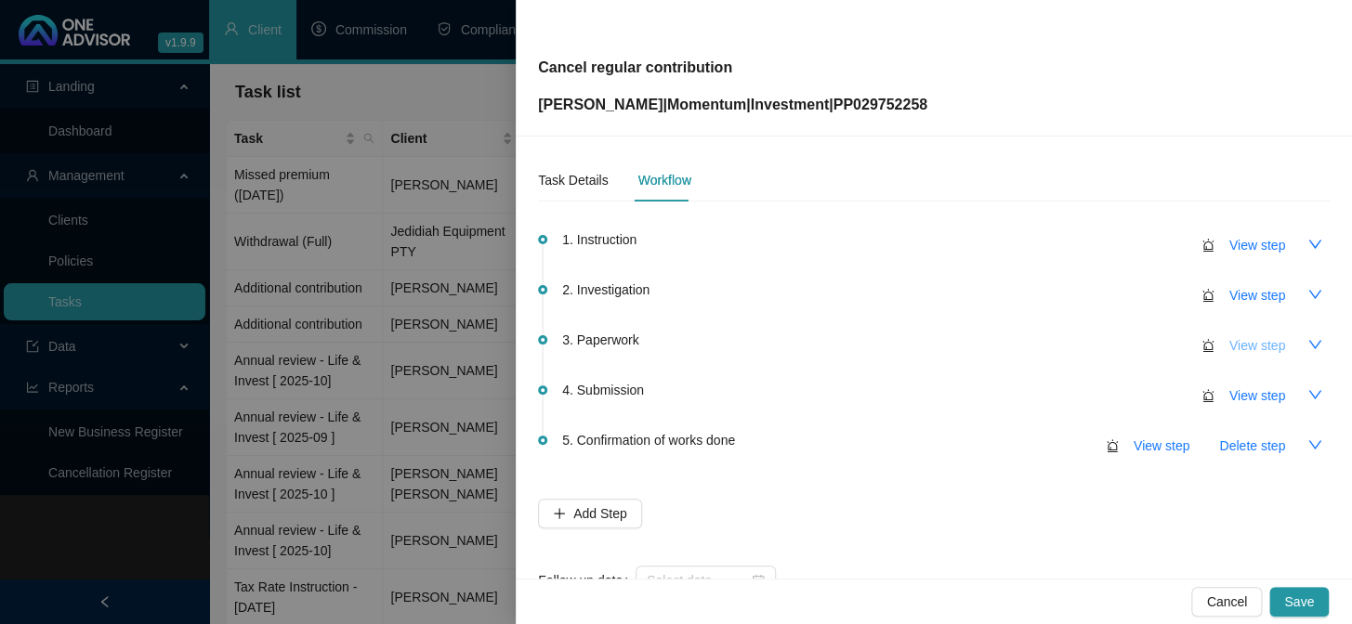
click at [1229, 348] on span "View step" at bounding box center [1257, 345] width 56 height 20
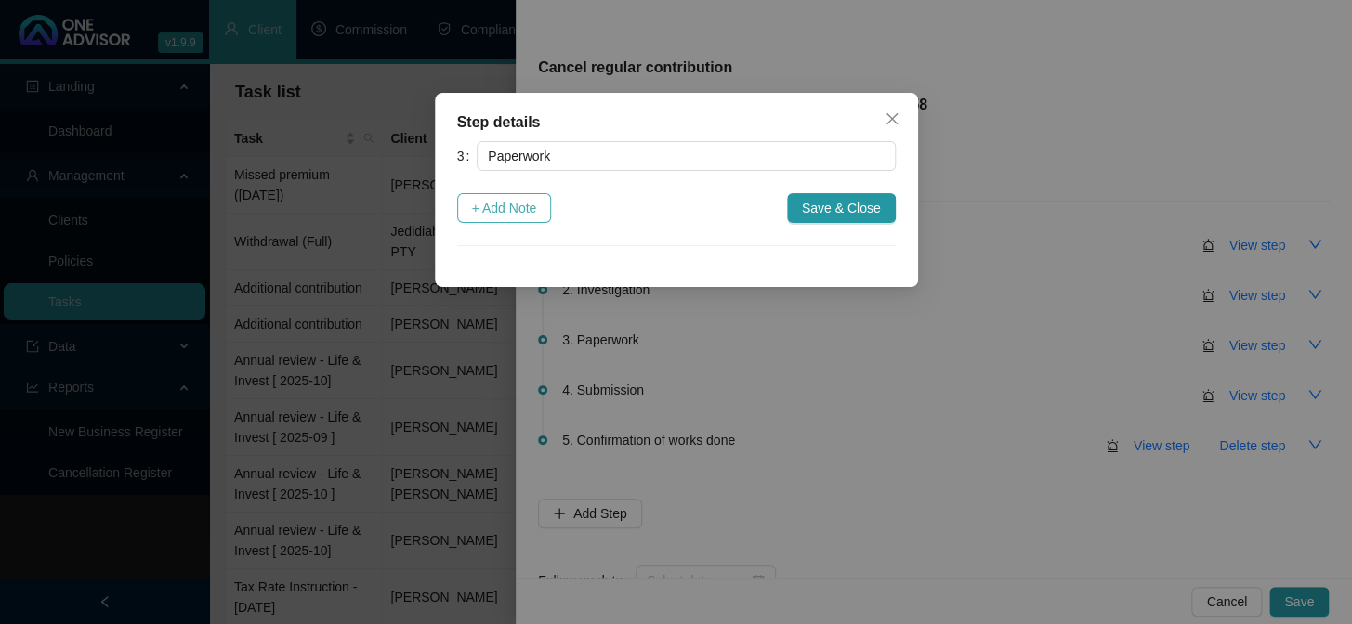
click at [500, 215] on span "+ Add Note" at bounding box center [504, 208] width 65 height 20
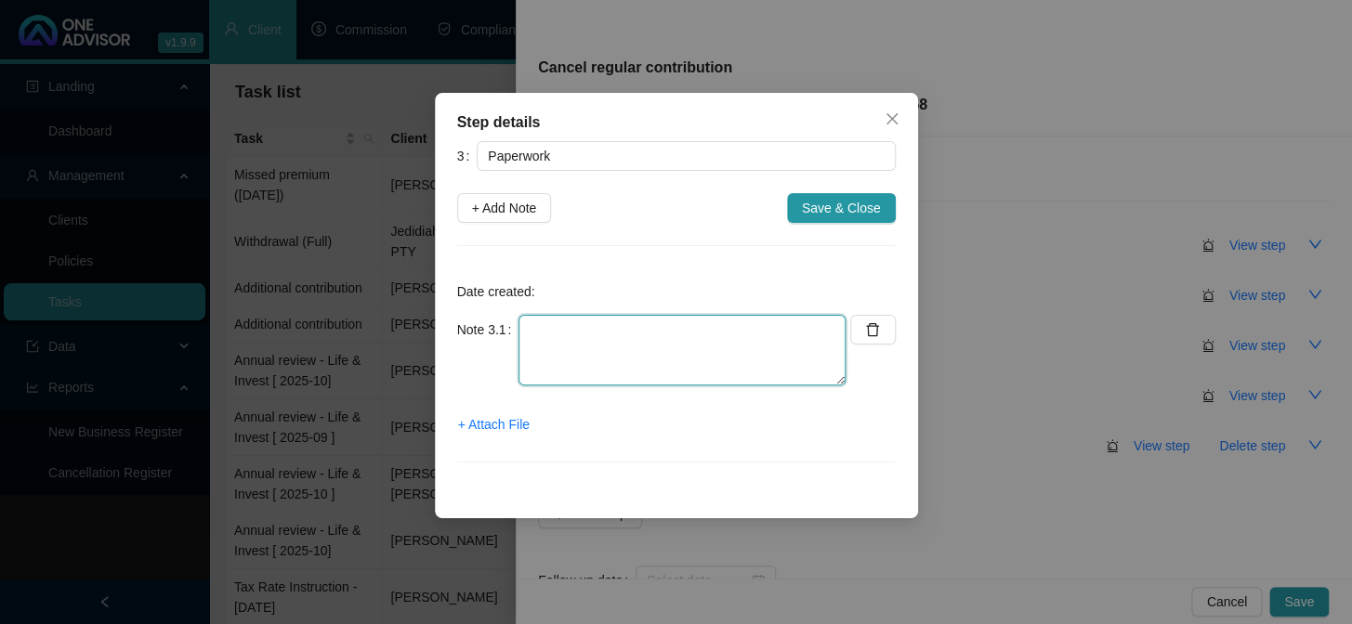
click at [558, 330] on textarea at bounding box center [682, 350] width 327 height 71
type textarea "Received email from [PERSON_NAME]"
click at [497, 425] on span "+ Attach File" at bounding box center [494, 424] width 72 height 20
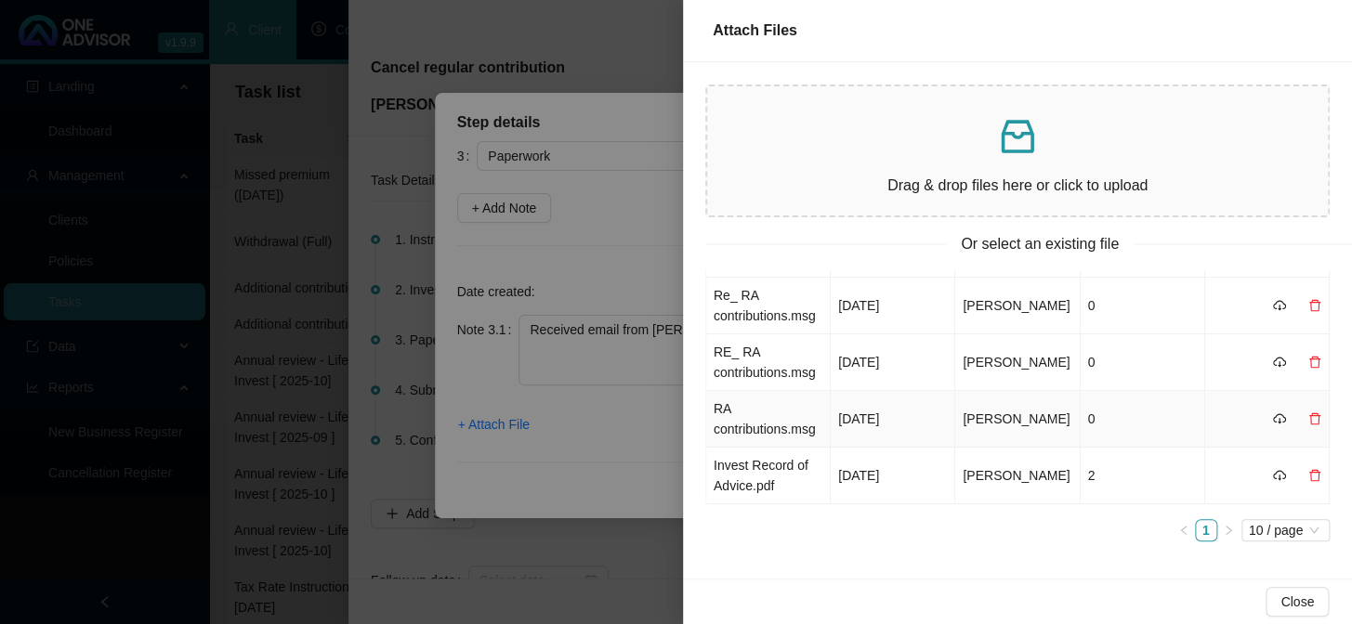
scroll to position [58, 0]
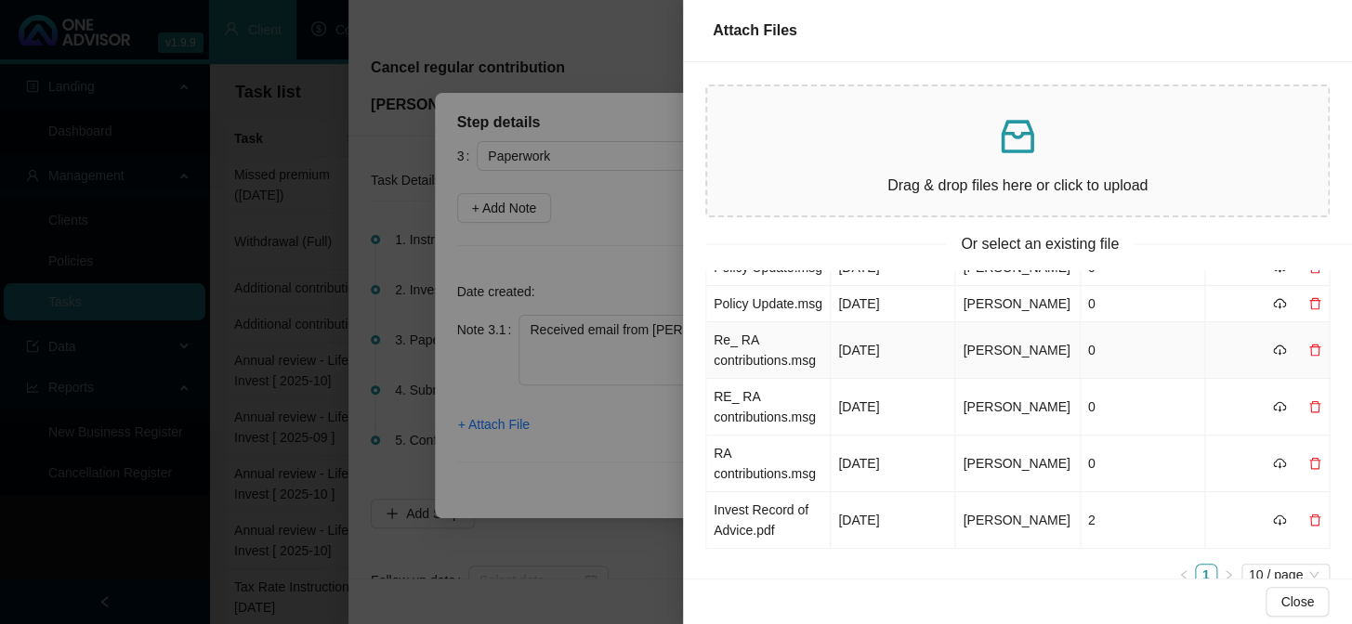
click at [747, 379] on td "Re_ RA contributions.msg" at bounding box center [768, 350] width 125 height 57
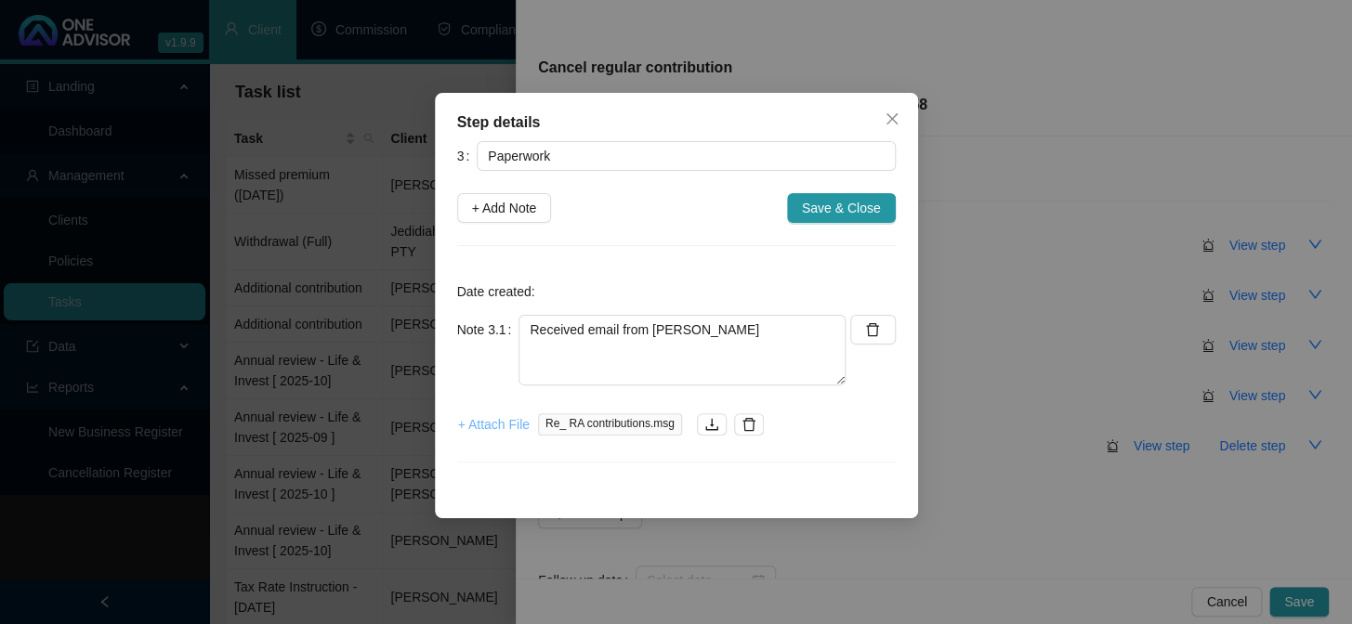
click at [493, 426] on span "+ Attach File" at bounding box center [494, 424] width 72 height 20
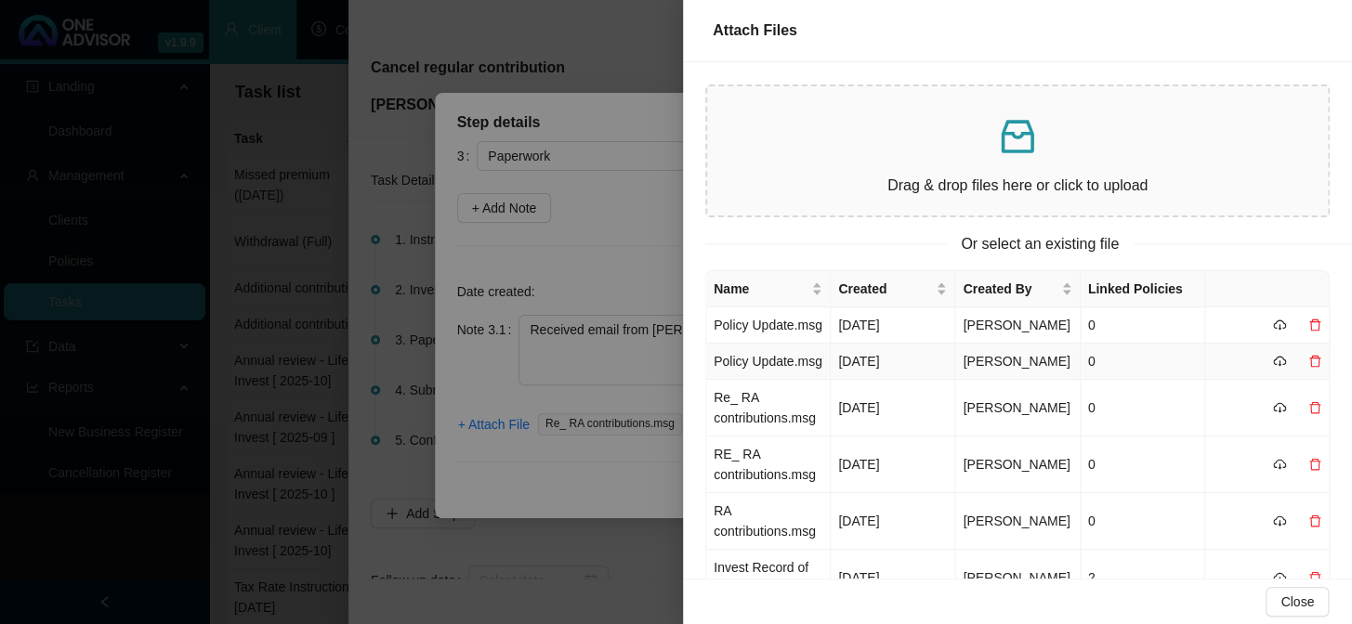
click at [791, 380] on td "Policy Update.msg" at bounding box center [768, 362] width 125 height 36
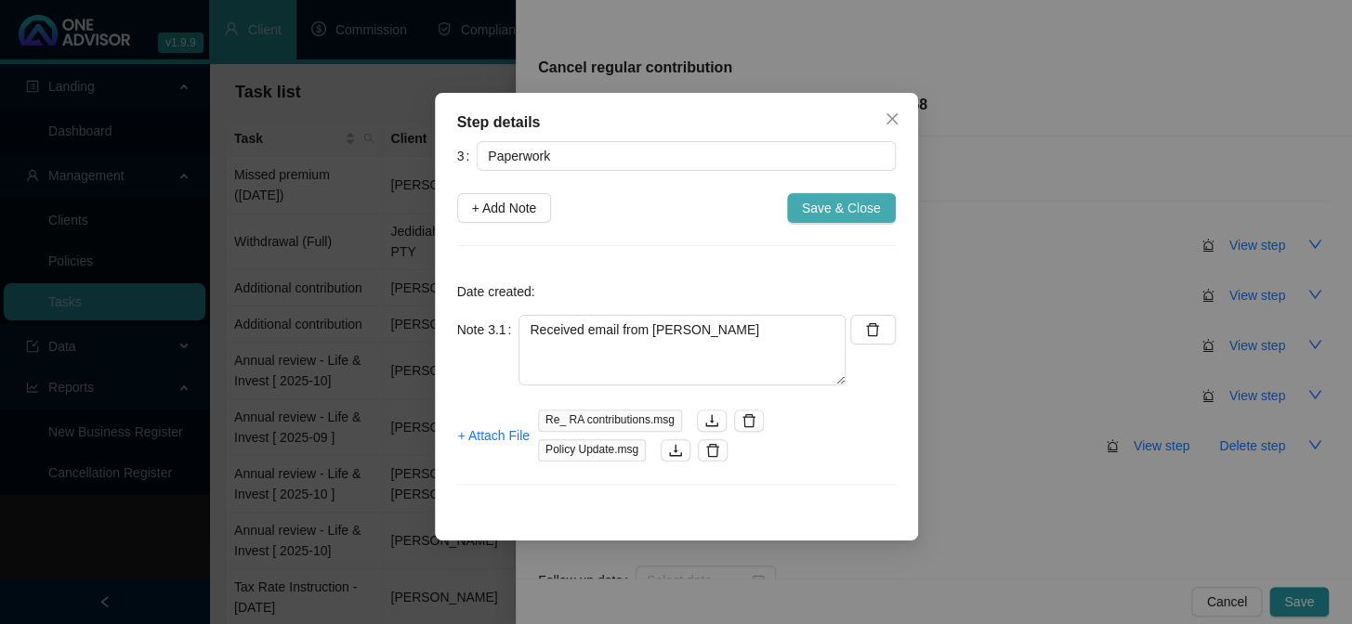
click at [865, 200] on span "Save & Close" at bounding box center [841, 208] width 79 height 20
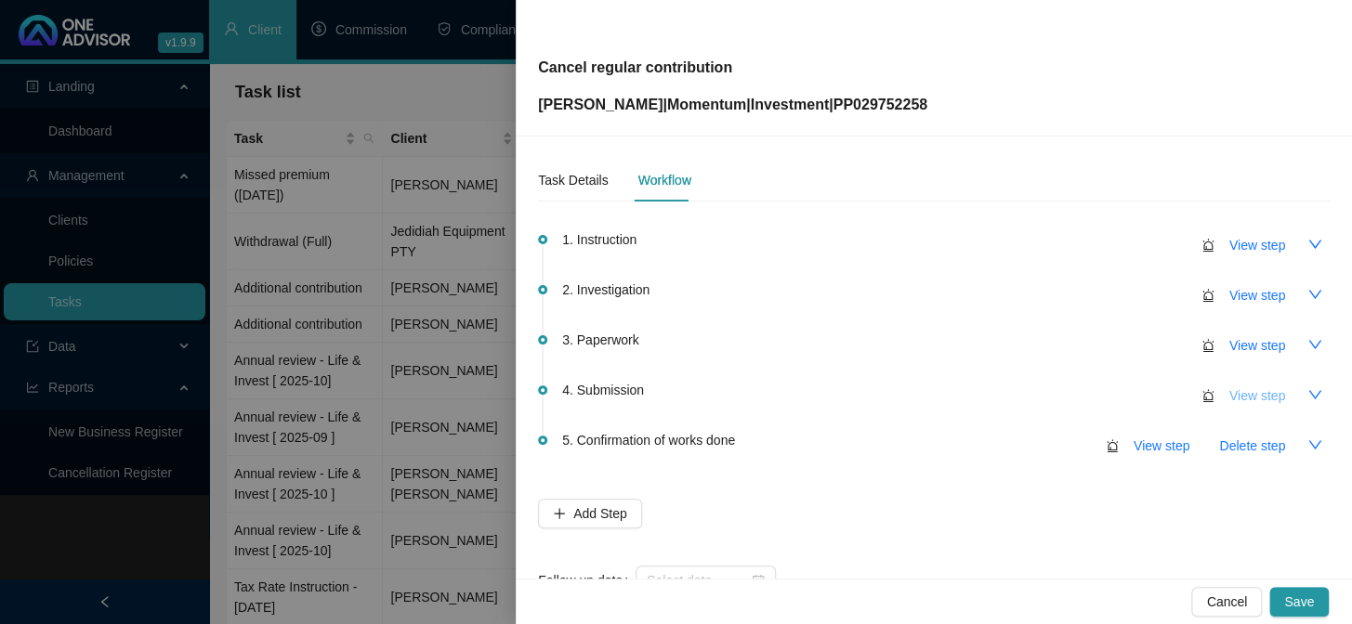
click at [1241, 399] on span "View step" at bounding box center [1257, 396] width 56 height 20
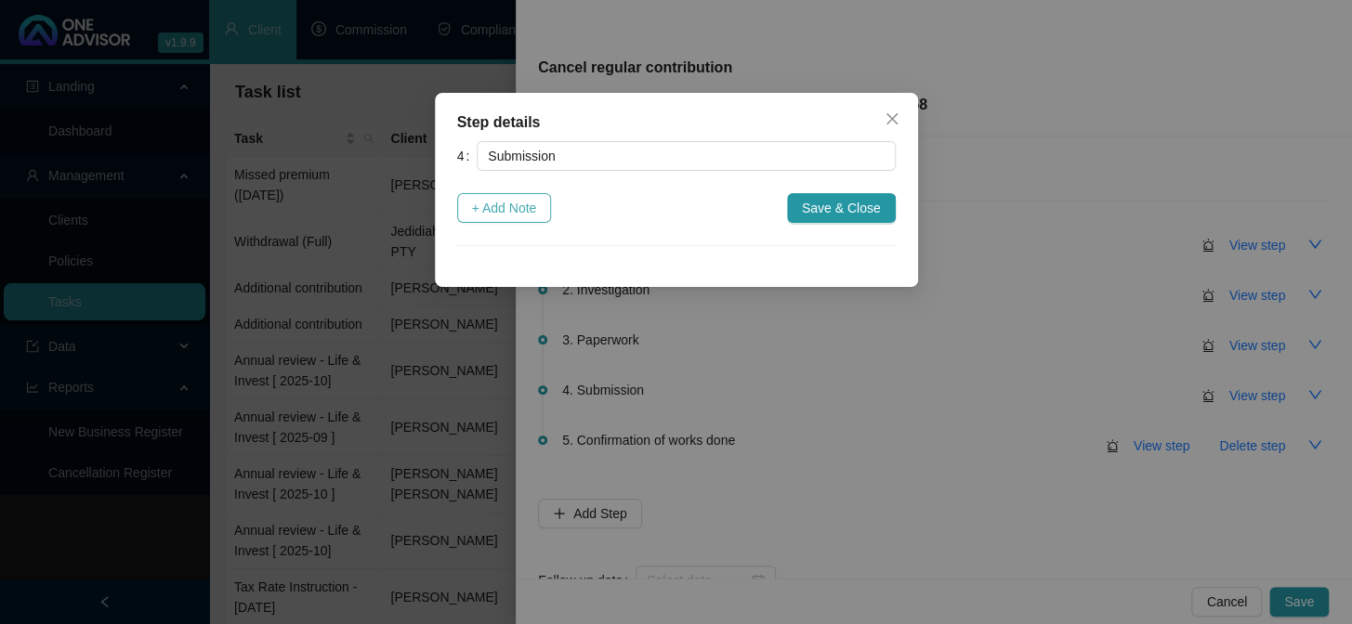
click at [544, 206] on button "+ Add Note" at bounding box center [504, 208] width 95 height 30
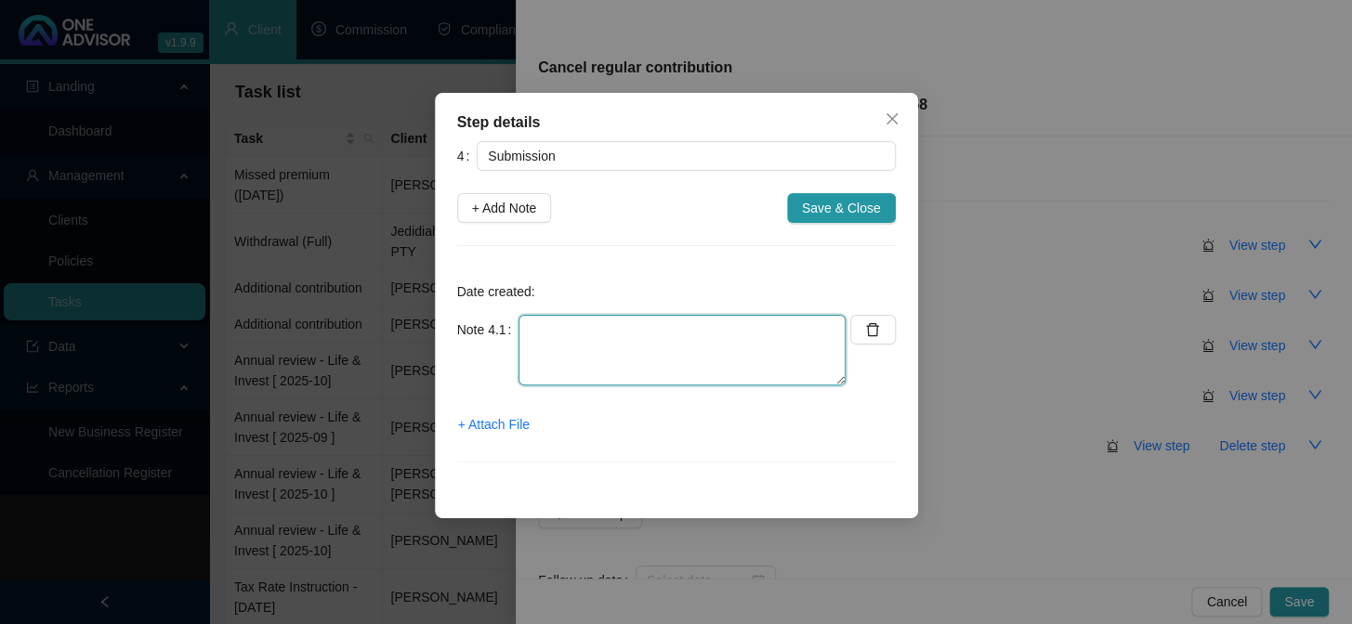
click at [556, 341] on textarea at bounding box center [682, 350] width 327 height 71
type textarea "Emailed to MOMW"
click at [513, 428] on span "+ Attach File" at bounding box center [494, 424] width 72 height 20
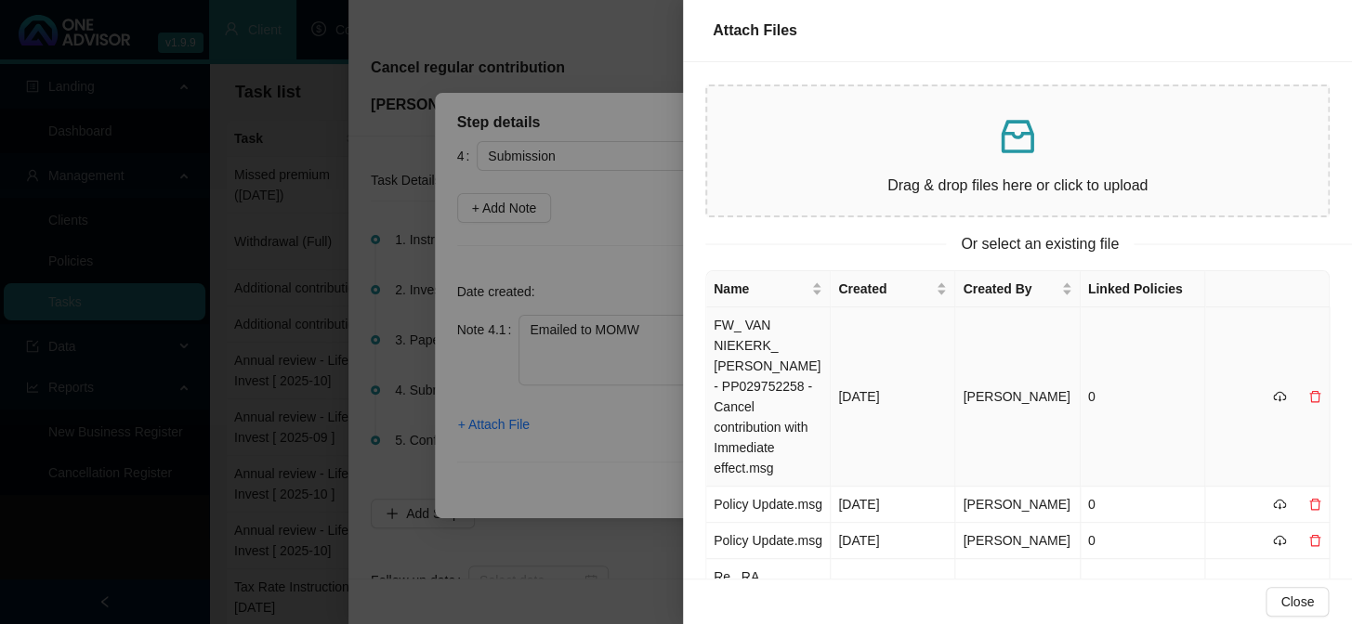
click at [752, 335] on td "FW_ VAN NIEKERK_ [PERSON_NAME] - PP029752258 - Cancel contribution with Immedia…" at bounding box center [768, 397] width 125 height 179
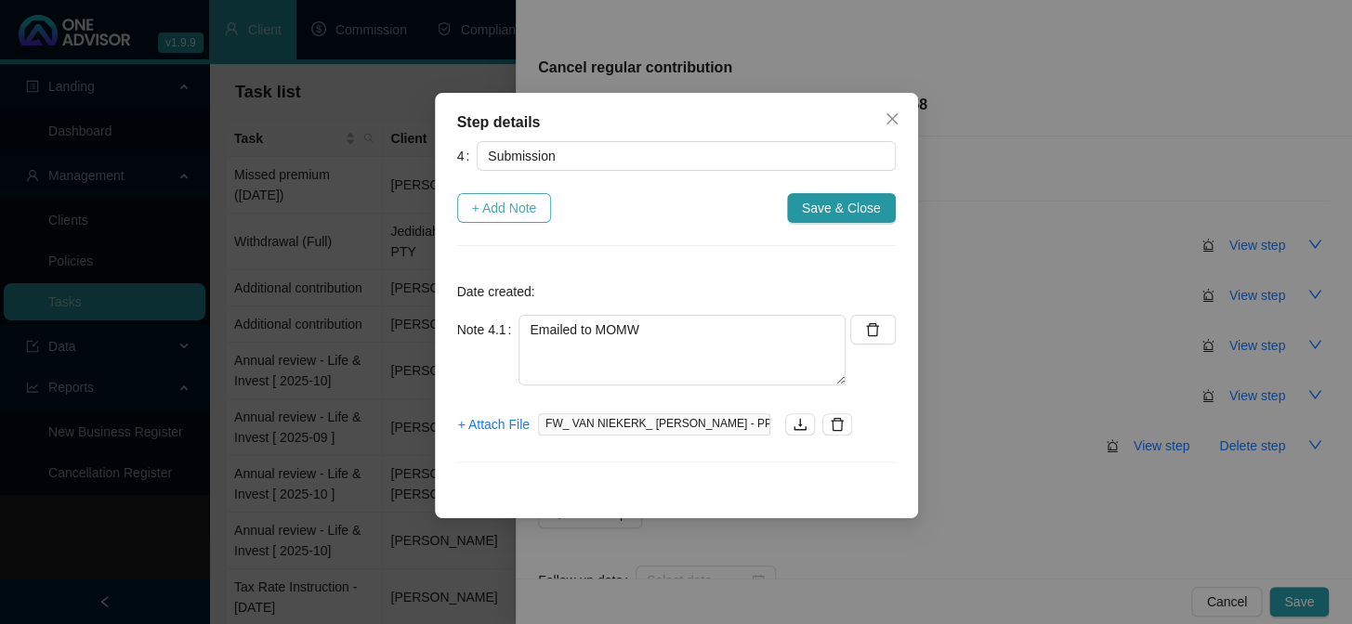
click at [518, 214] on span "+ Add Note" at bounding box center [504, 208] width 65 height 20
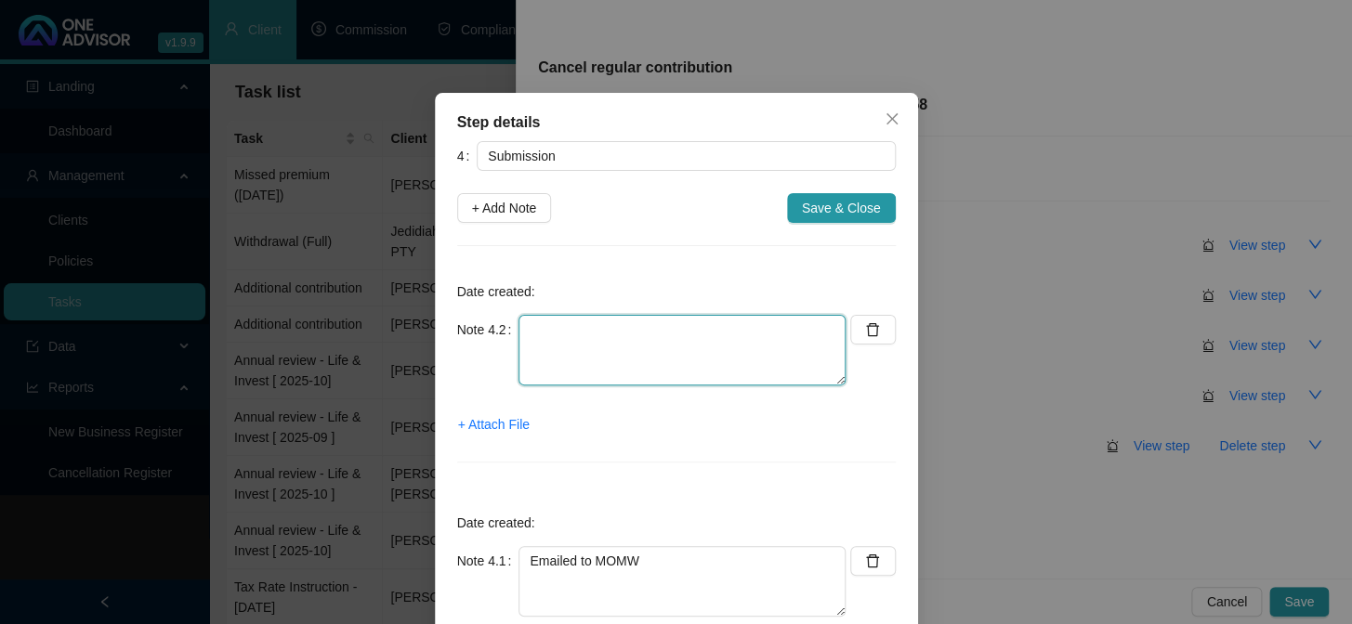
click at [604, 335] on textarea at bounding box center [682, 350] width 327 height 71
type textarea "MOMW confirmed cancelled"
click at [494, 427] on span "+ Attach File" at bounding box center [494, 424] width 72 height 20
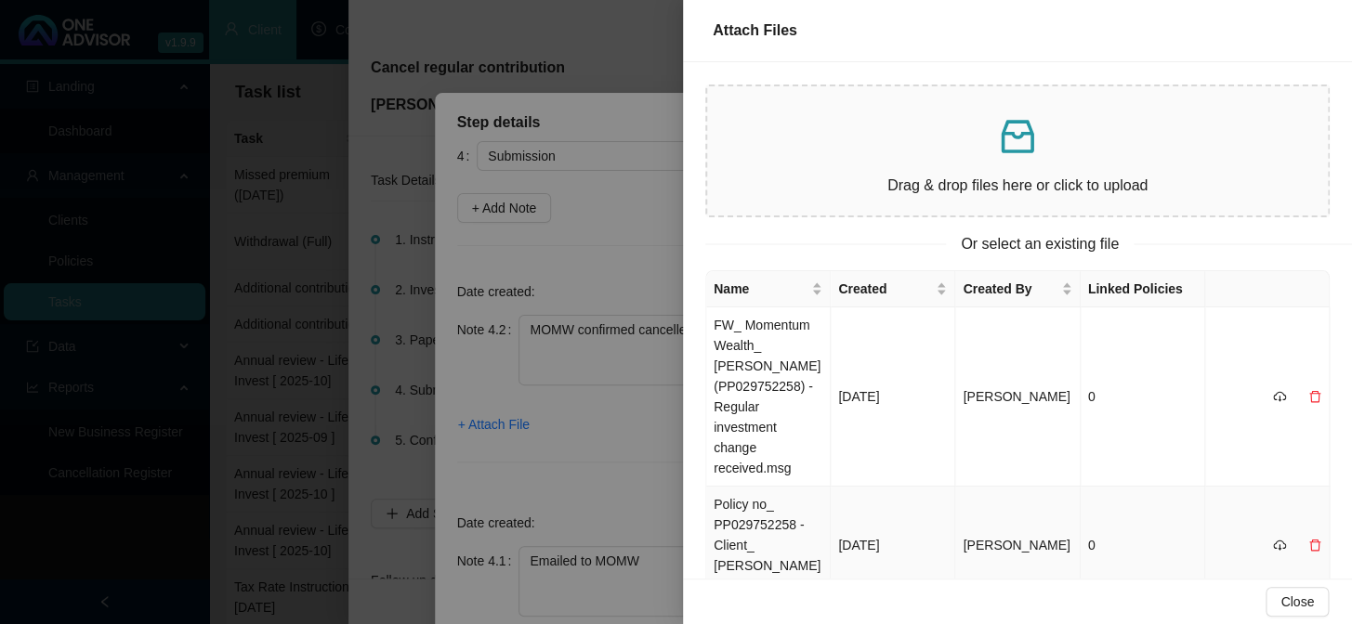
click at [757, 532] on td "Policy no_ PP029752258 - Client_ [PERSON_NAME].msg" at bounding box center [768, 546] width 125 height 118
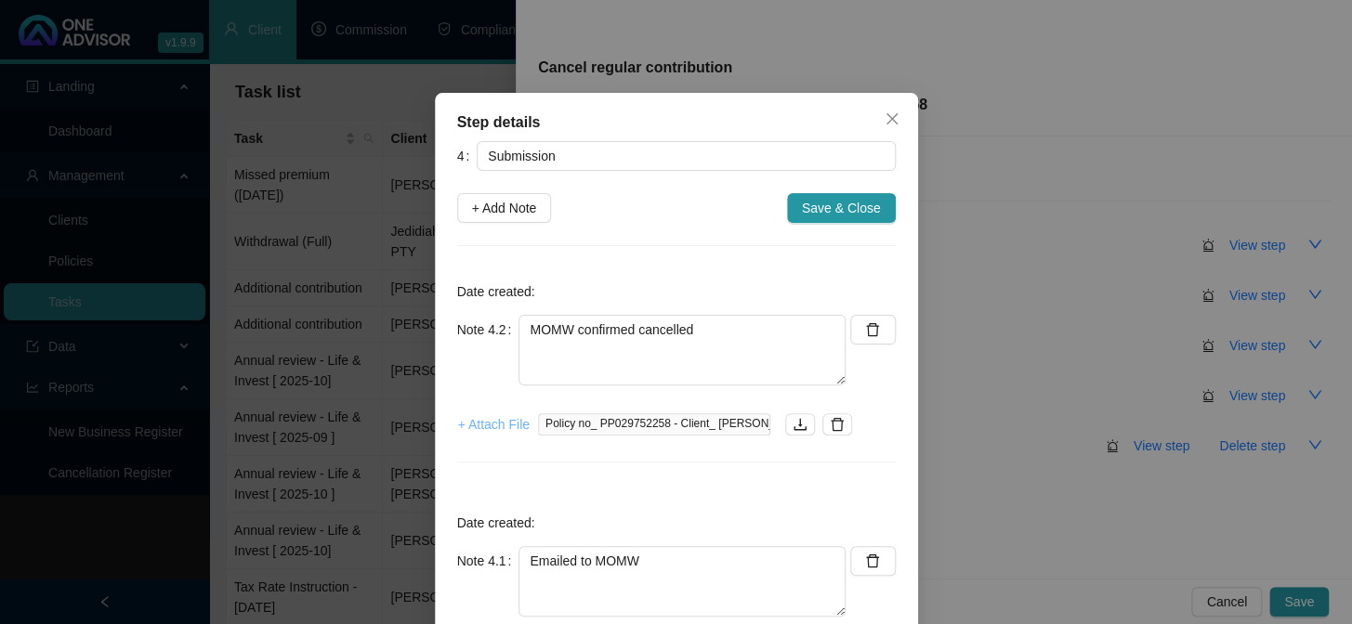
click at [477, 417] on span "+ Attach File" at bounding box center [494, 424] width 72 height 20
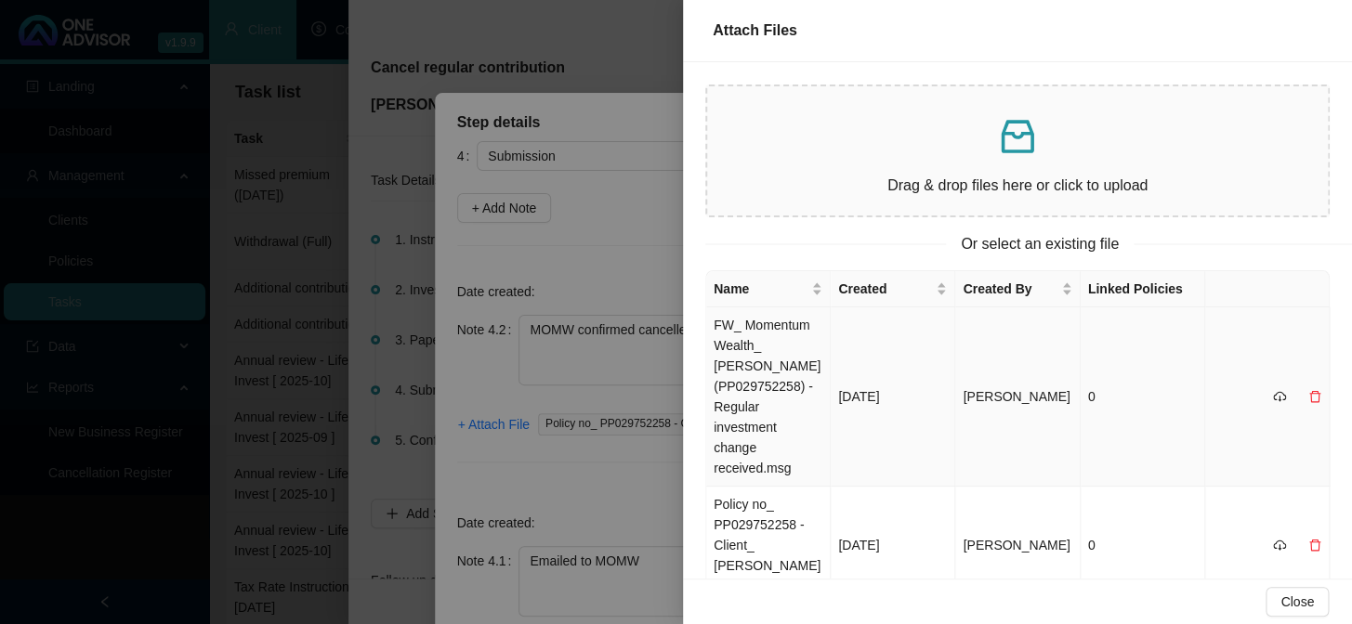
click at [750, 348] on td "FW_ Momentum Wealth_ [PERSON_NAME] (PP029752258) - Regular investment change re…" at bounding box center [768, 397] width 125 height 179
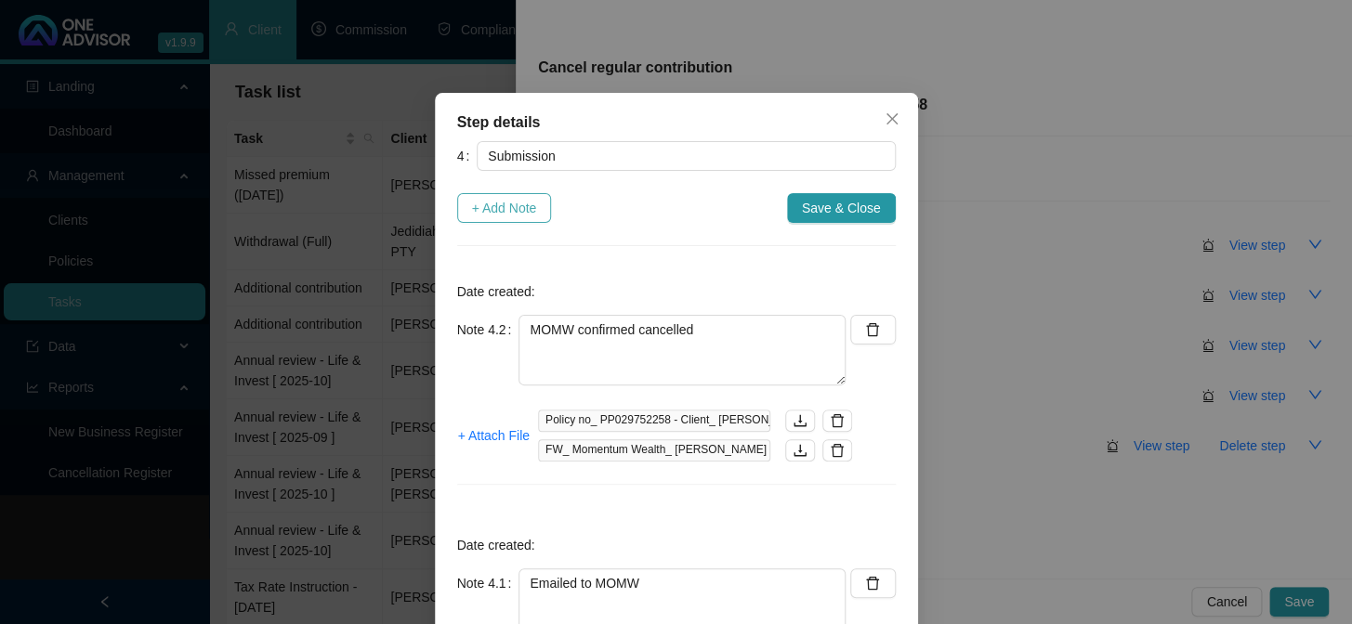
click at [506, 212] on span "+ Add Note" at bounding box center [504, 208] width 65 height 20
type textarea "MOMW confirmed cancelled"
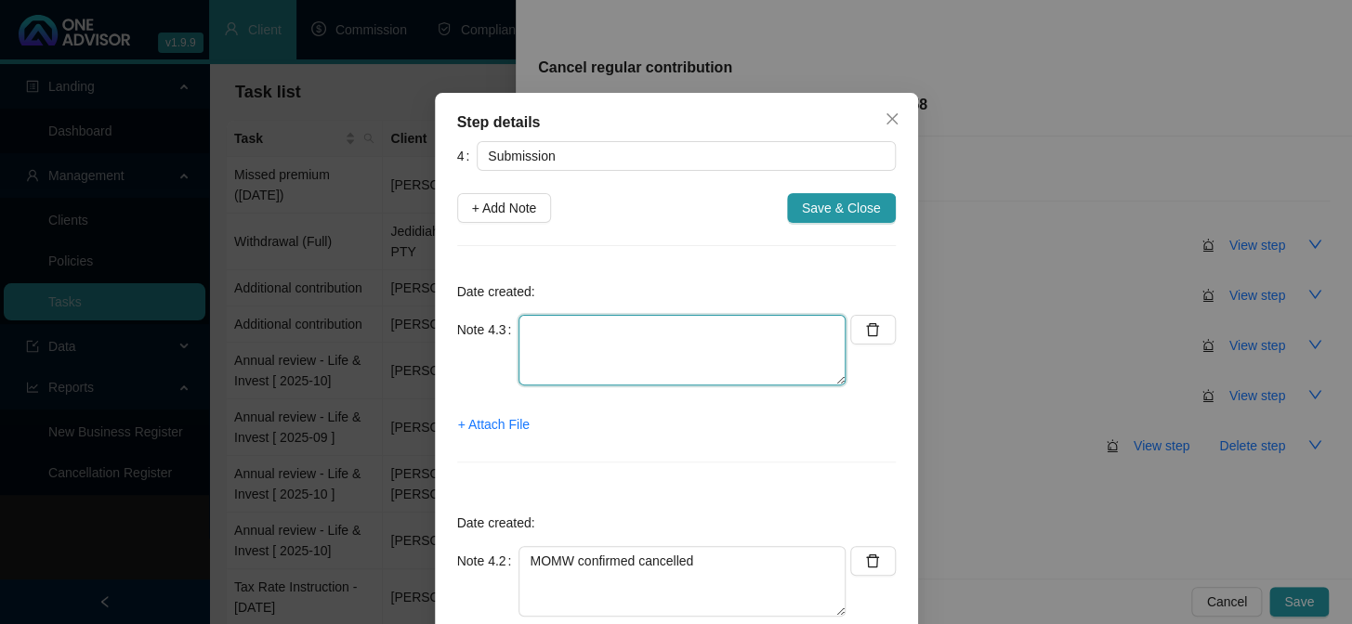
click at [601, 352] on textarea at bounding box center [682, 350] width 327 height 71
type textarea "Emailed to confirm no collection 01.10"
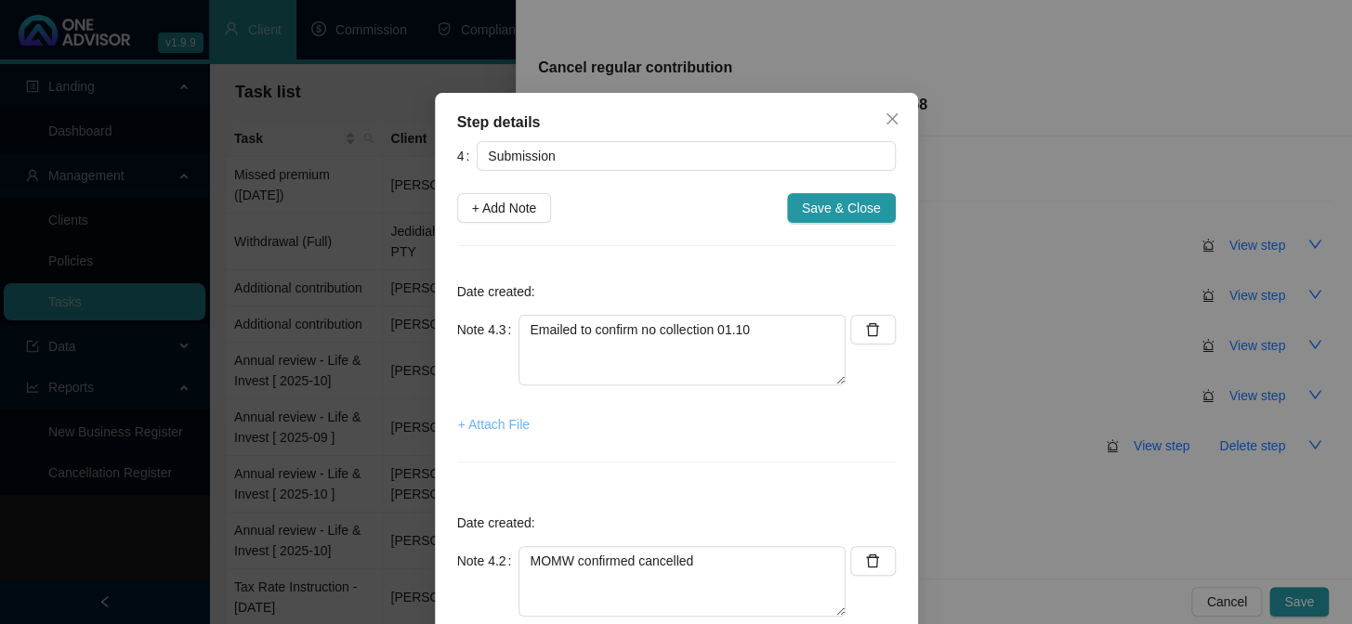
click at [493, 423] on span "+ Attach File" at bounding box center [494, 424] width 72 height 20
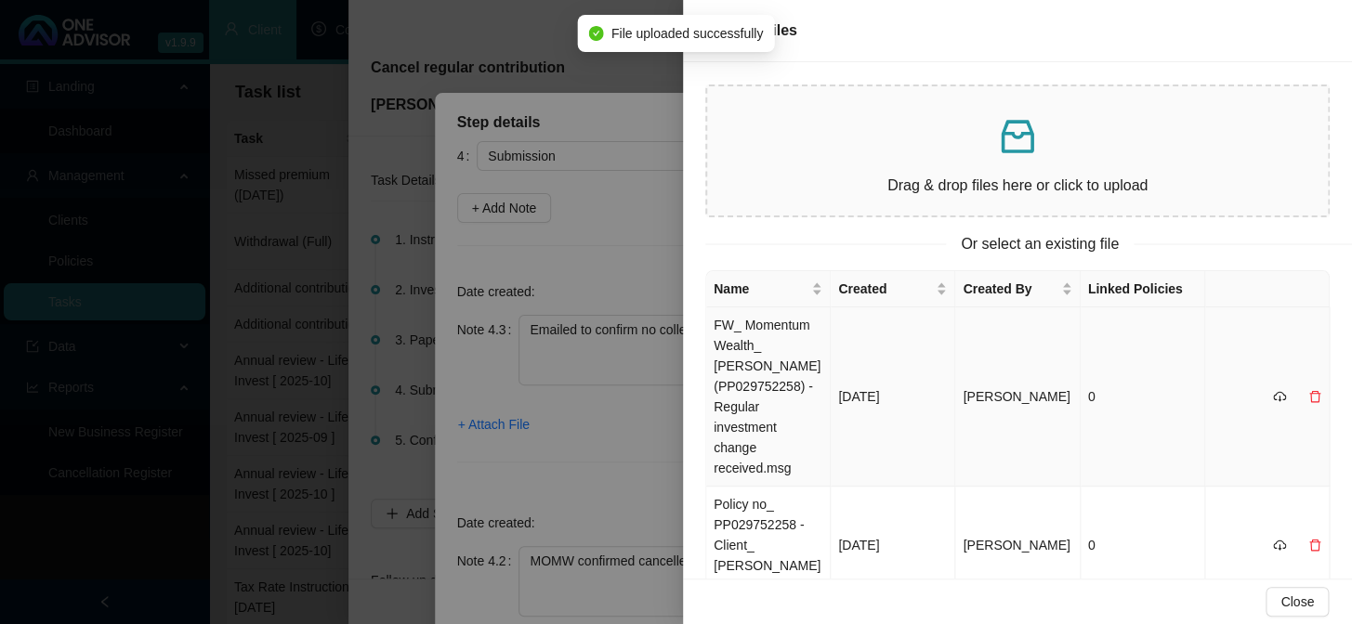
click at [772, 338] on td "FW_ Momentum Wealth_ [PERSON_NAME] (PP029752258) - Regular investment change re…" at bounding box center [768, 397] width 125 height 179
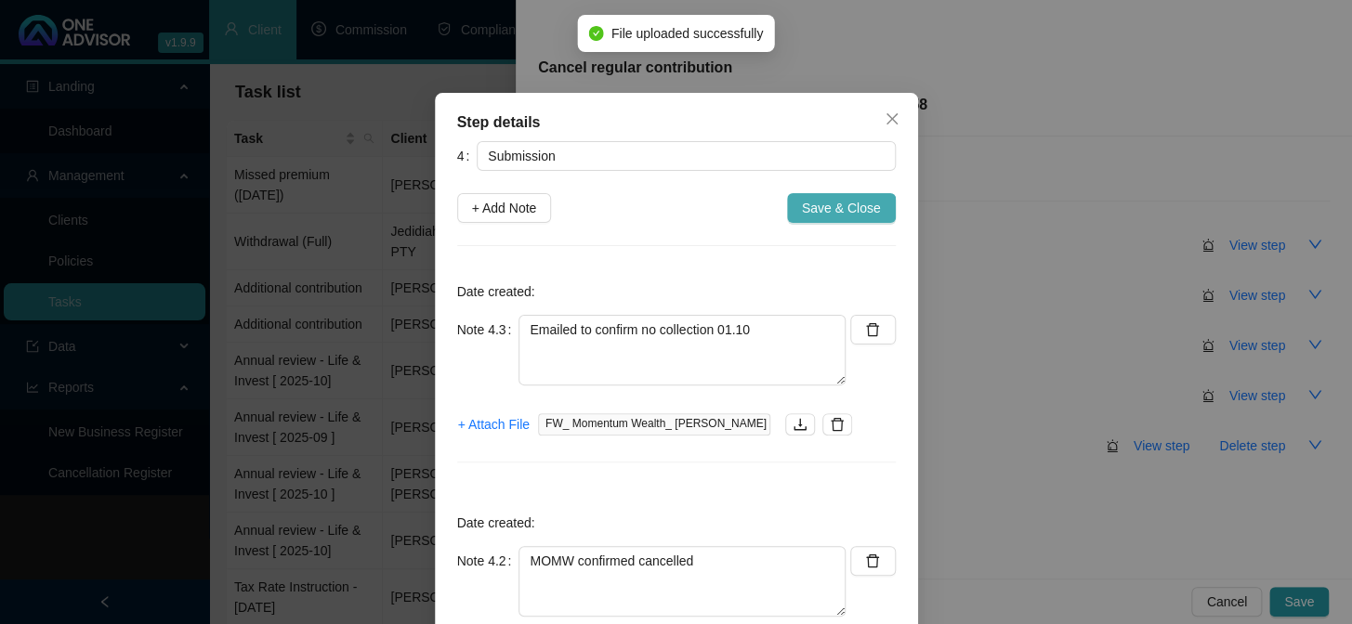
click at [832, 198] on span "Save & Close" at bounding box center [841, 208] width 79 height 20
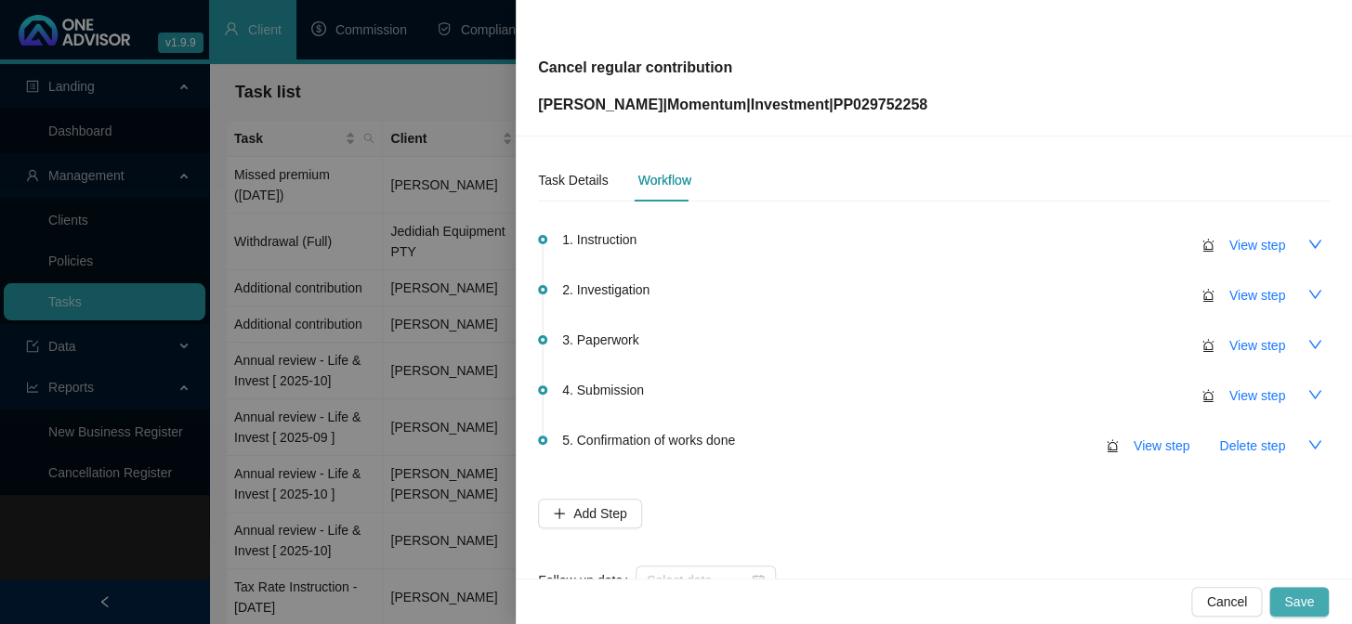
click at [1317, 607] on button "Save" at bounding box center [1298, 602] width 59 height 30
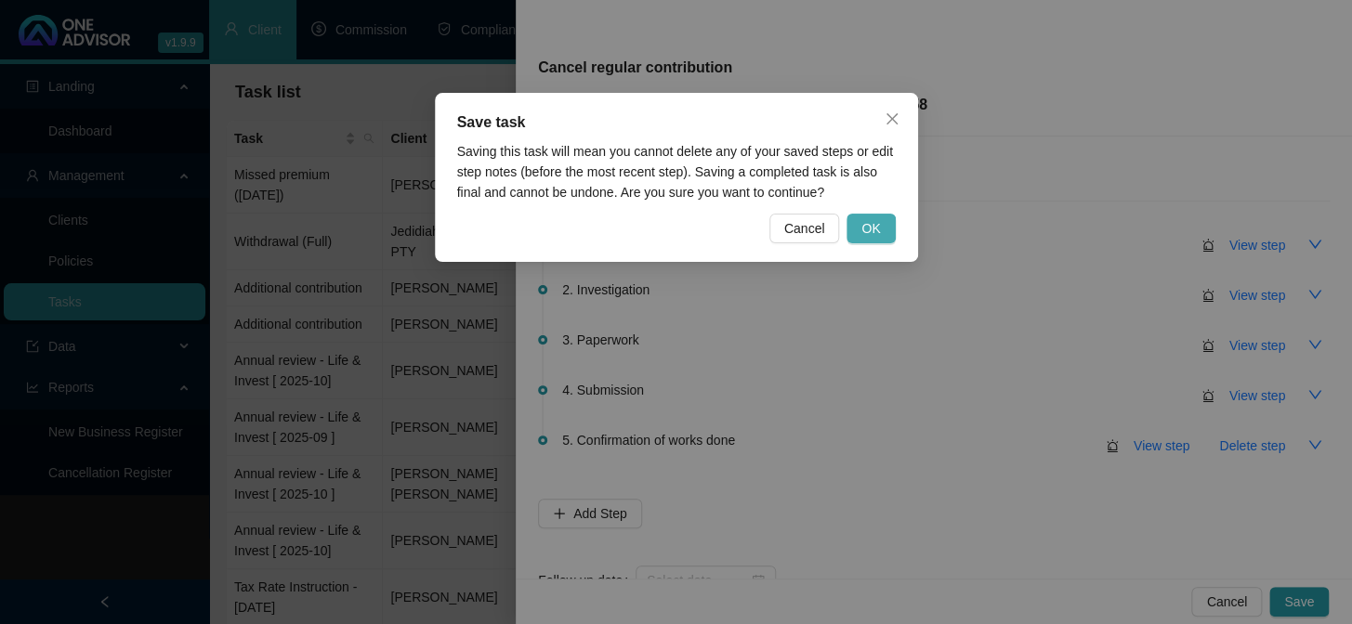
click at [883, 226] on button "OK" at bounding box center [871, 229] width 48 height 30
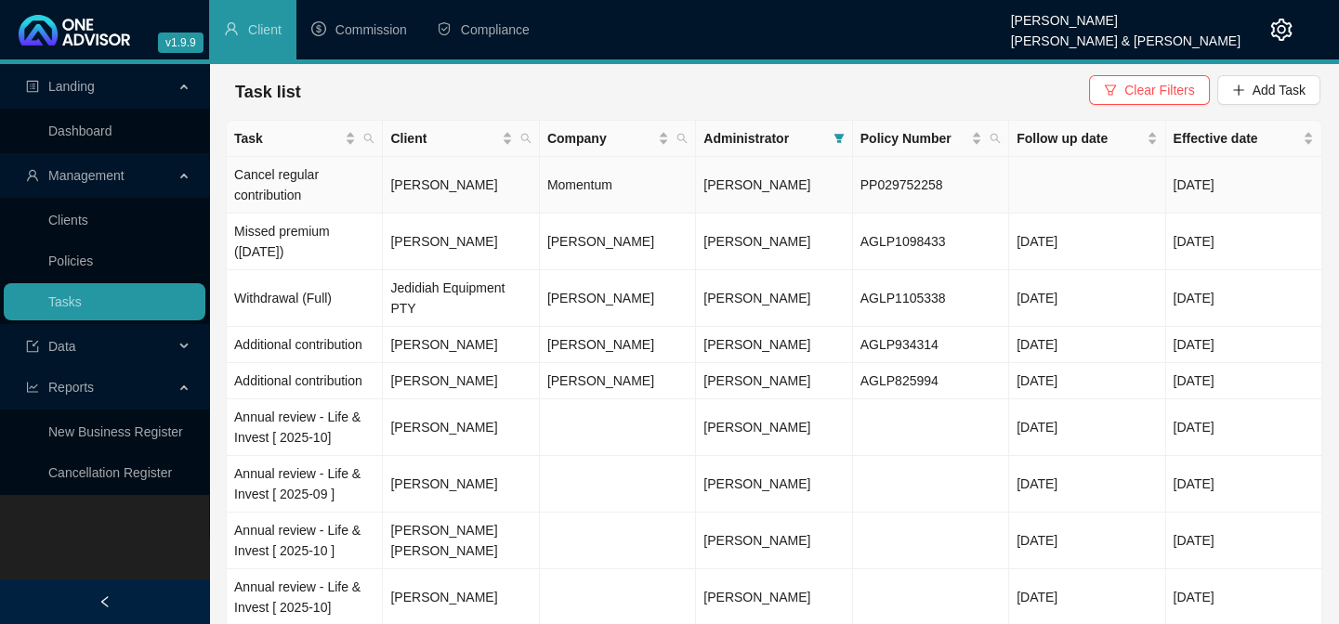
click at [1074, 190] on td at bounding box center [1087, 185] width 156 height 57
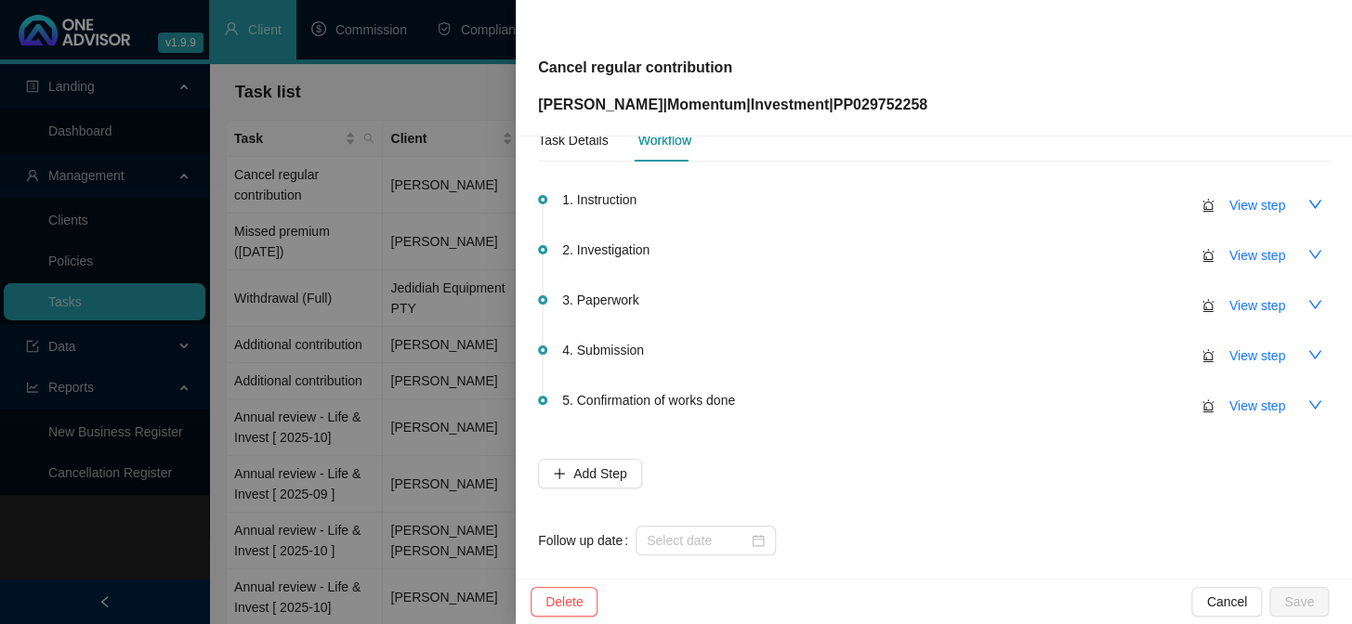
scroll to position [59, 0]
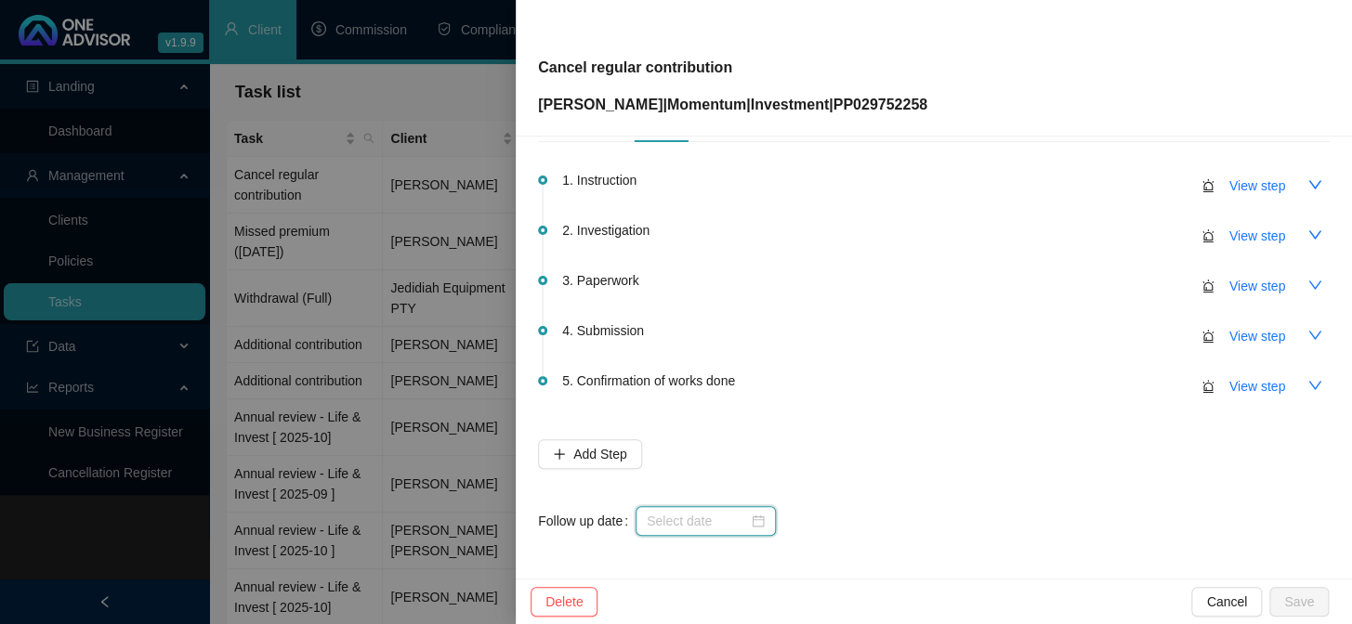
click at [660, 525] on input at bounding box center [697, 521] width 101 height 20
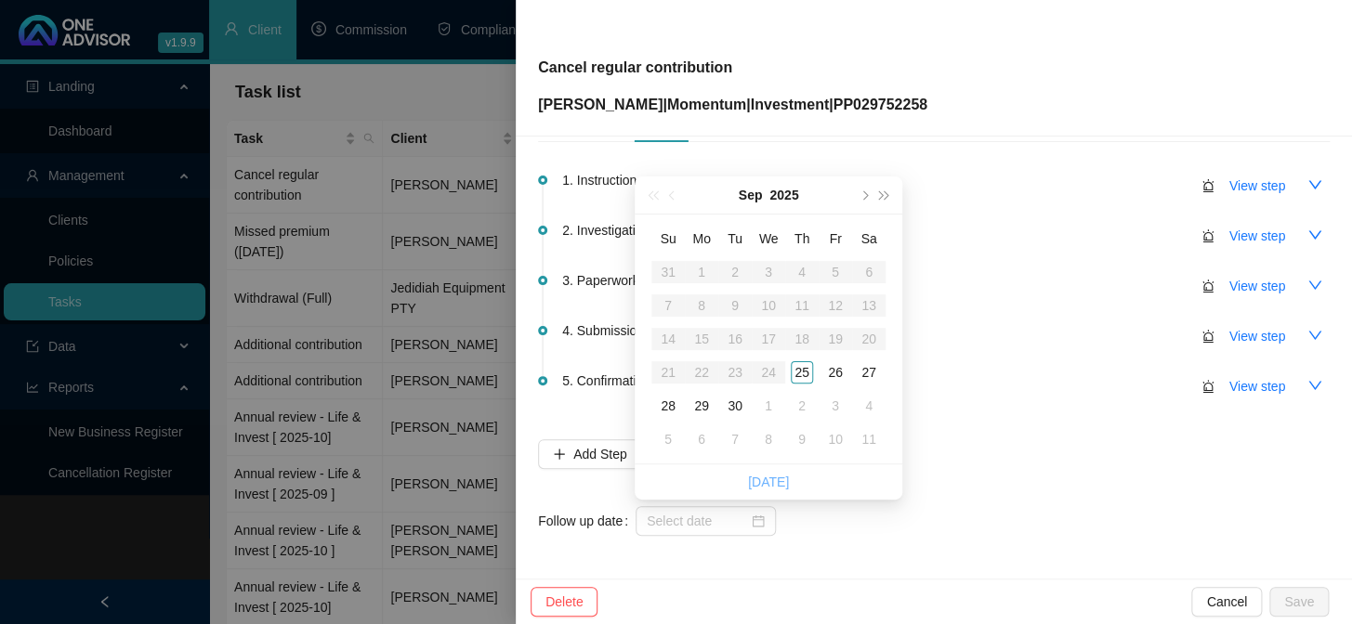
click at [762, 483] on link "[DATE]" at bounding box center [768, 482] width 41 height 15
type input "[DATE]"
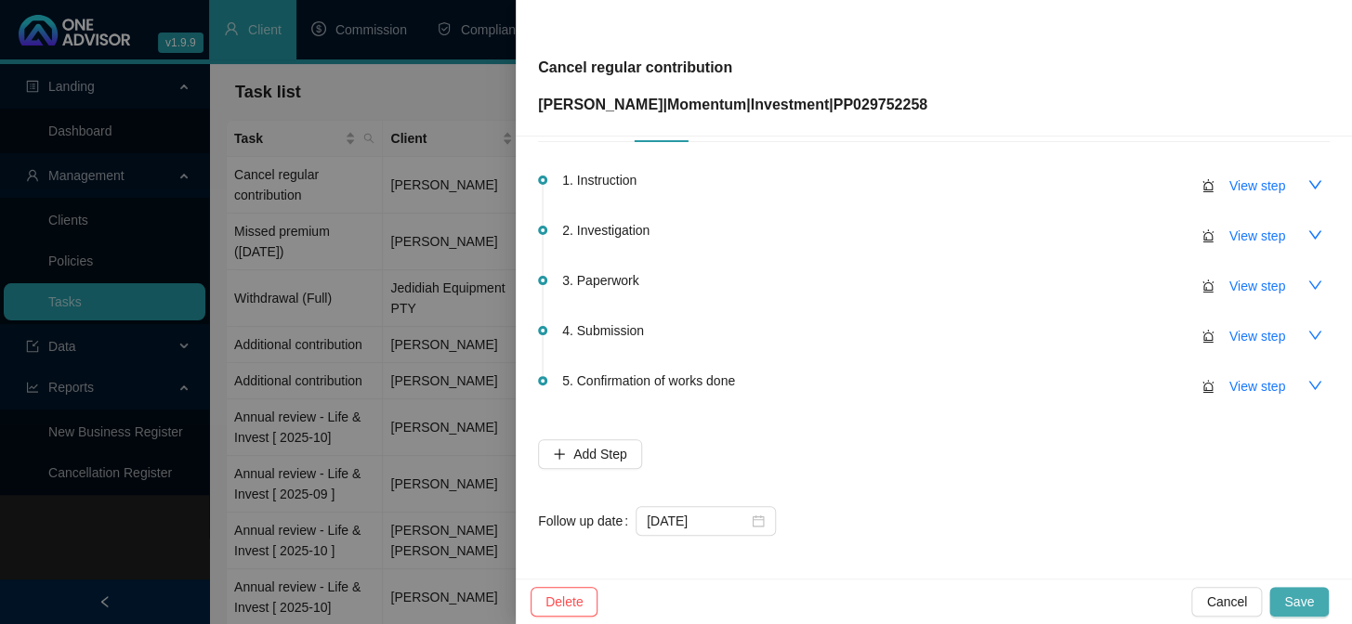
click at [1290, 606] on span "Save" at bounding box center [1299, 602] width 30 height 20
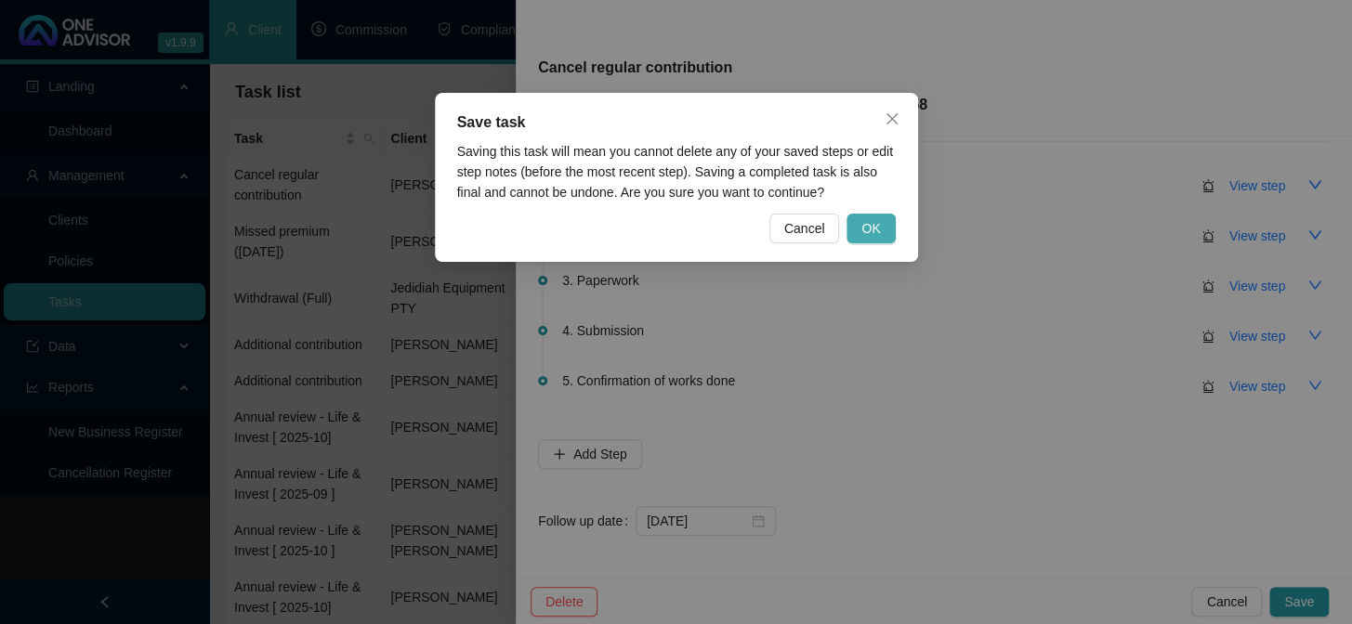
click at [886, 232] on button "OK" at bounding box center [871, 229] width 48 height 30
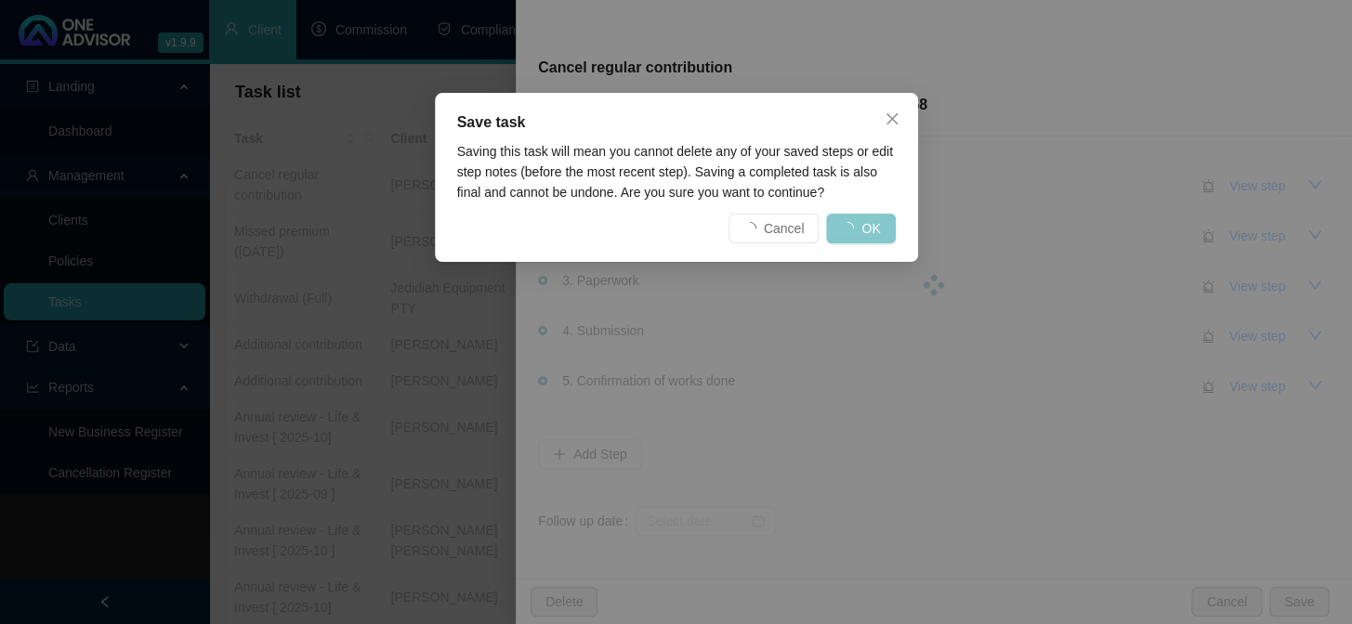
scroll to position [0, 0]
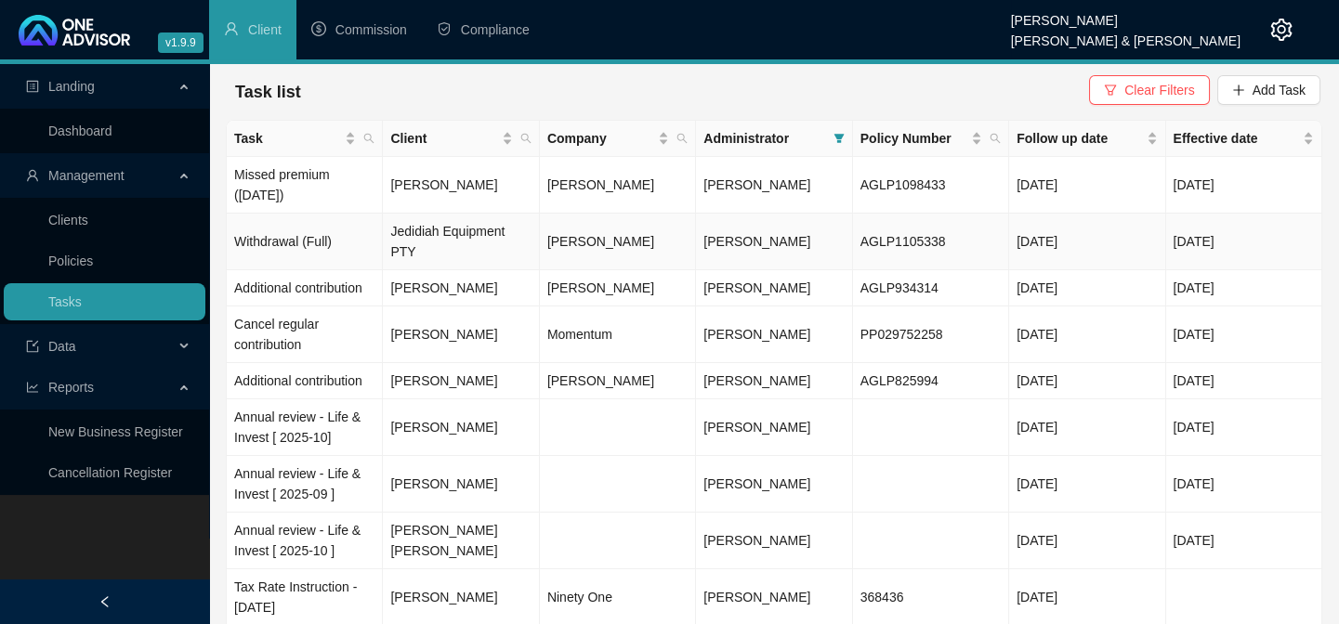
click at [295, 231] on td "Withdrawal (Full)" at bounding box center [305, 242] width 156 height 57
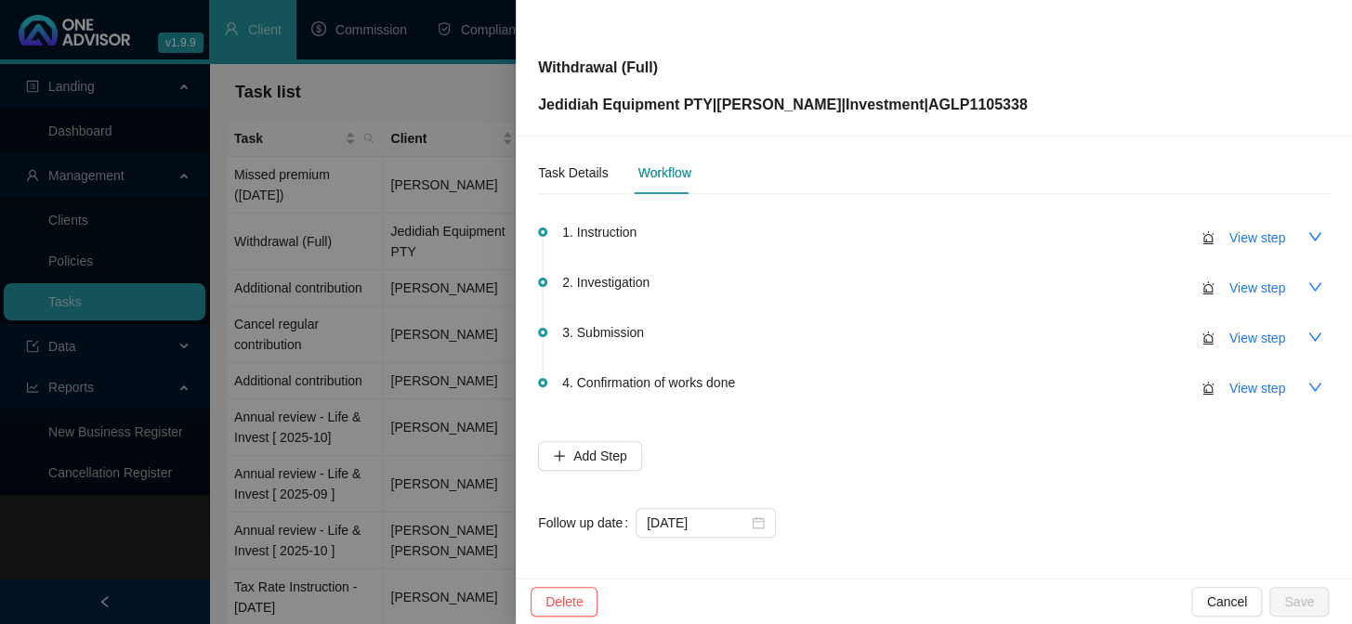
scroll to position [9, 0]
click at [580, 172] on div "Task Details" at bounding box center [573, 171] width 70 height 20
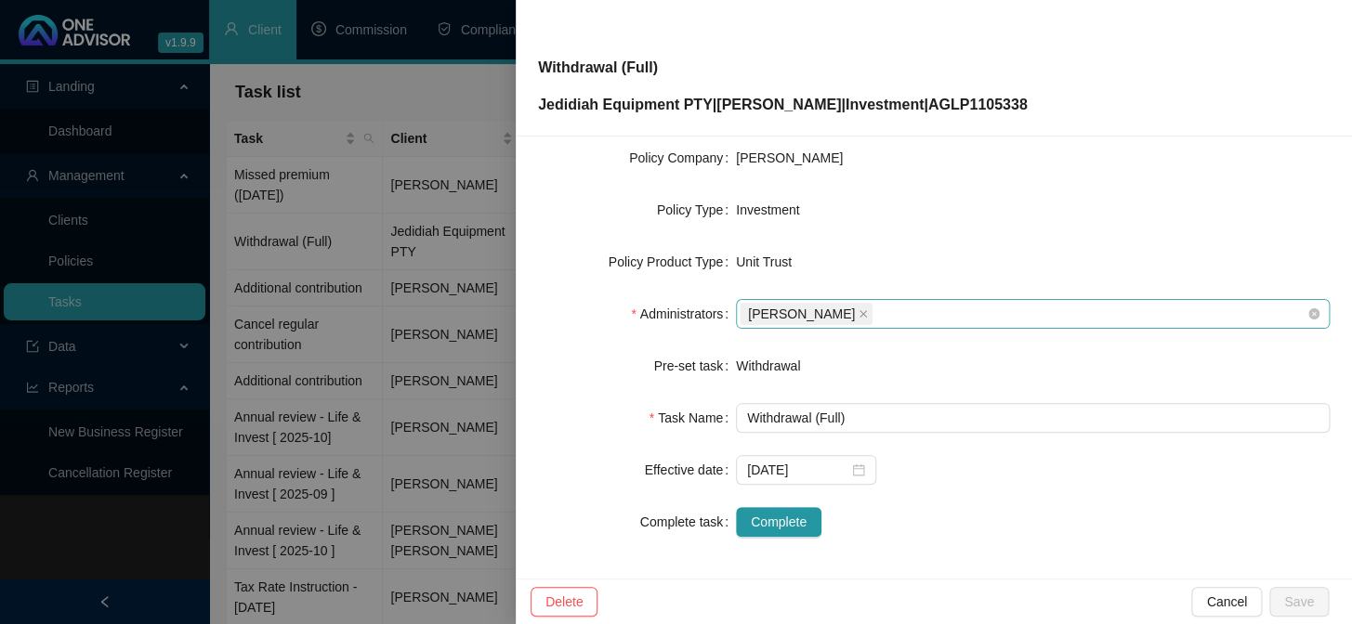
scroll to position [283, 0]
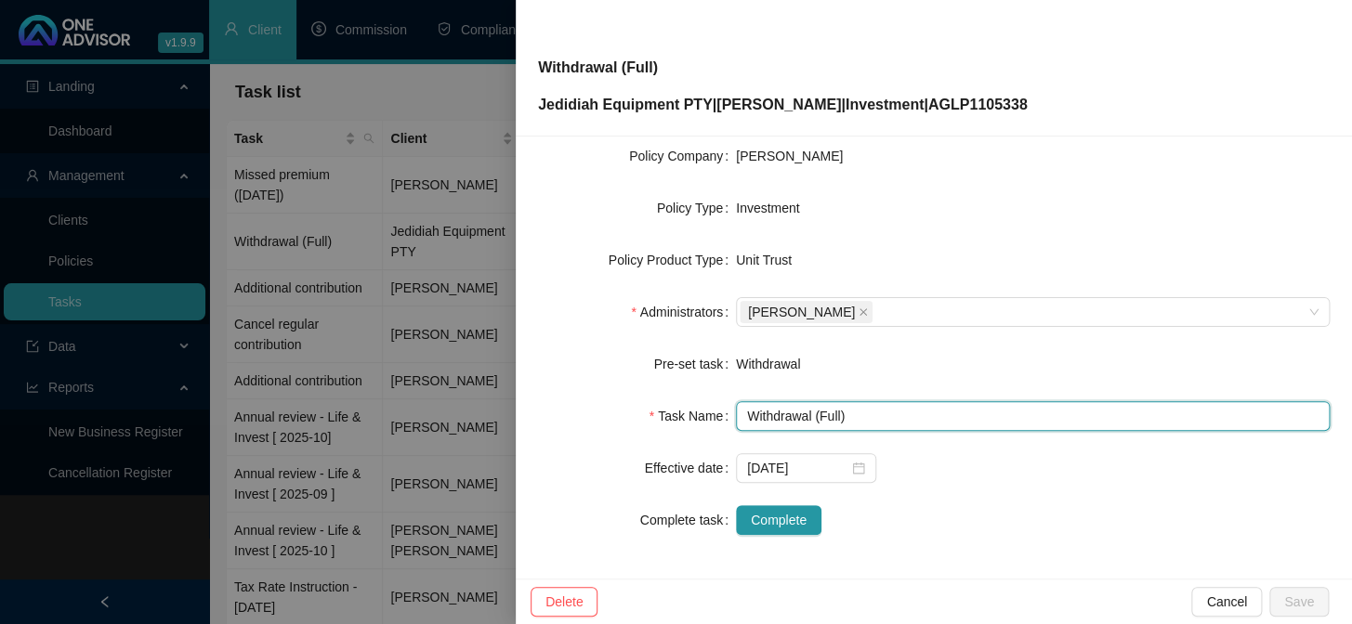
drag, startPoint x: 835, startPoint y: 415, endPoint x: 827, endPoint y: 432, distance: 18.7
click at [835, 417] on input "Withdrawal (Full)" at bounding box center [1033, 416] width 594 height 30
type input "Withdrawal (100%)"
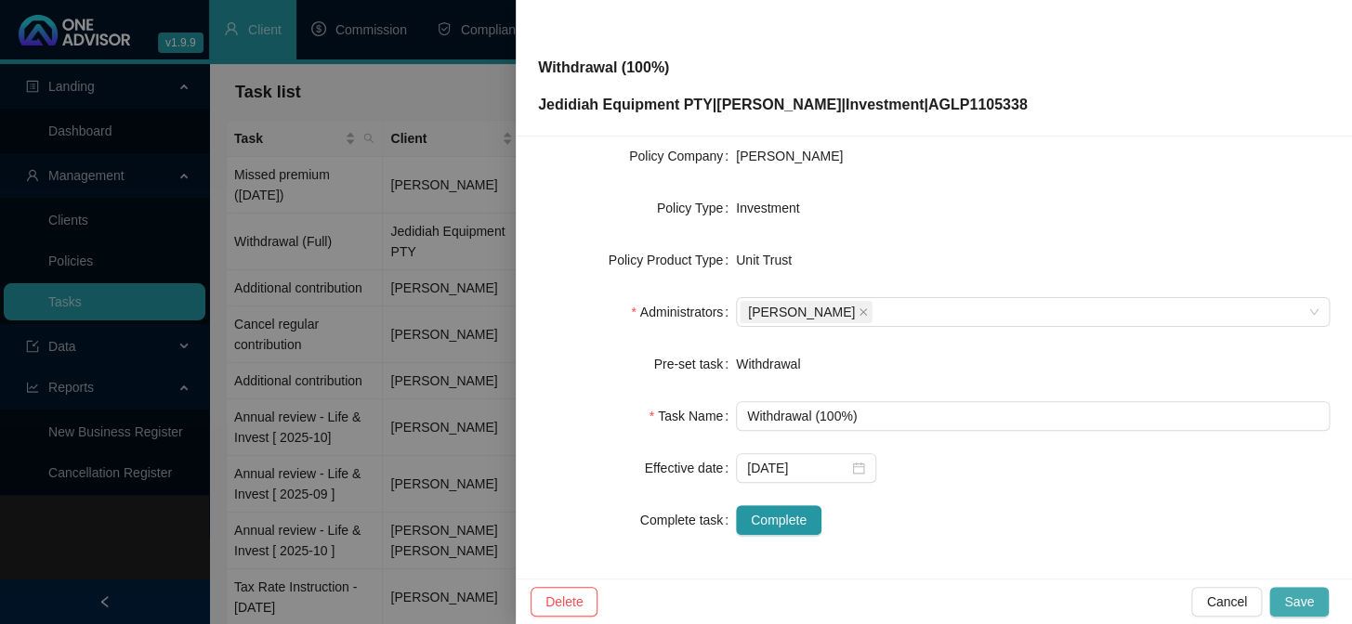
click at [1292, 604] on span "Save" at bounding box center [1299, 602] width 30 height 20
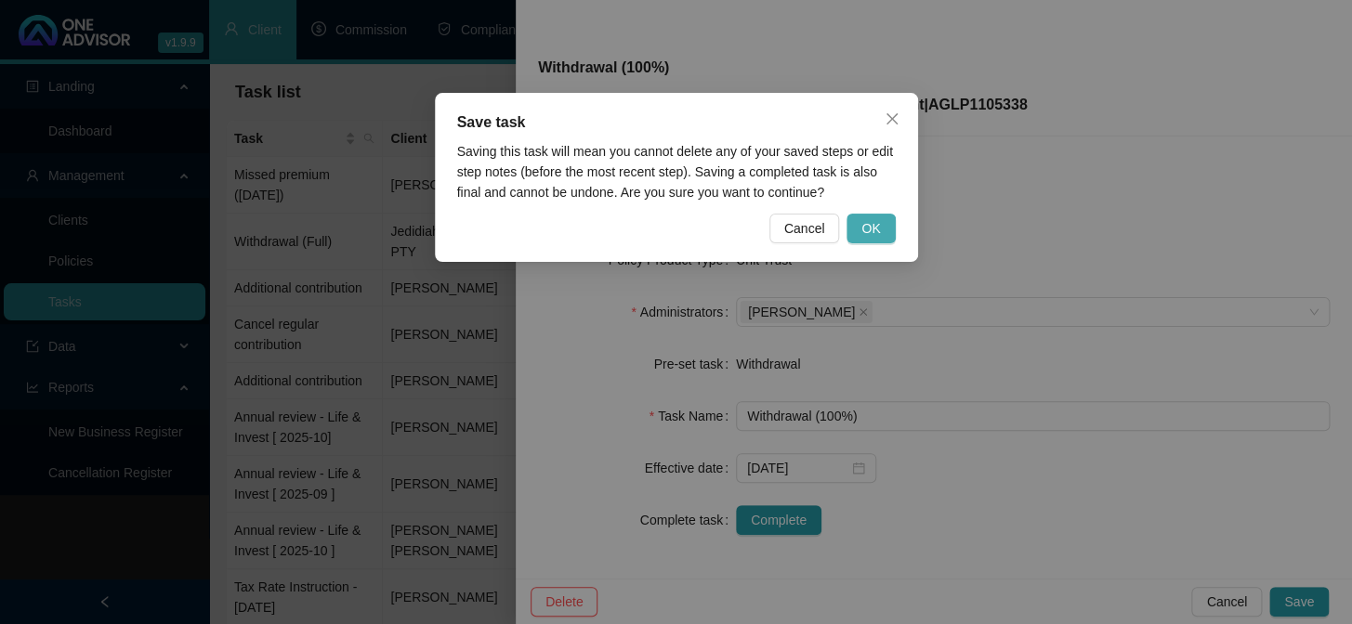
click at [882, 230] on button "OK" at bounding box center [871, 229] width 48 height 30
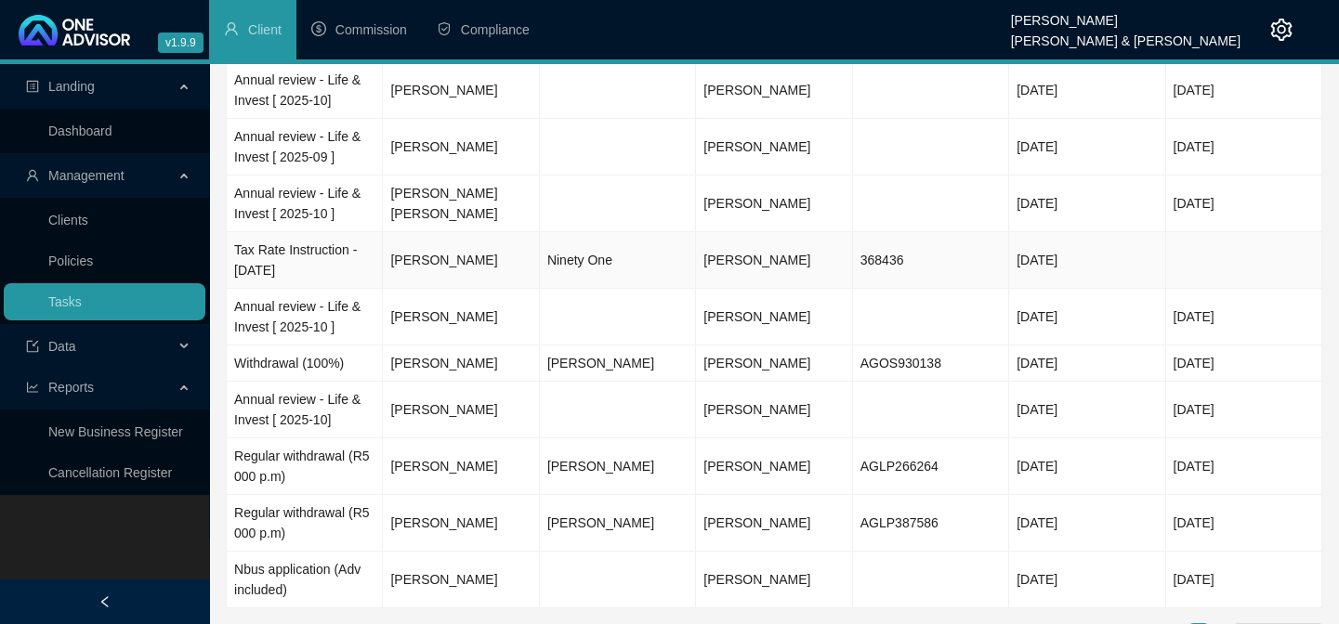
scroll to position [351, 0]
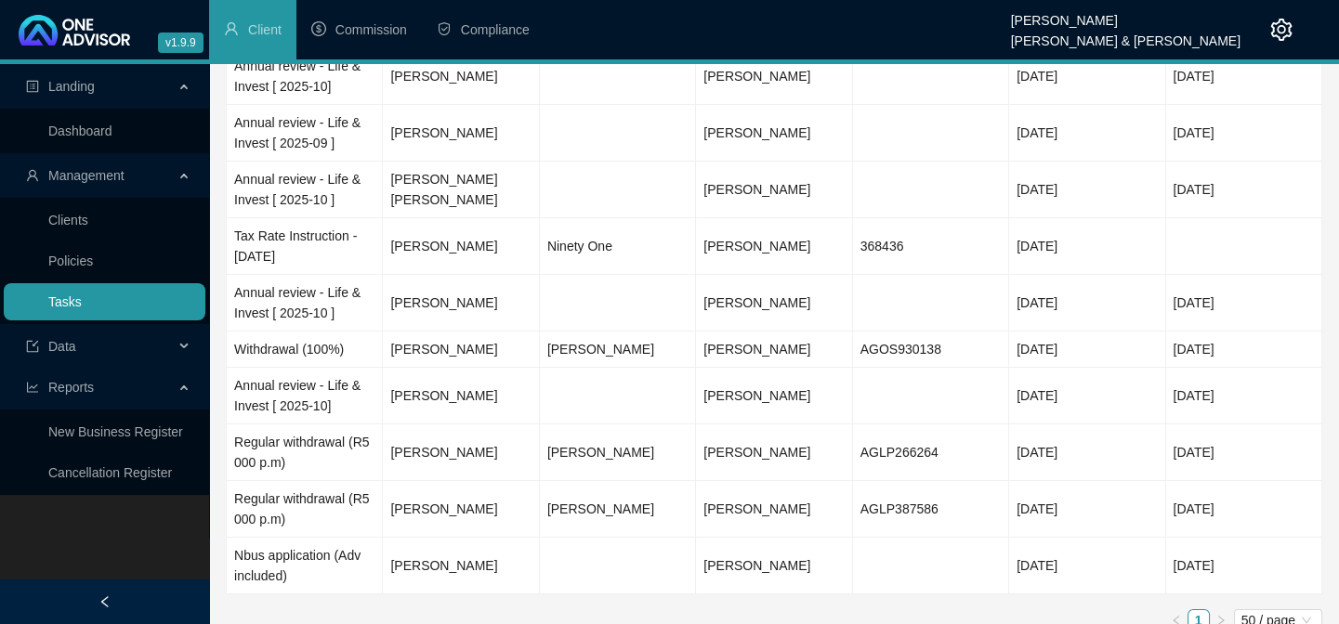
click at [48, 302] on link "Tasks" at bounding box center [64, 302] width 33 height 15
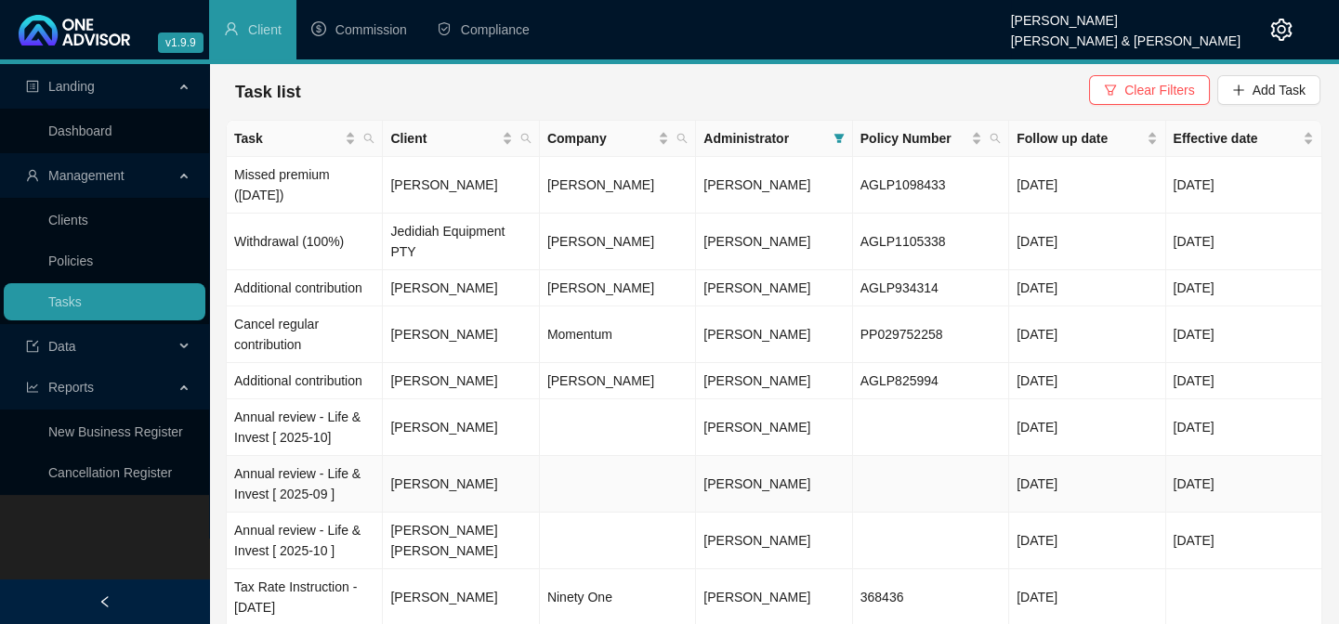
scroll to position [0, 0]
click at [453, 230] on td "Jedidiah Equipment PTY" at bounding box center [461, 242] width 156 height 57
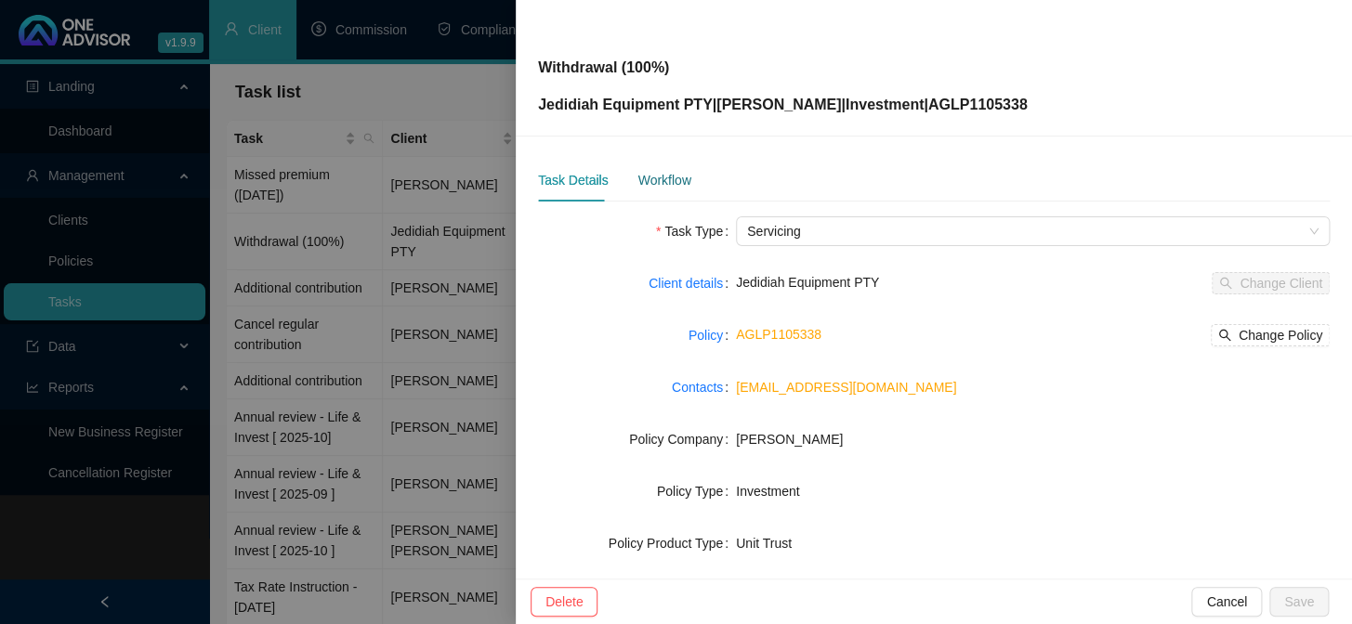
click at [661, 183] on div "Workflow" at bounding box center [663, 180] width 53 height 20
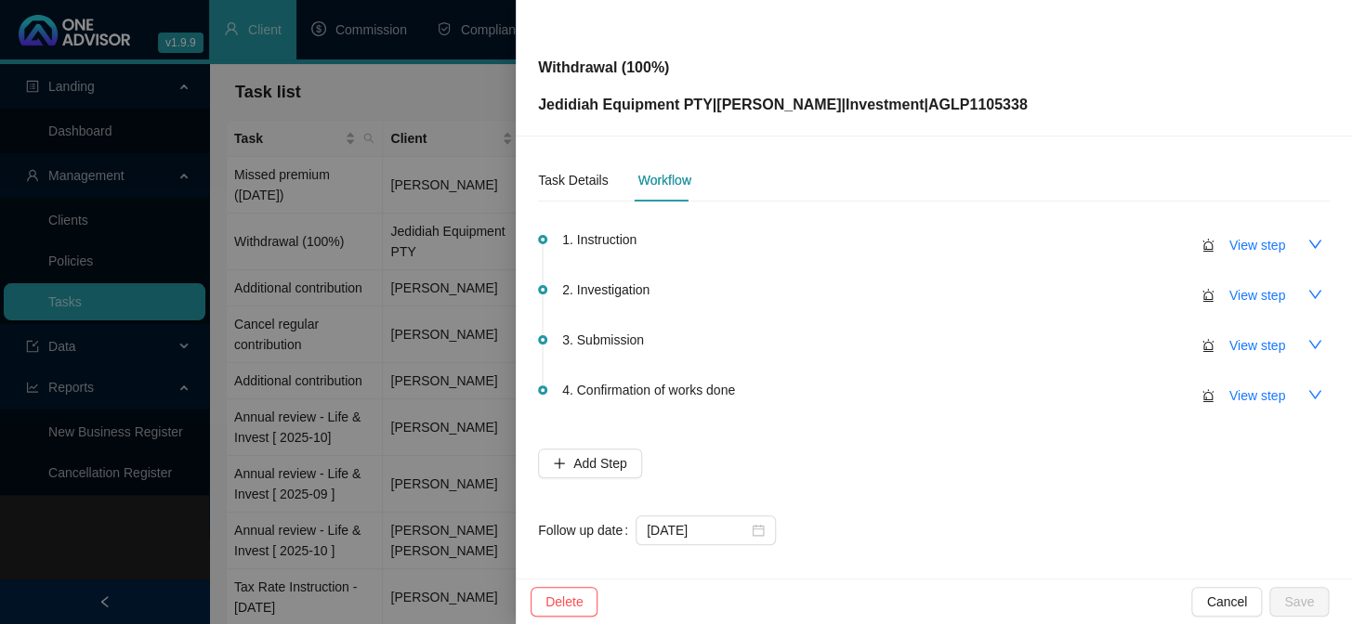
click at [724, 392] on span "4. Confirmation of works done" at bounding box center [648, 390] width 173 height 20
click at [1252, 396] on span "View step" at bounding box center [1257, 396] width 56 height 20
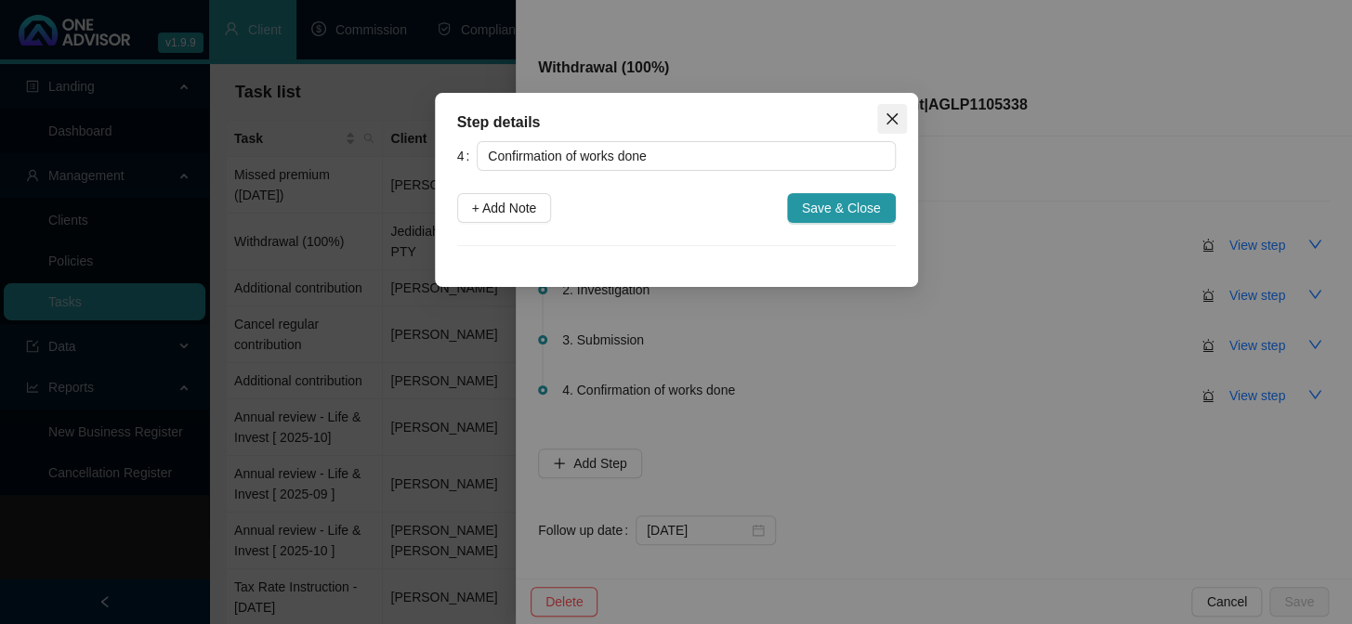
click at [891, 116] on icon "close" at bounding box center [892, 119] width 15 height 15
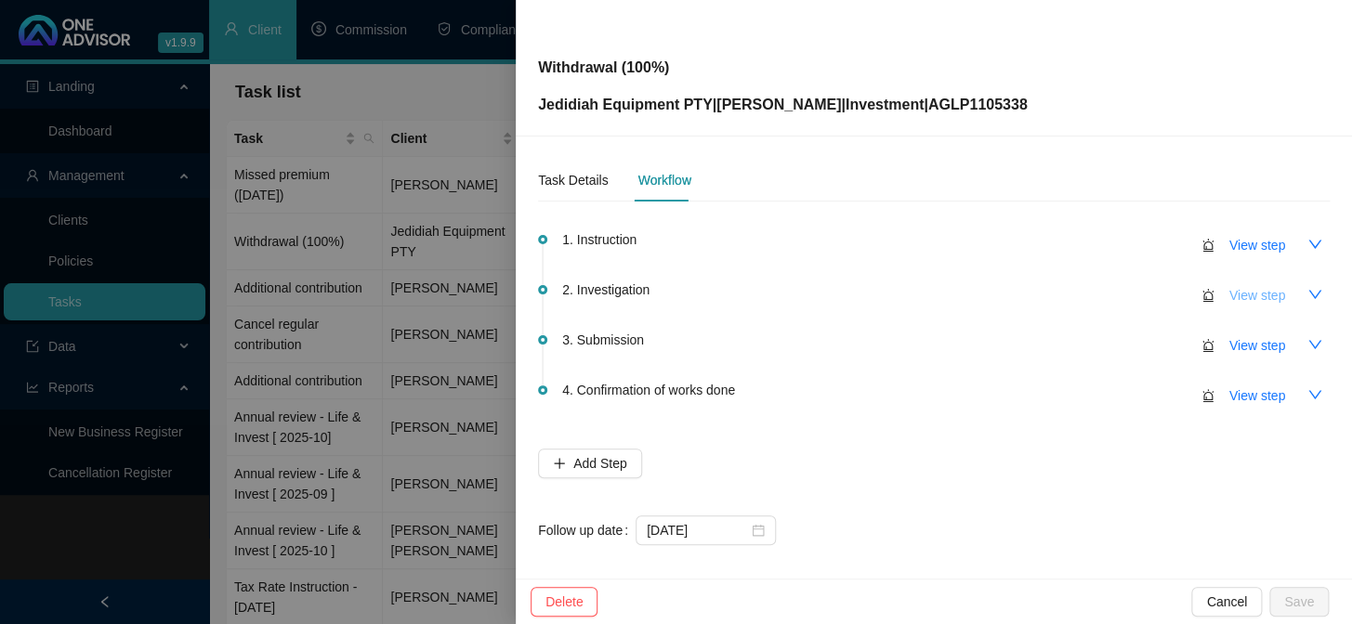
click at [1229, 296] on span "View step" at bounding box center [1257, 295] width 56 height 20
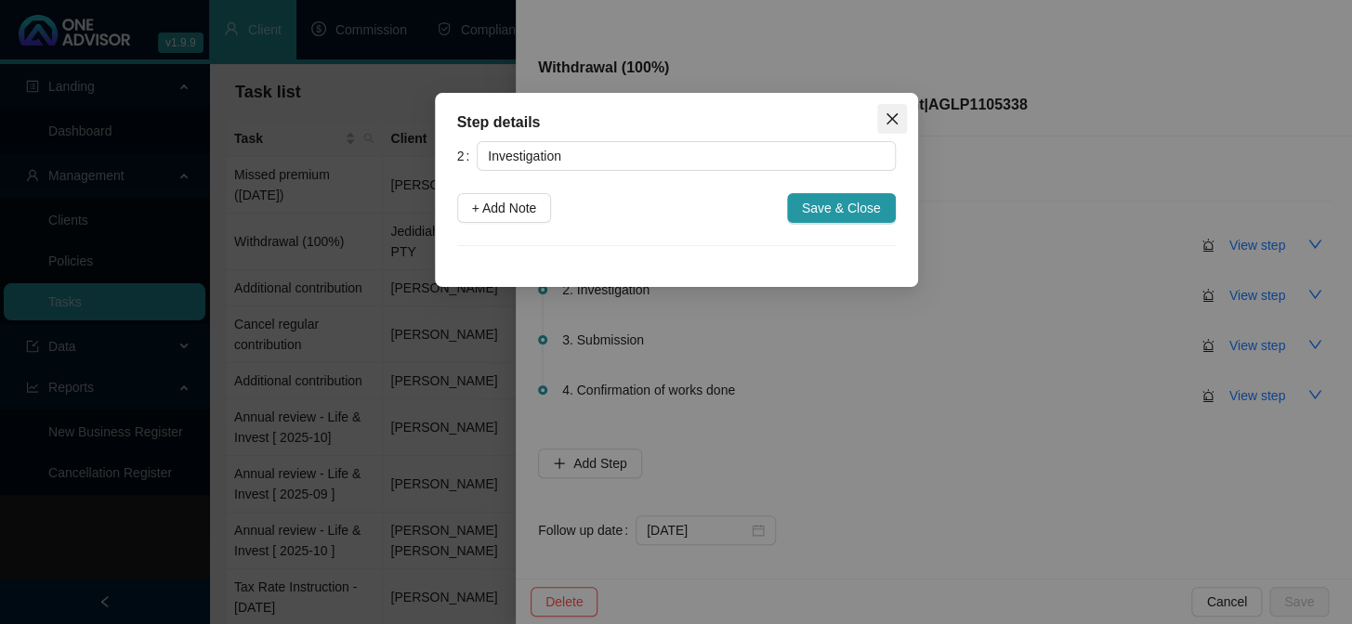
click at [890, 112] on icon "close" at bounding box center [892, 119] width 15 height 15
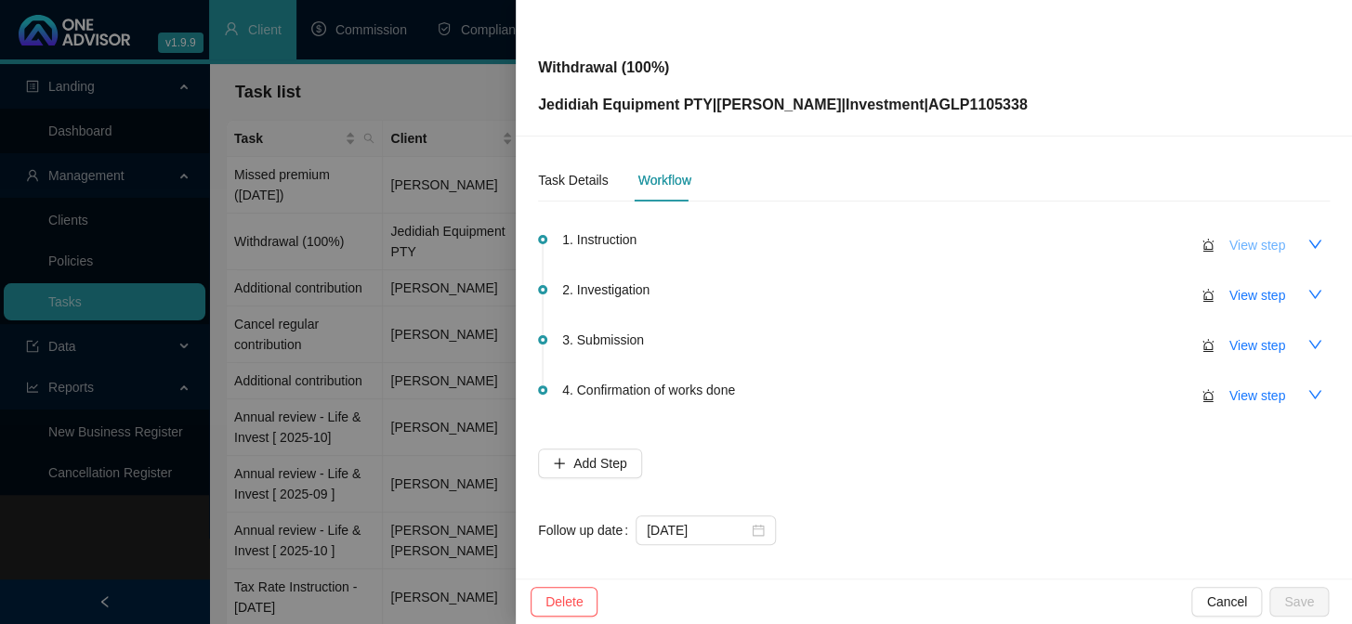
click at [1261, 244] on span "View step" at bounding box center [1257, 245] width 56 height 20
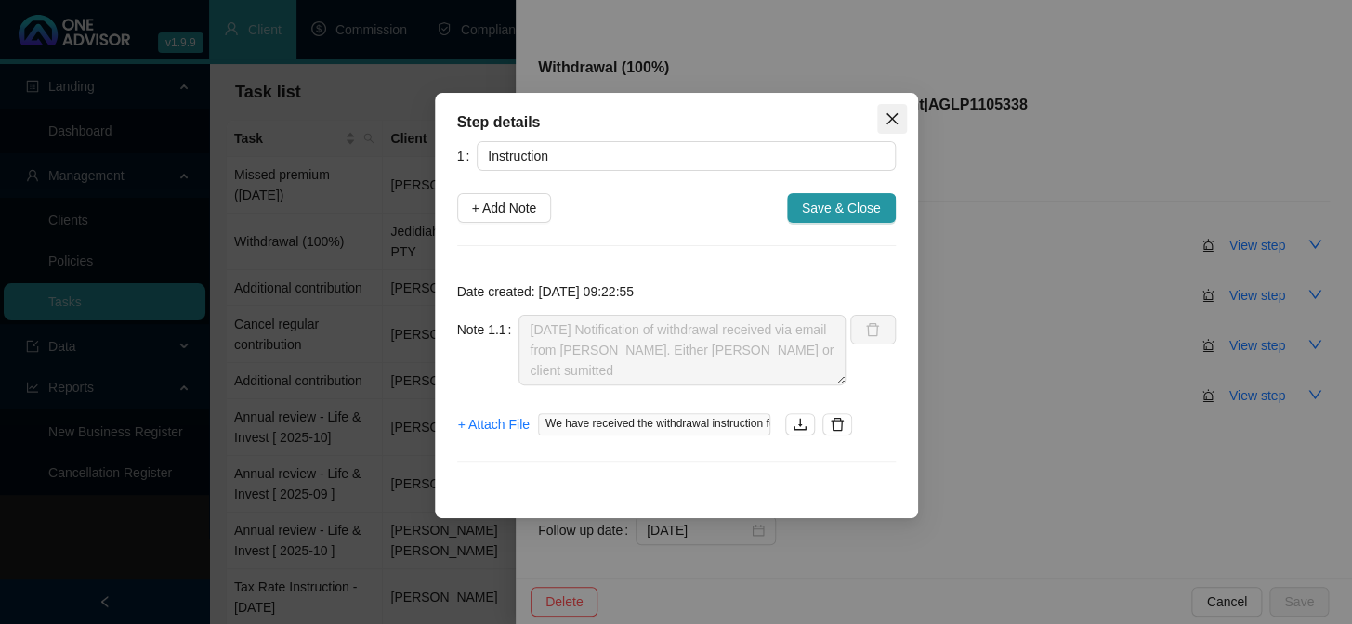
click at [897, 116] on icon "close" at bounding box center [892, 119] width 15 height 15
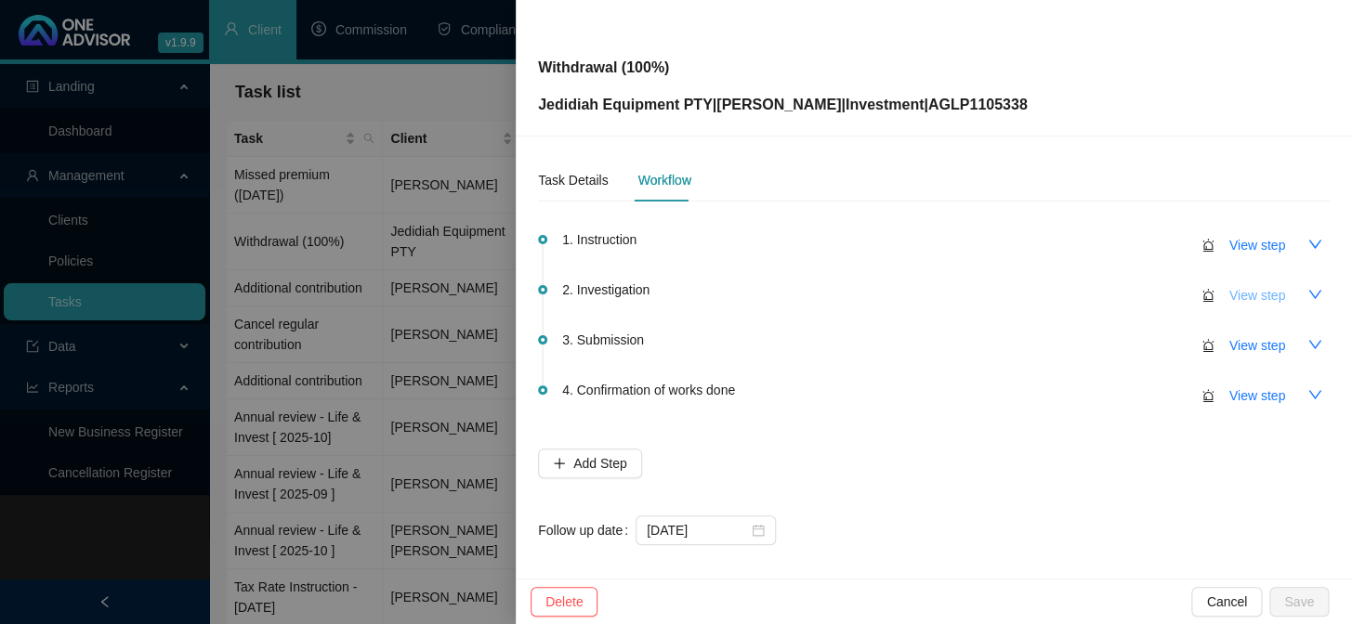
click at [1249, 293] on span "View step" at bounding box center [1257, 295] width 56 height 20
type input "Investigation"
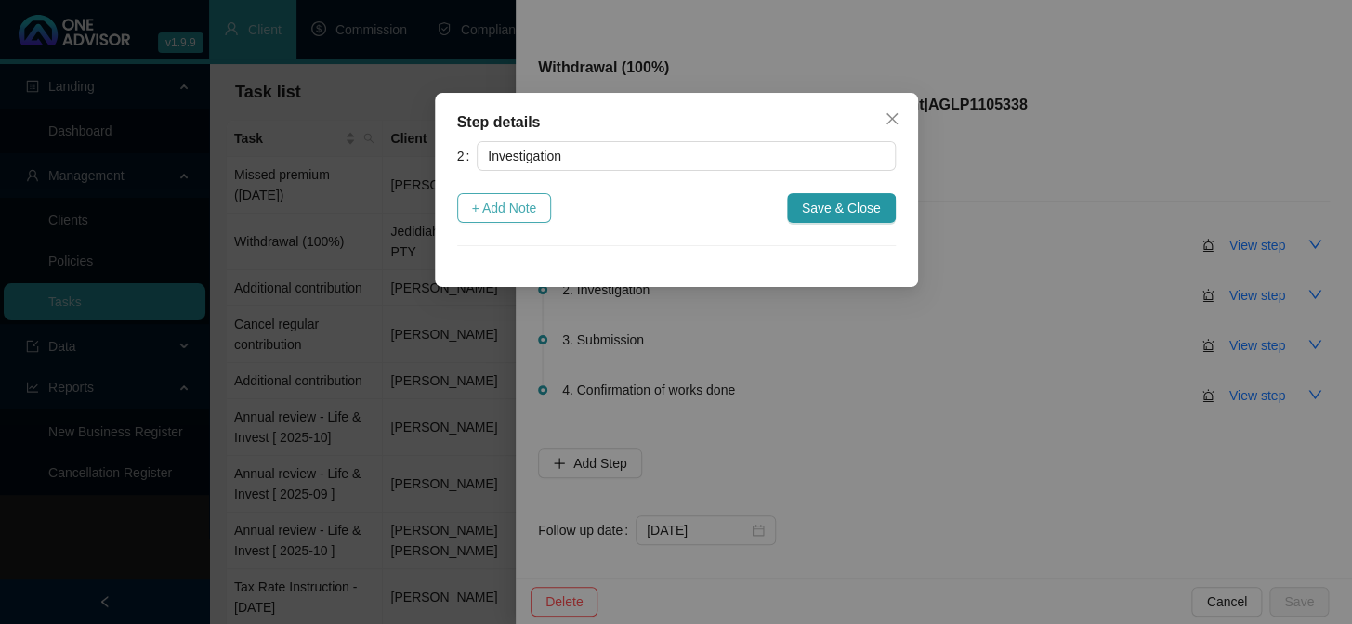
click at [527, 204] on span "+ Add Note" at bounding box center [504, 208] width 65 height 20
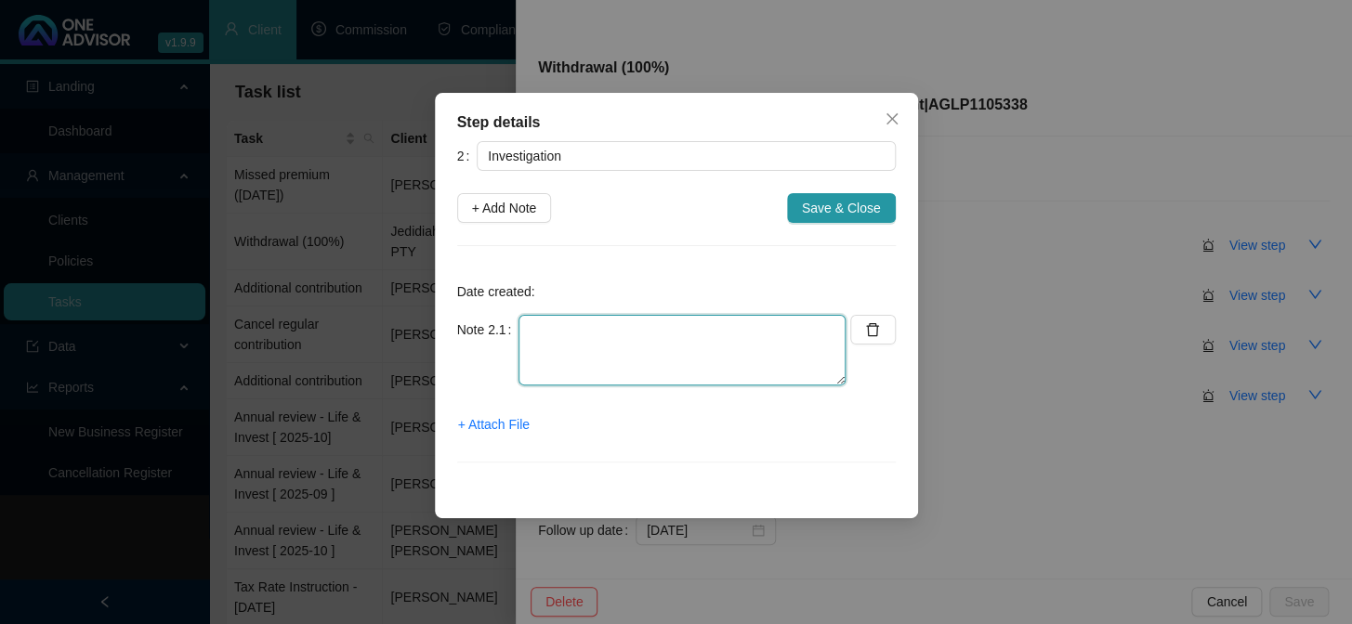
click at [548, 343] on textarea at bounding box center [682, 350] width 327 height 71
type textarea "asked [PERSON_NAME] for instruction from client"
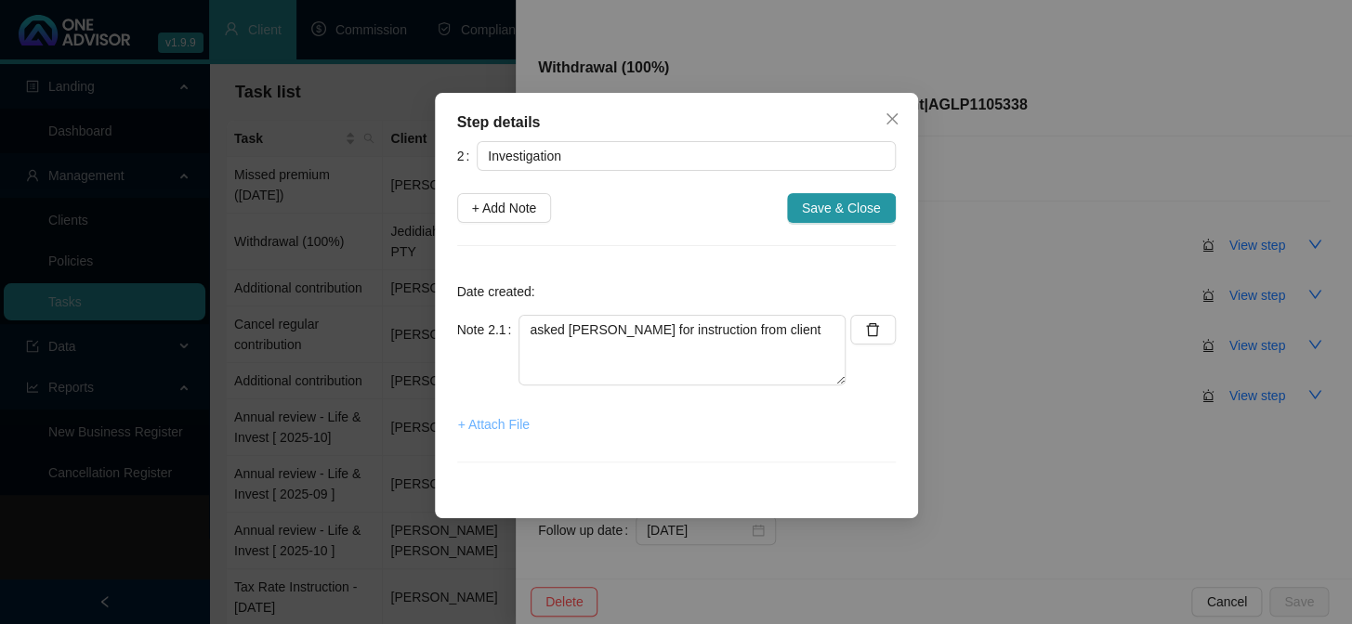
click at [472, 423] on span "+ Attach File" at bounding box center [494, 424] width 72 height 20
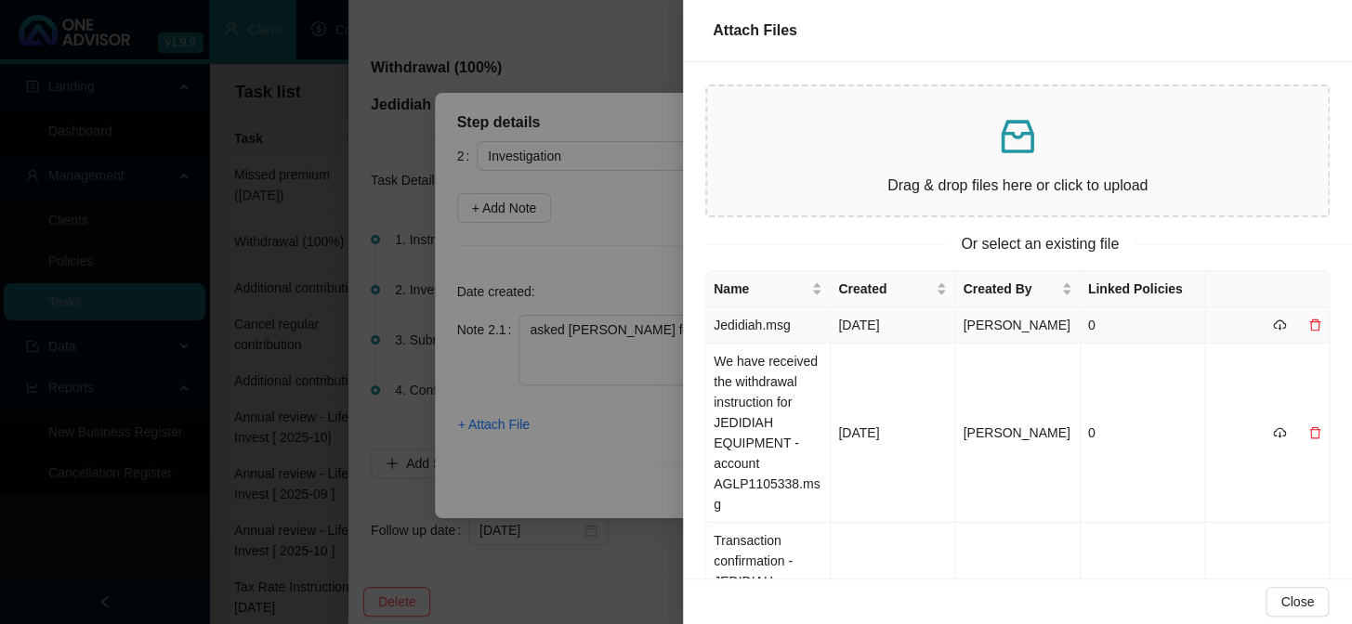
click at [779, 335] on td "Jedidiah.msg" at bounding box center [768, 326] width 125 height 36
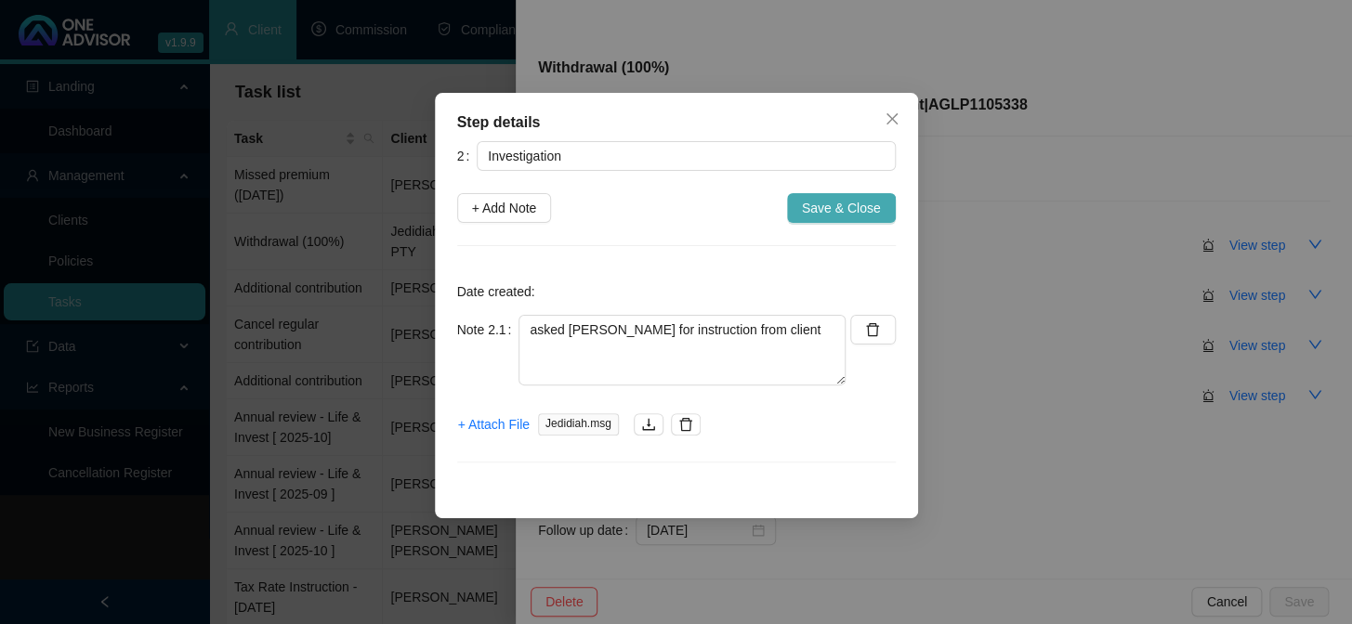
click at [821, 213] on span "Save & Close" at bounding box center [841, 208] width 79 height 20
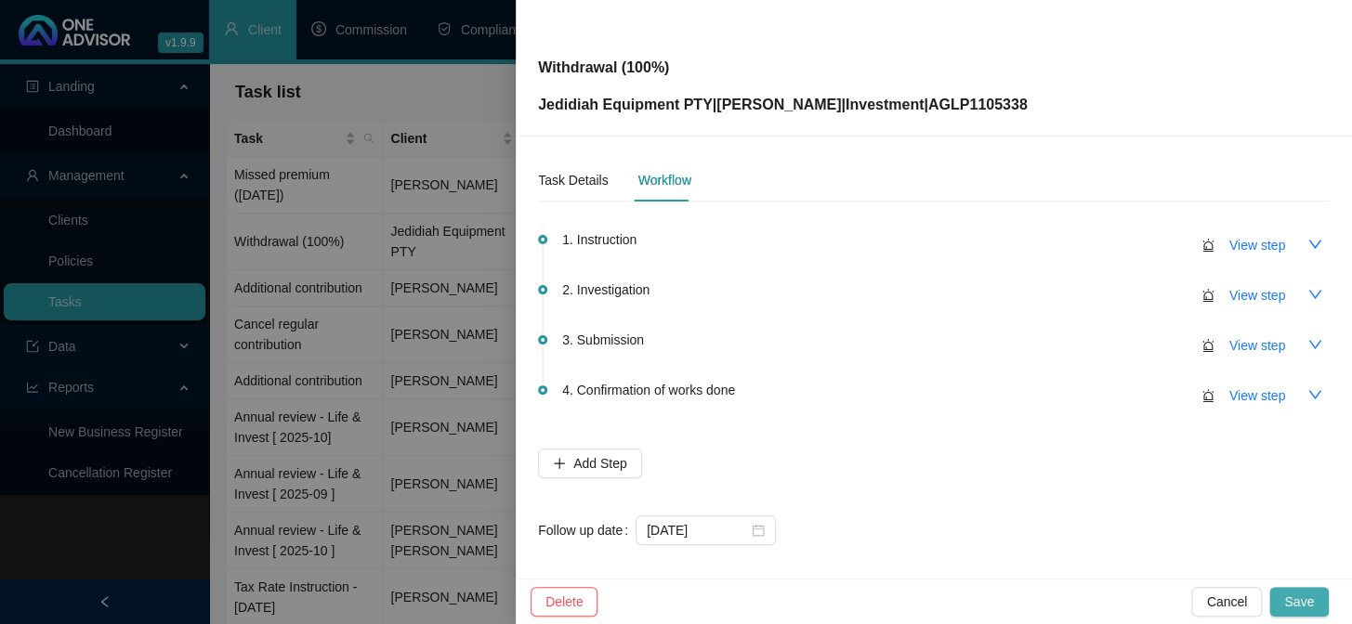
click at [1309, 592] on span "Save" at bounding box center [1299, 602] width 30 height 20
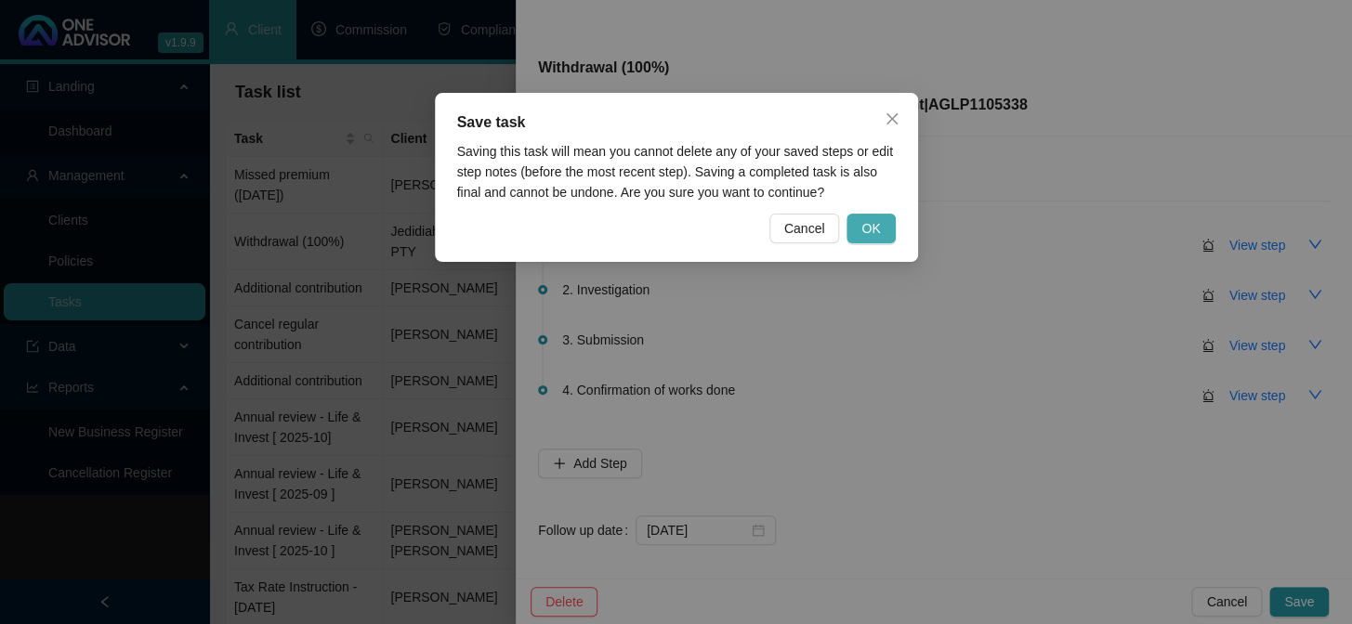
click at [859, 225] on button "OK" at bounding box center [871, 229] width 48 height 30
